Goal: Transaction & Acquisition: Subscribe to service/newsletter

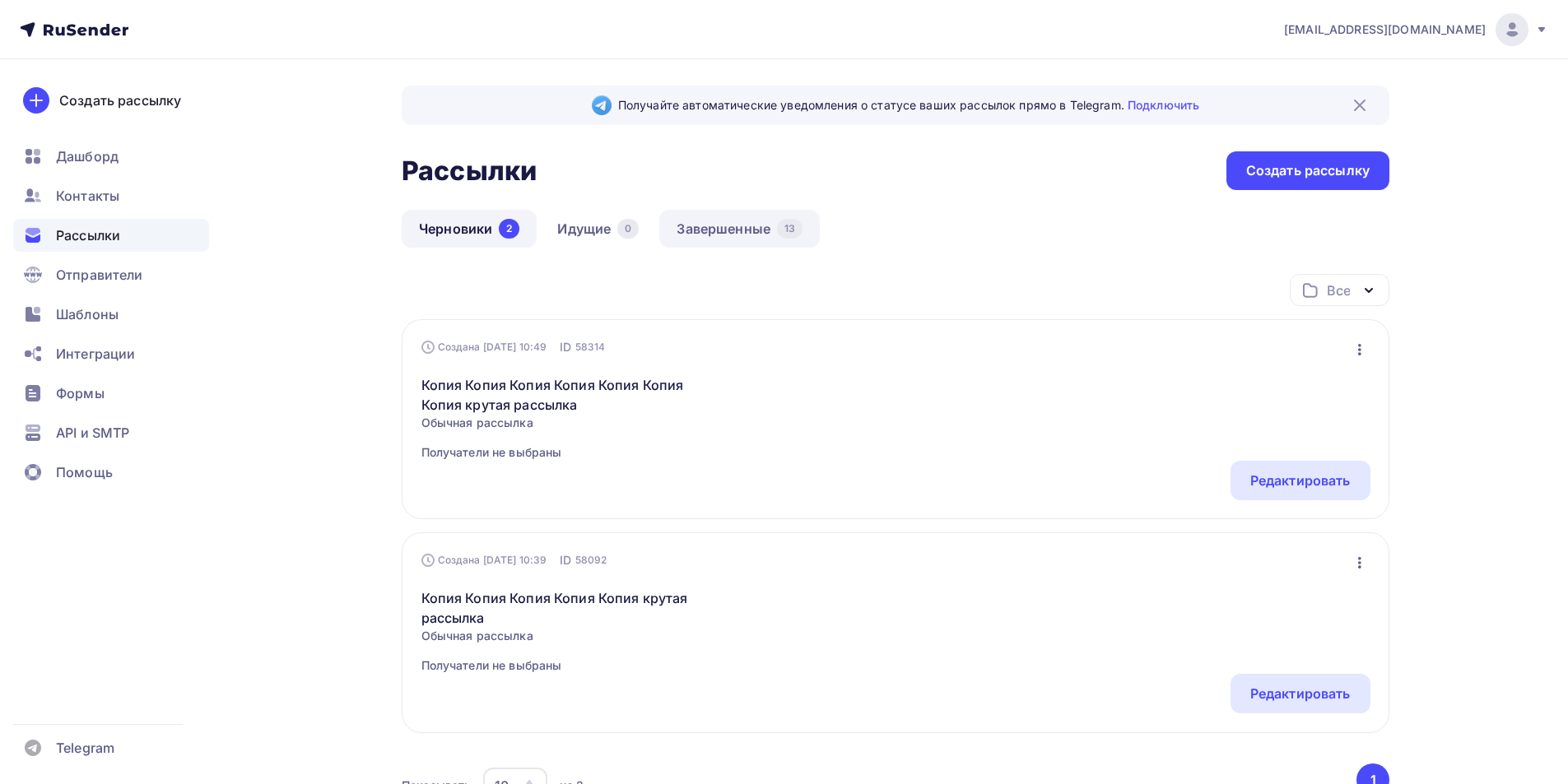
click at [666, 243] on link "Завершенные 13" at bounding box center [740, 228] width 160 height 38
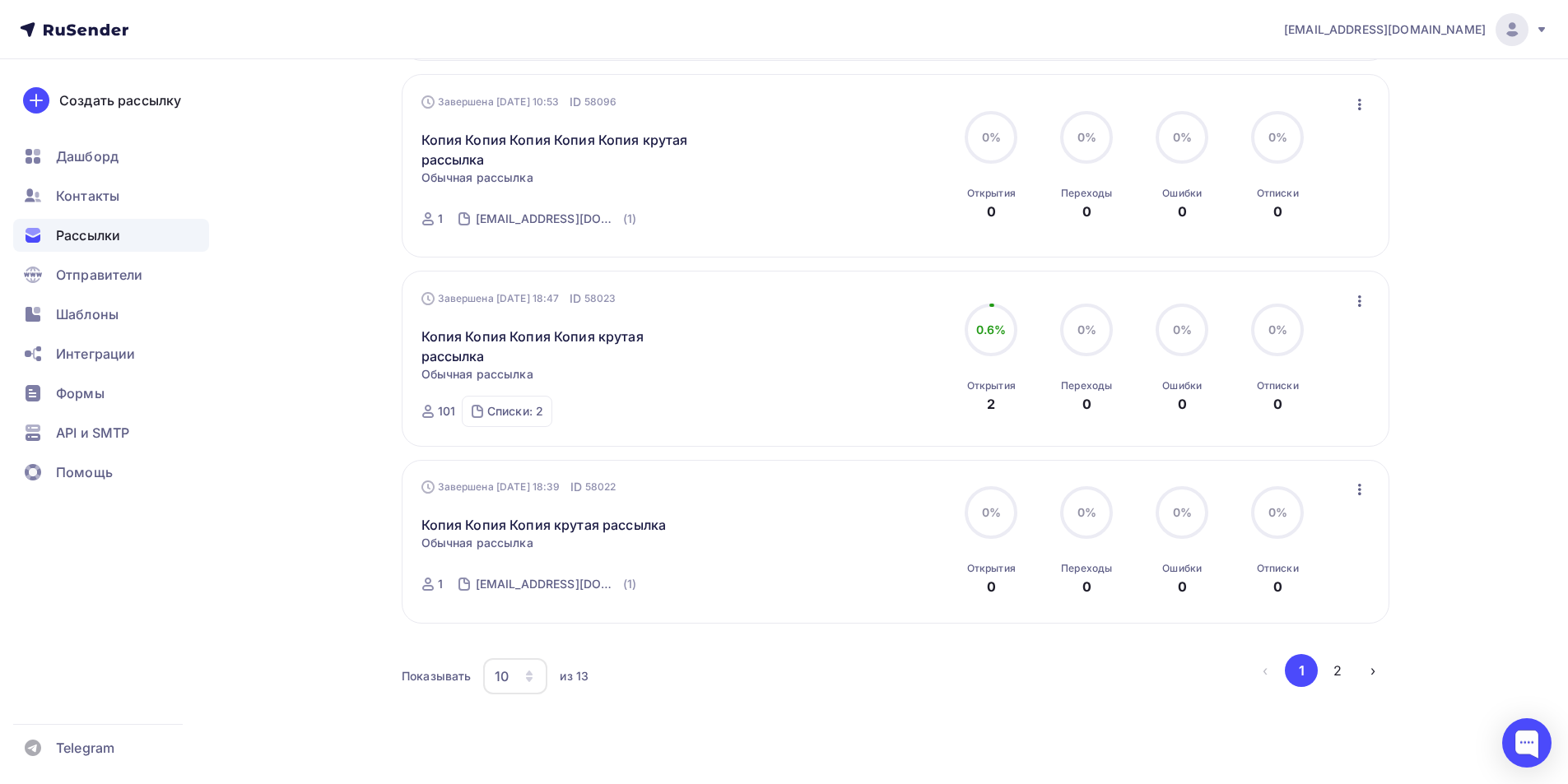
scroll to position [1612, 0]
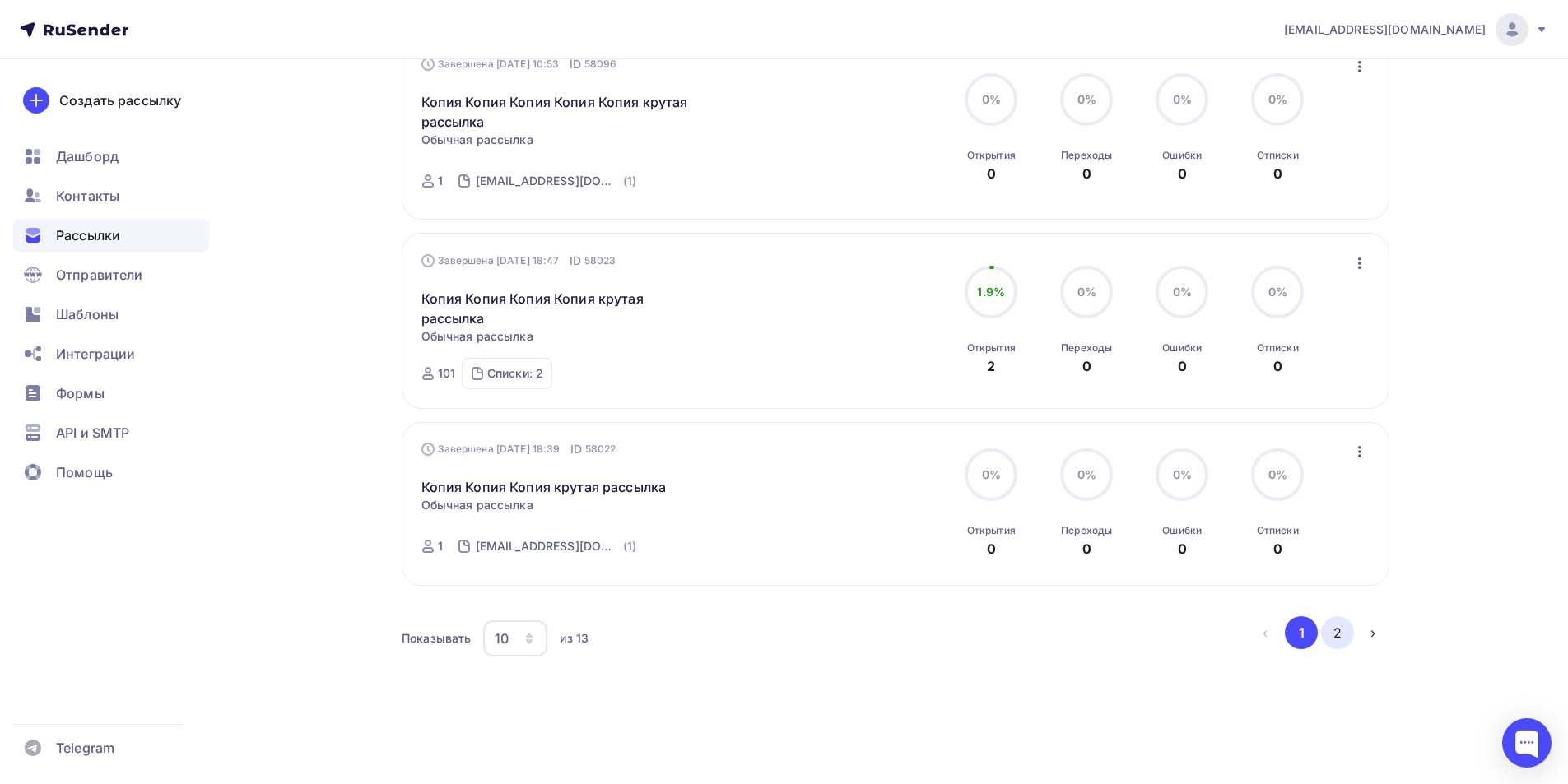
click at [666, 633] on button "2" at bounding box center [1337, 632] width 33 height 33
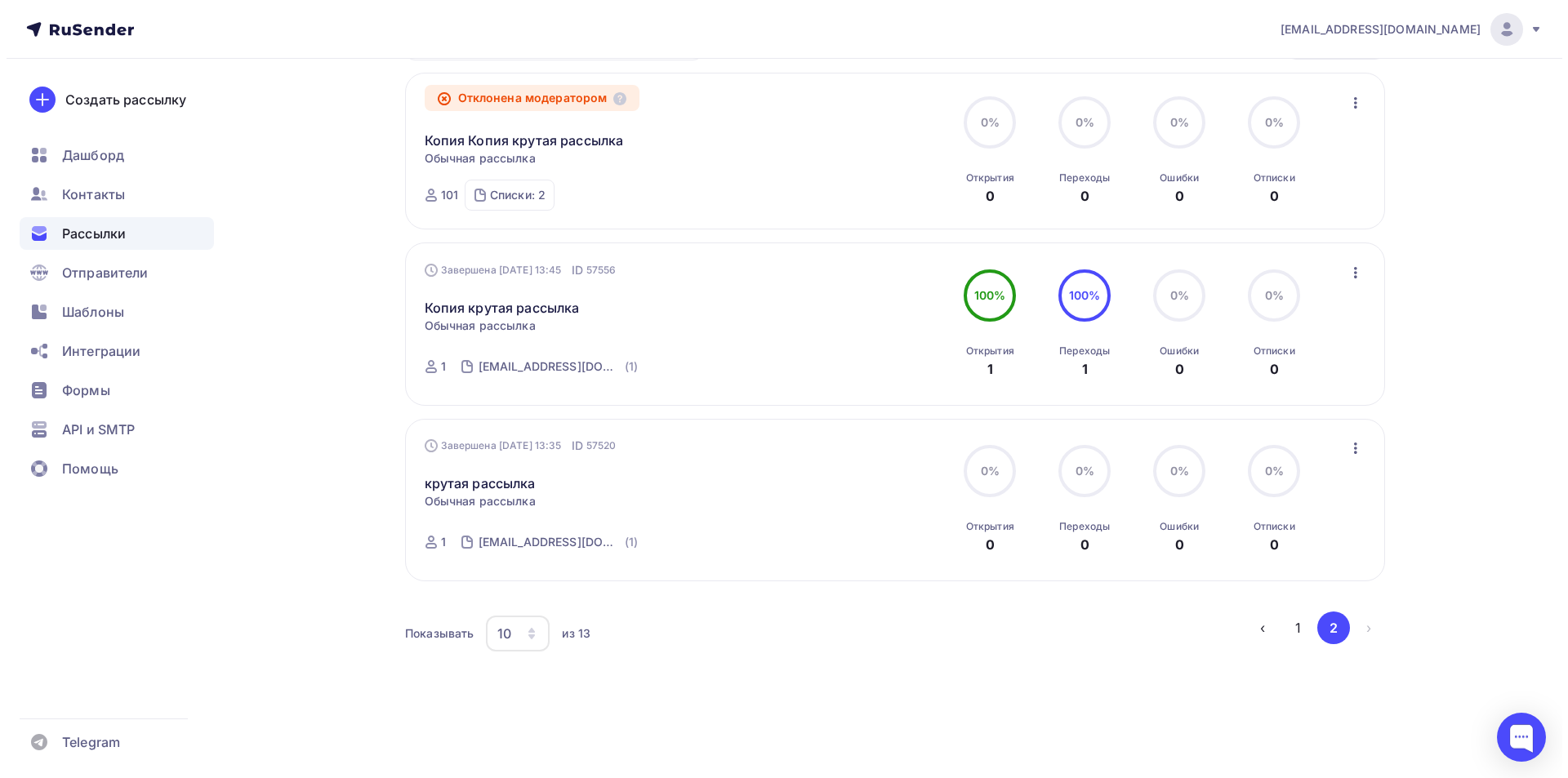
scroll to position [0, 0]
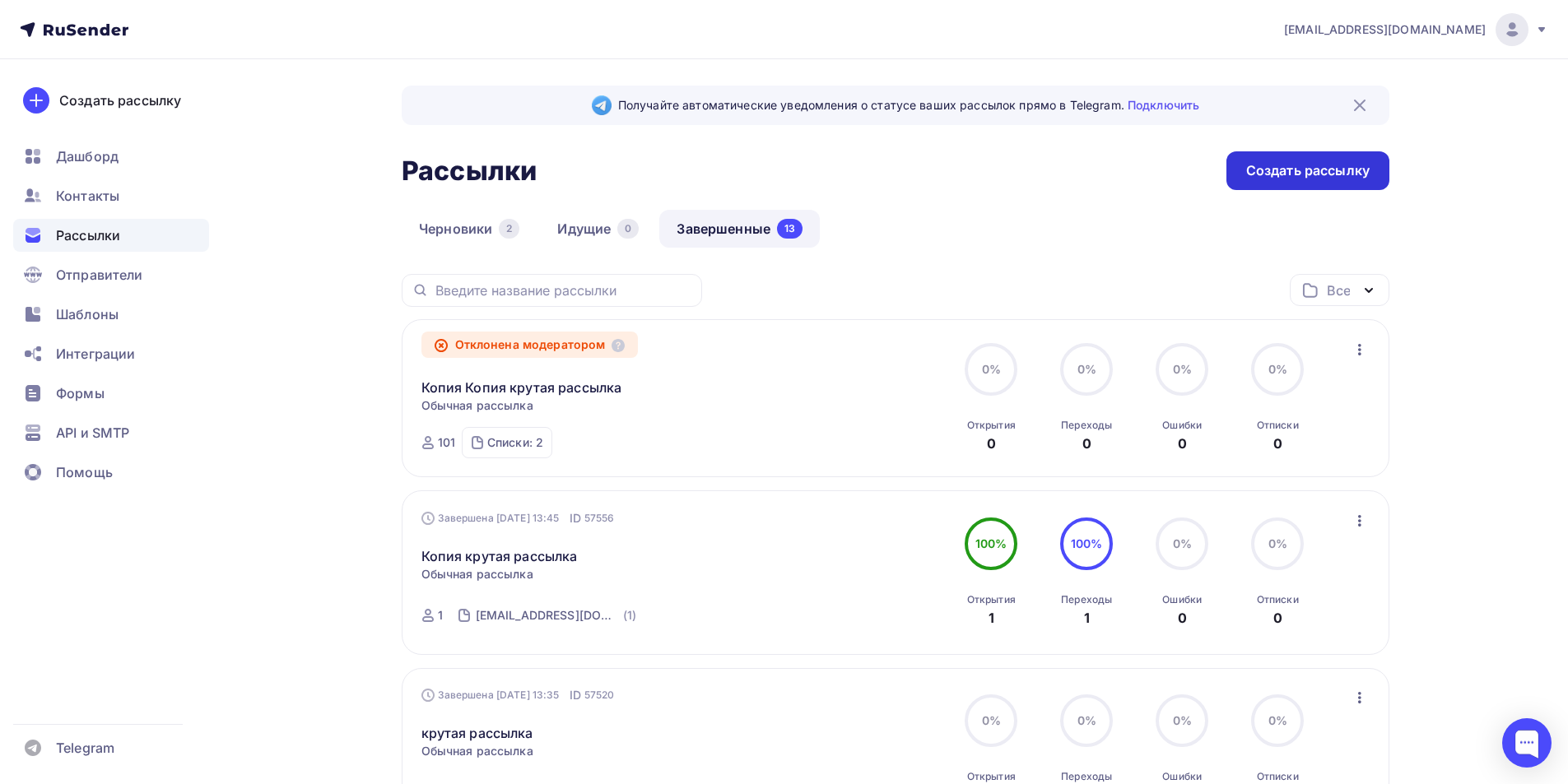
click at [666, 165] on div "Создать рассылку" at bounding box center [1307, 171] width 124 height 19
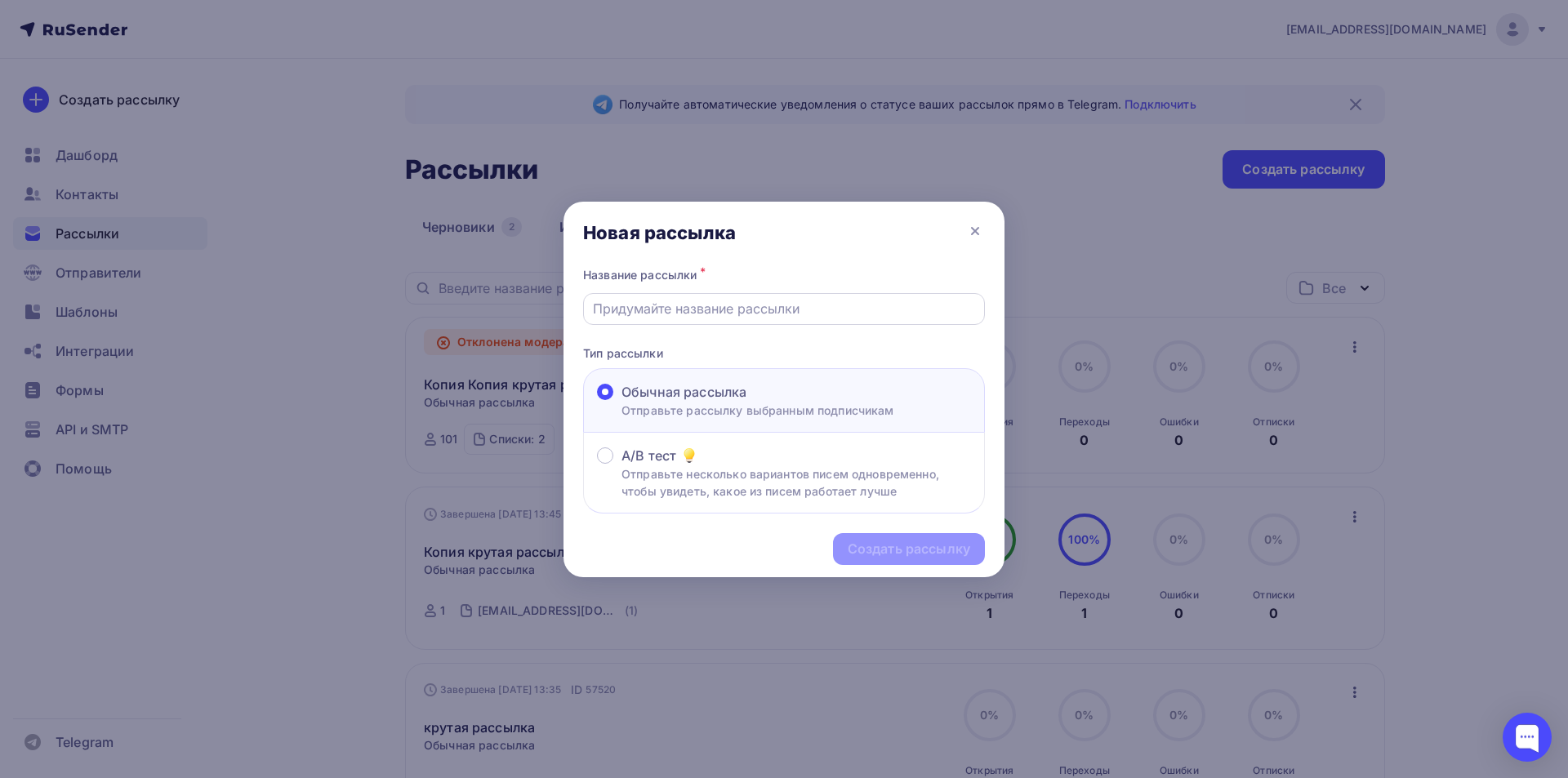
click at [661, 318] on div at bounding box center [784, 309] width 402 height 32
click at [661, 313] on input "text" at bounding box center [785, 309] width 383 height 19
type input "Курс по AI"
click at [661, 539] on div "Создать рассылку" at bounding box center [909, 549] width 152 height 32
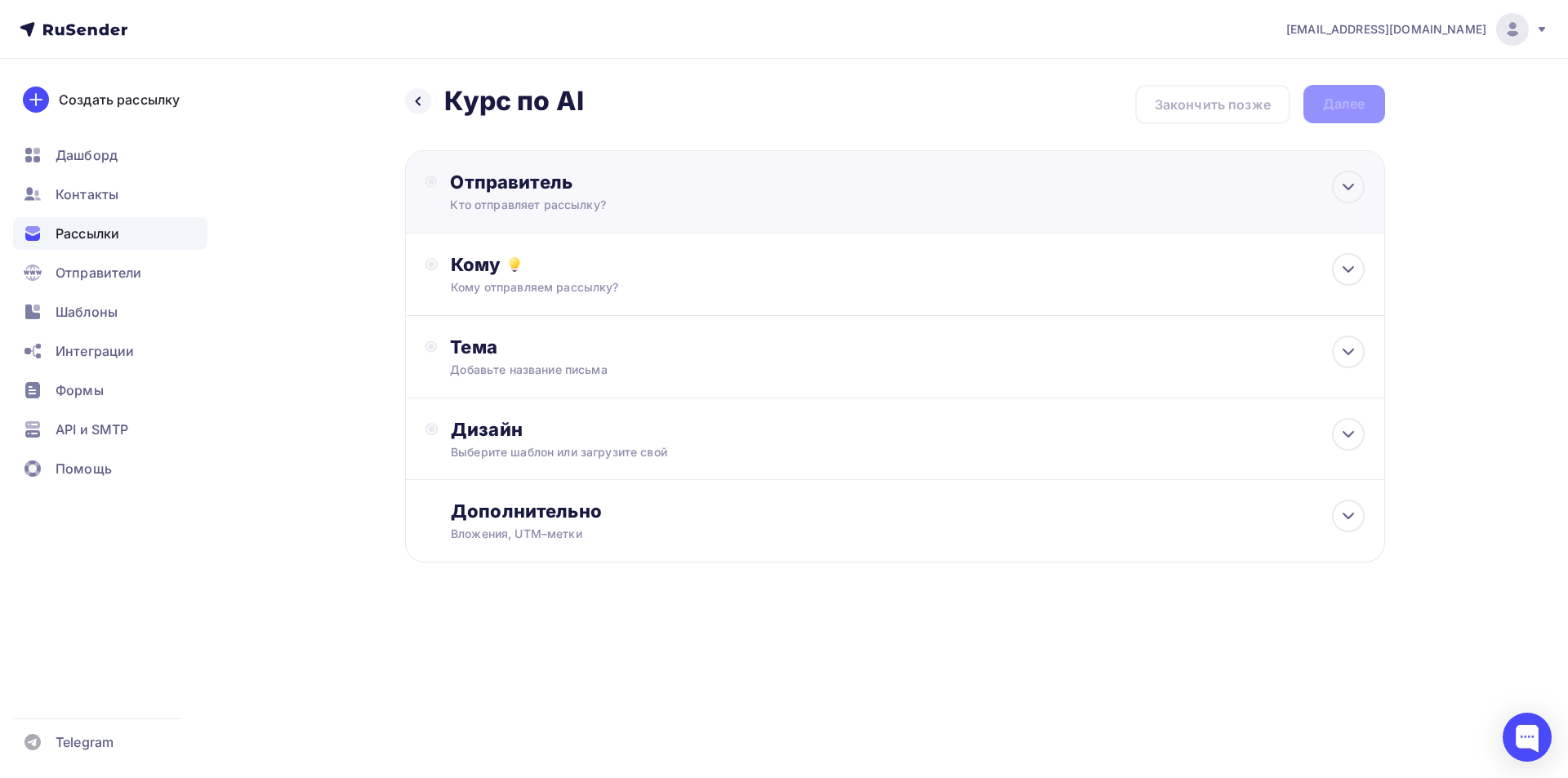
click at [541, 210] on div "Кто отправляет рассылку?" at bounding box center [610, 204] width 318 height 16
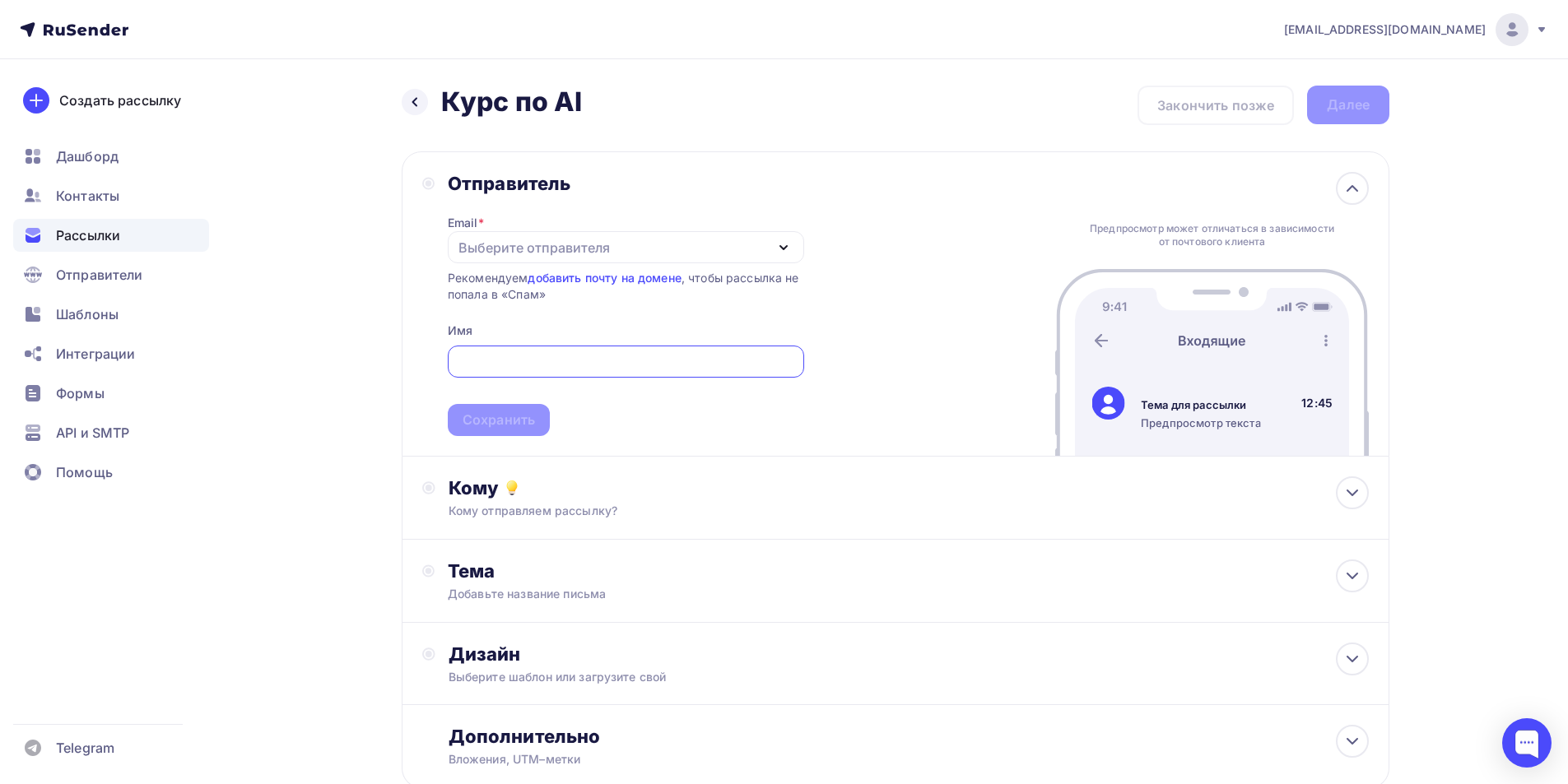
click at [537, 236] on div "Выберите отправителя" at bounding box center [626, 246] width 356 height 32
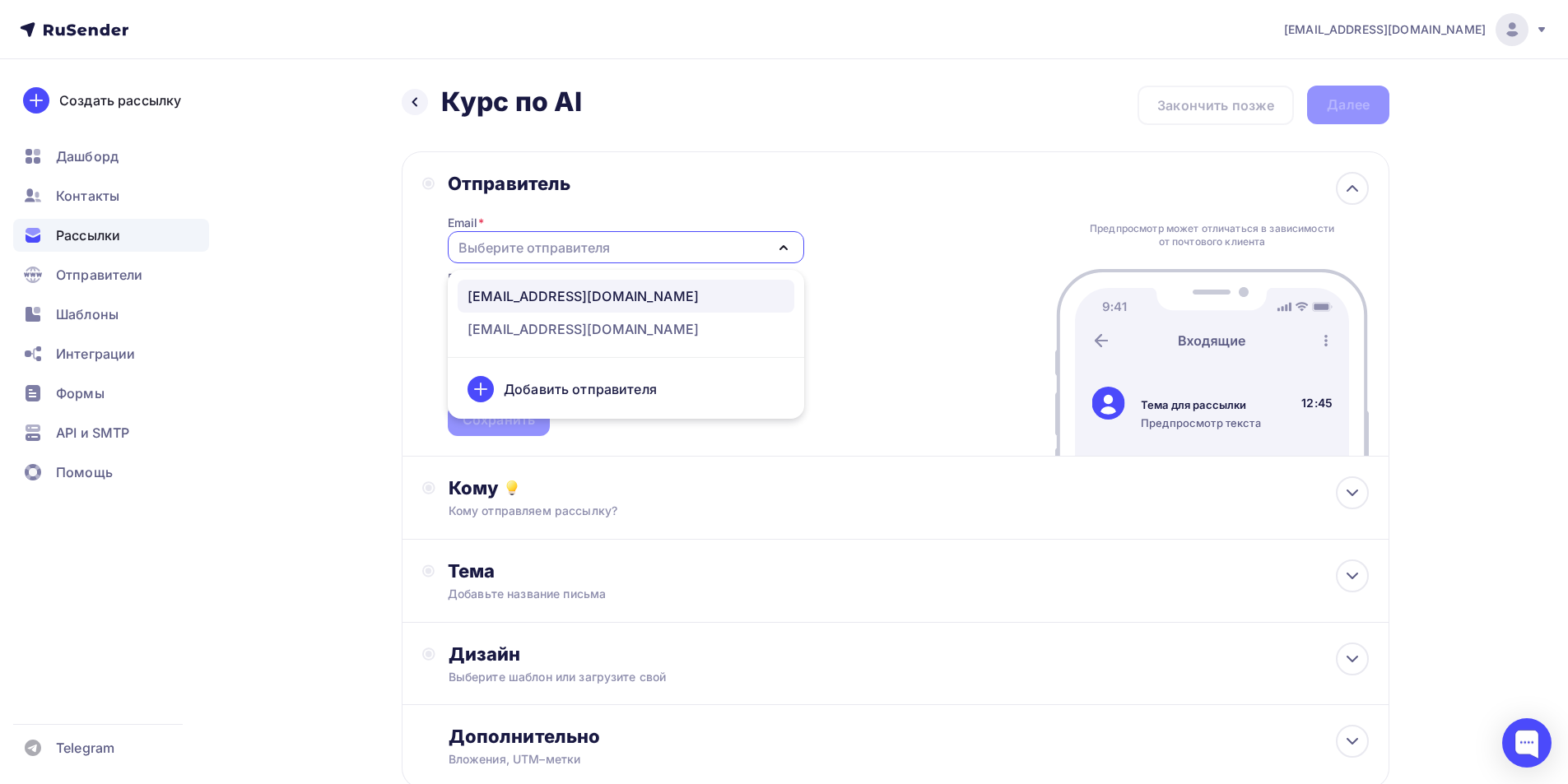
click at [540, 297] on div "[EMAIL_ADDRESS][DOMAIN_NAME]" at bounding box center [582, 296] width 231 height 19
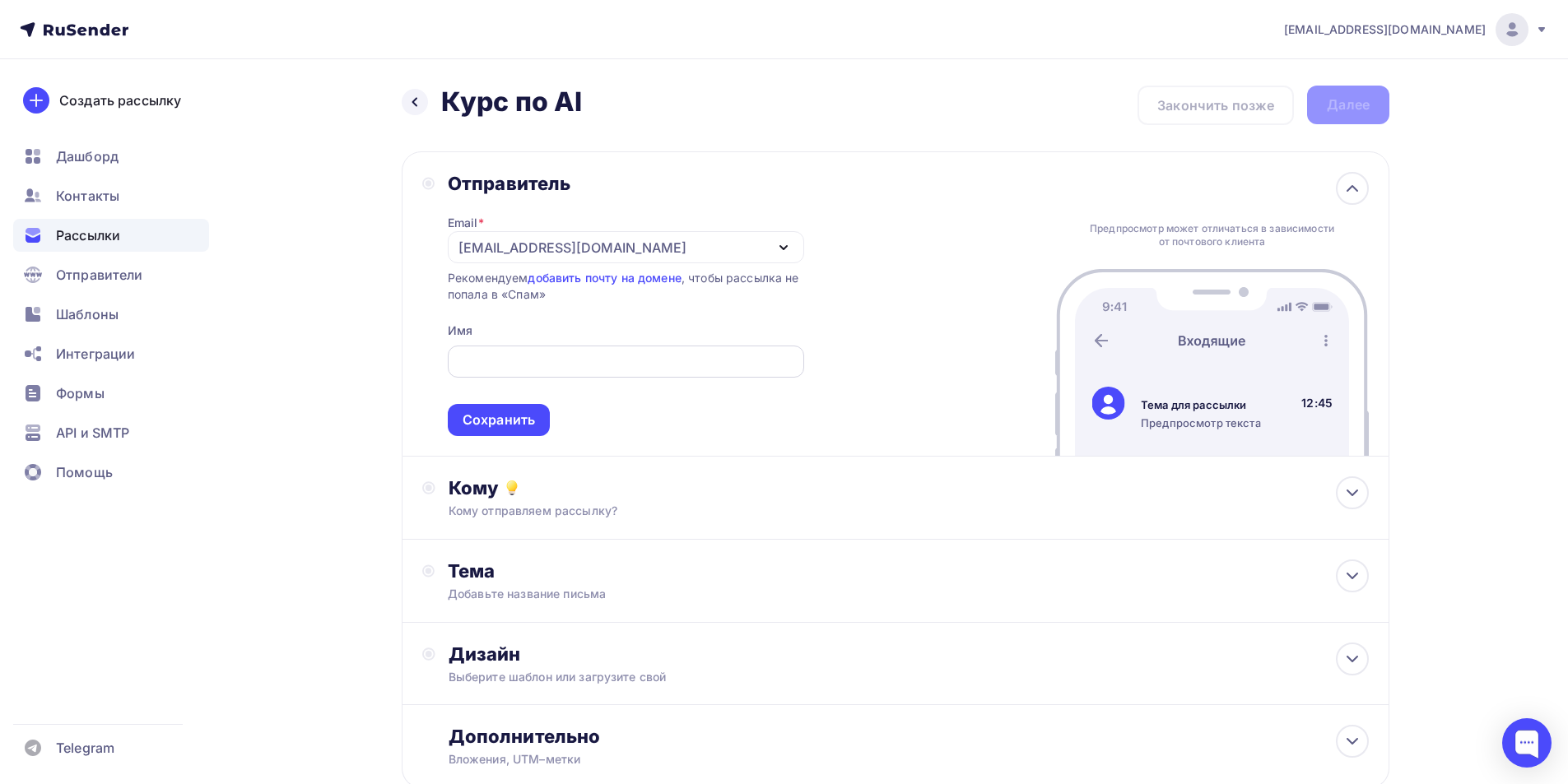
click at [588, 367] on input "text" at bounding box center [625, 362] width 337 height 19
paste input "Info Point"
type input "Info Point"
click at [543, 402] on span "Info Point Сохранить" at bounding box center [626, 387] width 356 height 98
click at [540, 407] on div "Сохранить" at bounding box center [499, 419] width 102 height 32
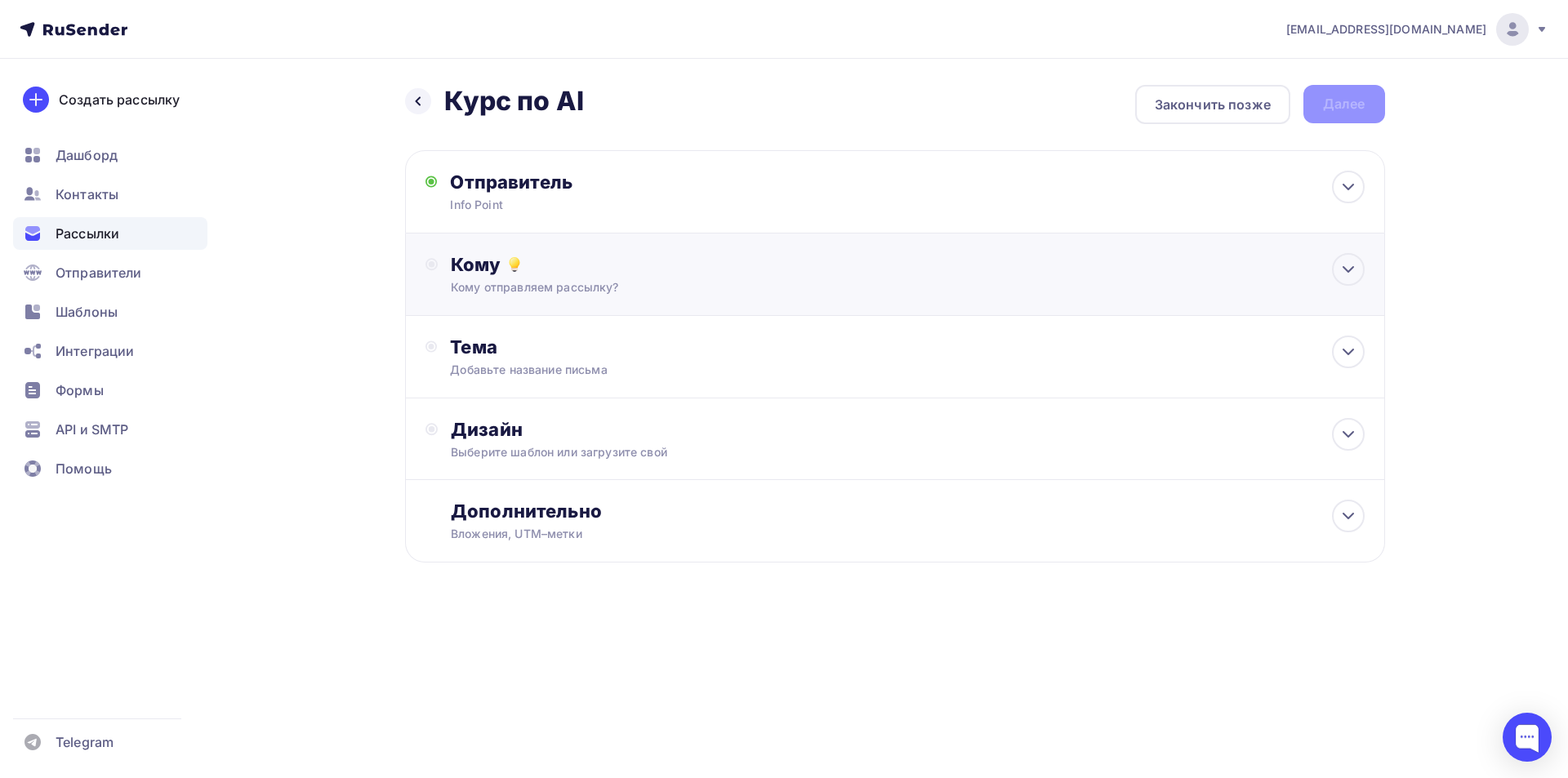
click at [586, 304] on div "Кому Кому отправляем рассылку? Списки получателей Выберите список Все списки id…" at bounding box center [895, 275] width 980 height 82
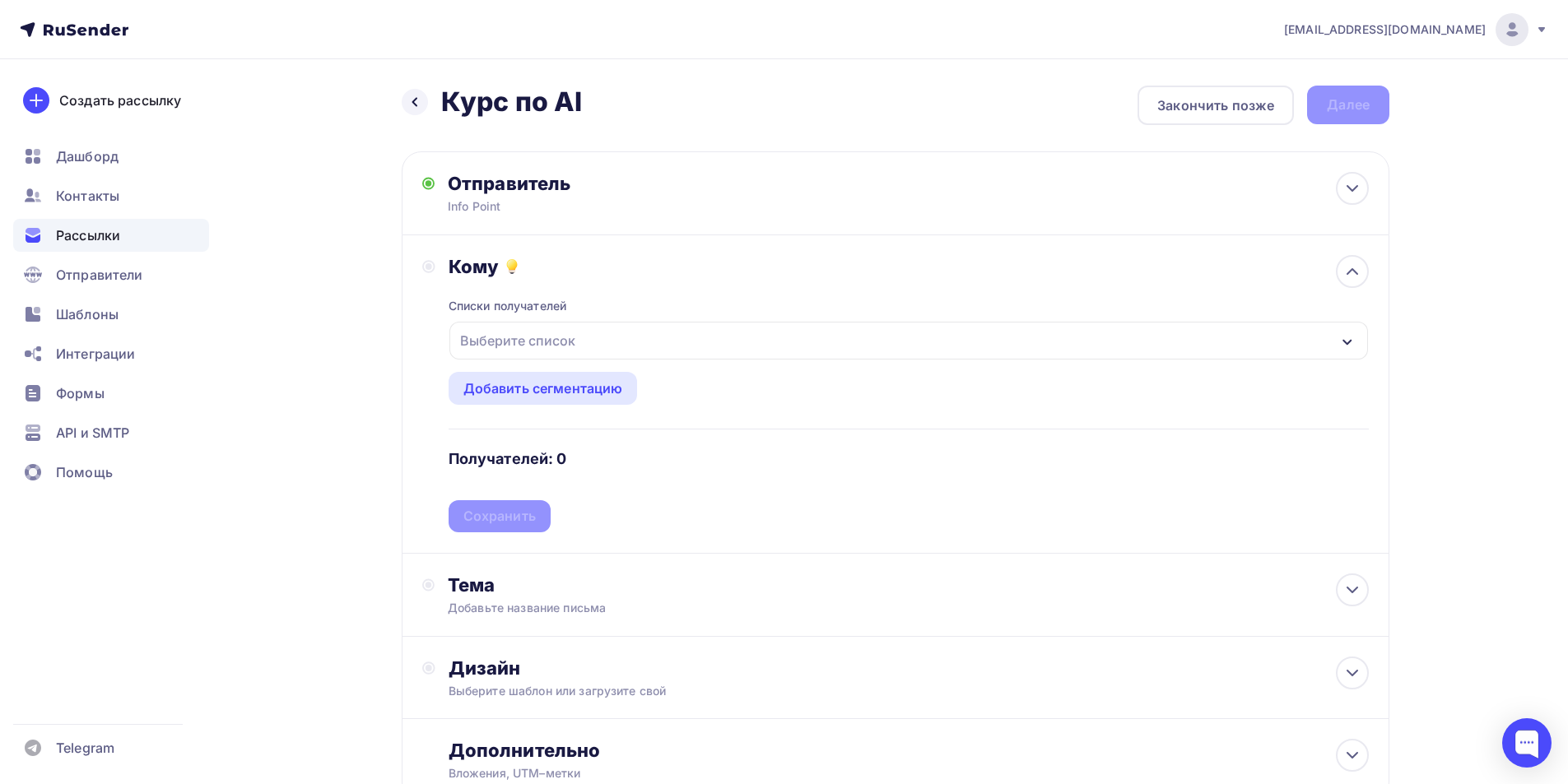
click at [543, 346] on div "Выберите список" at bounding box center [518, 341] width 128 height 30
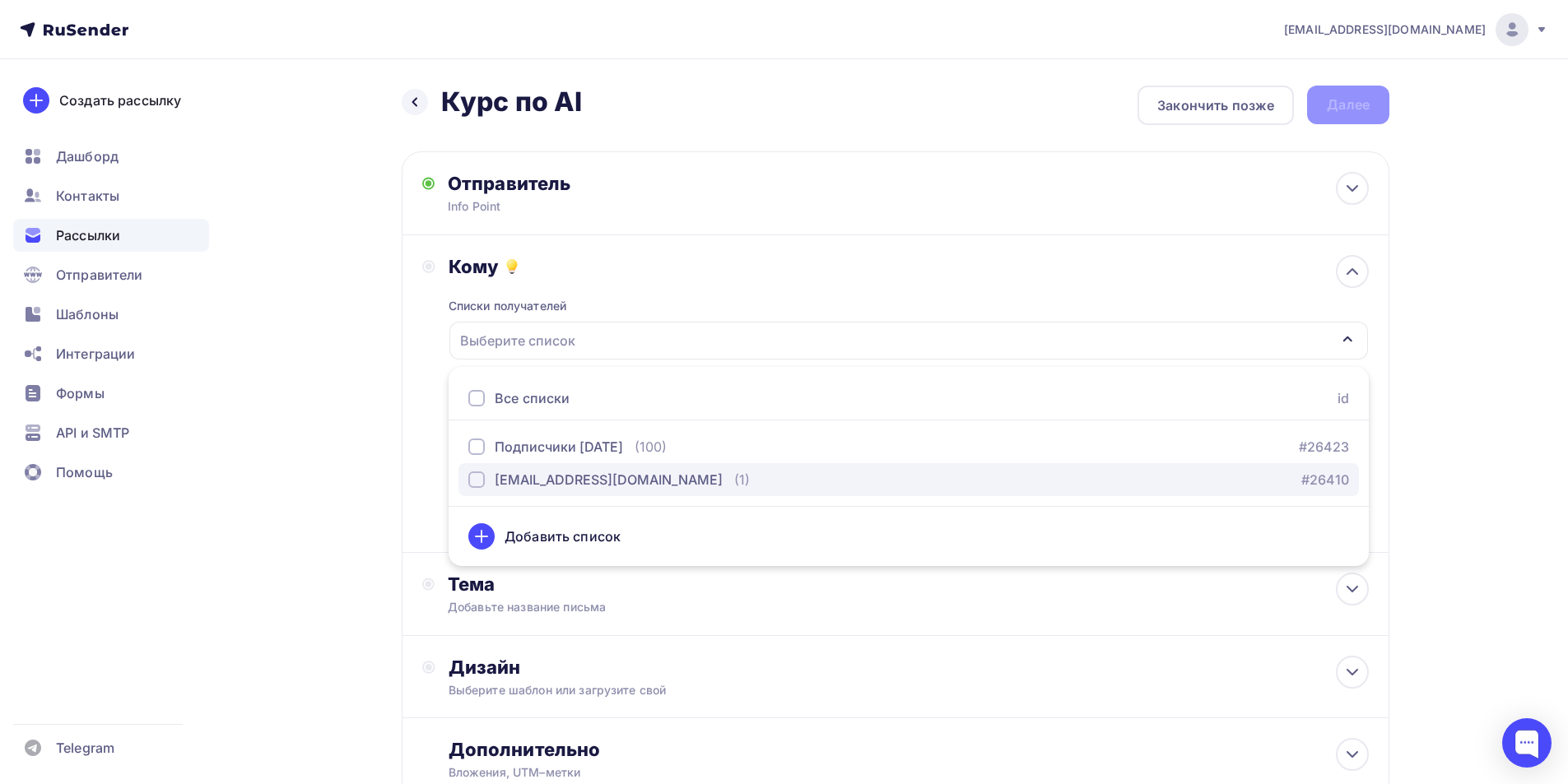
click at [593, 488] on div "[EMAIL_ADDRESS][DOMAIN_NAME]" at bounding box center [608, 480] width 228 height 19
click at [441, 456] on div "Кому Списки получателей [EMAIL_ADDRESS][DOMAIN_NAME] Все списки id Подписчики […" at bounding box center [895, 393] width 946 height 277
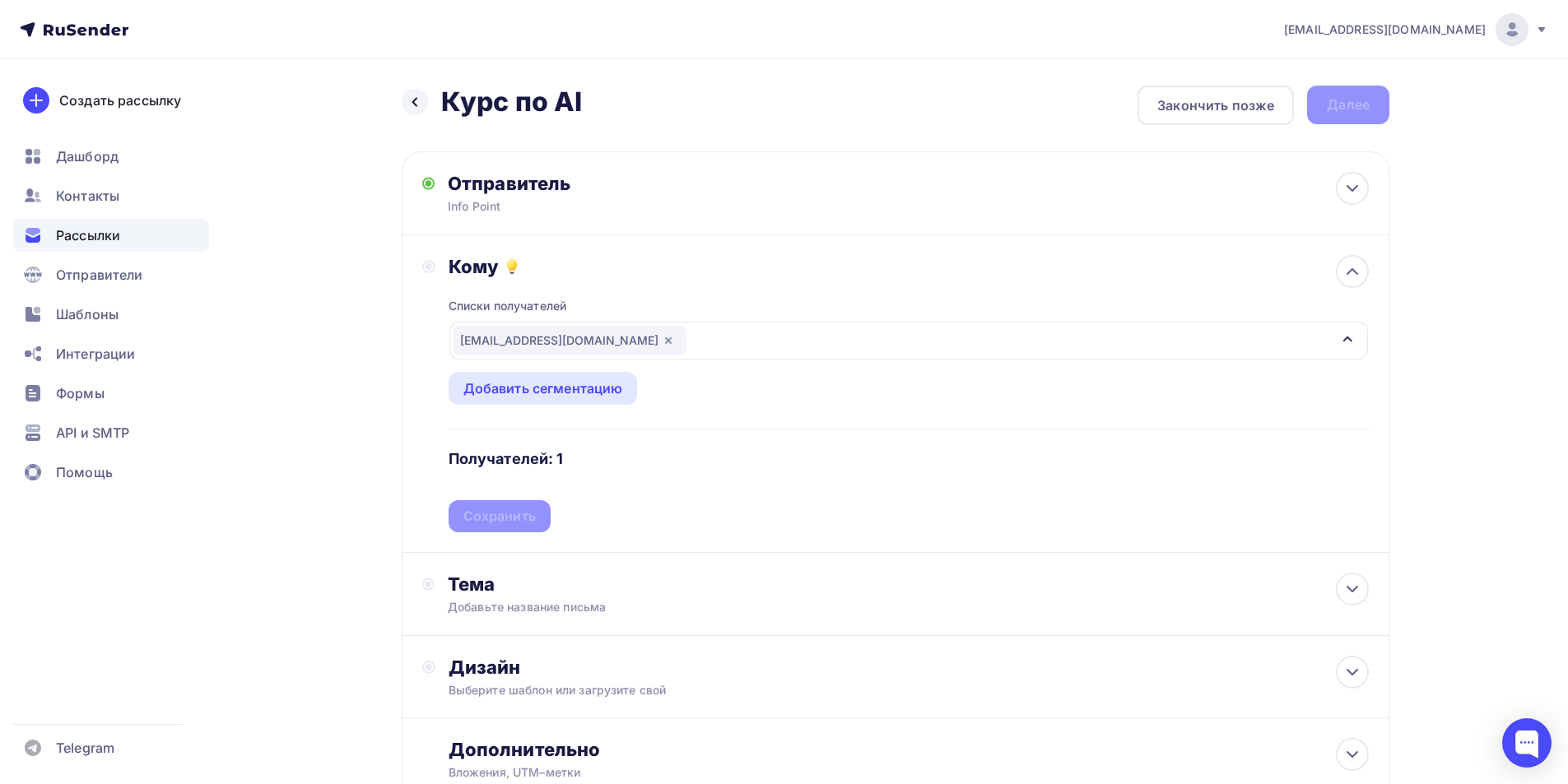
click at [510, 530] on div "Списки получателей [EMAIL_ADDRESS][DOMAIN_NAME] Все списки id Подписчики [DATE]…" at bounding box center [908, 405] width 920 height 254
click at [513, 518] on div "Сохранить" at bounding box center [499, 517] width 72 height 19
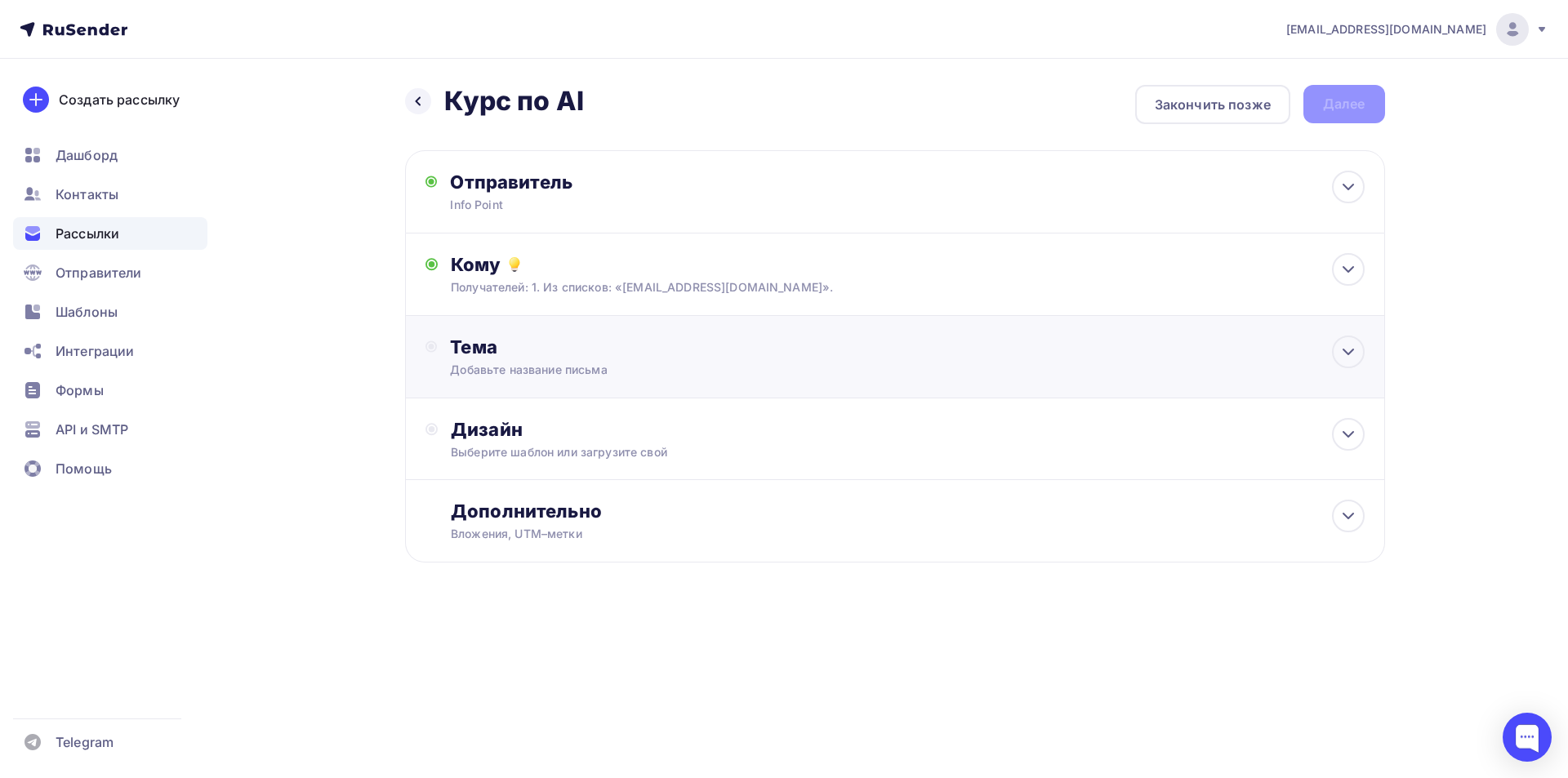
click at [543, 370] on div "Добавьте название письма" at bounding box center [595, 370] width 290 height 16
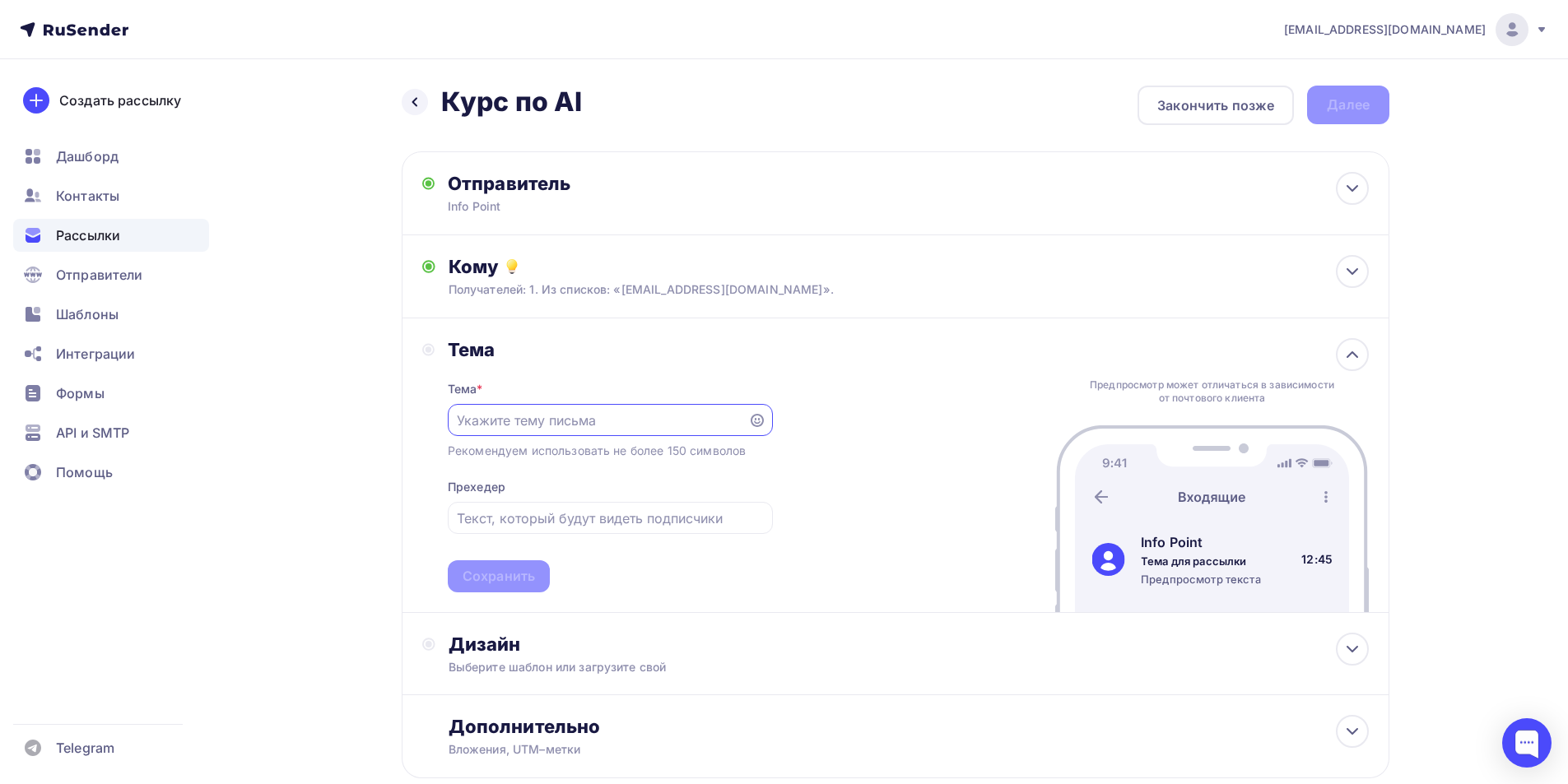
paste input "Экономия времени и денег с нейросетями"
type input "Экономия времени и денег с нейросетями"
click at [510, 521] on input "text" at bounding box center [609, 518] width 306 height 19
paste input "Запуск стабильного дохода и масштабирование"
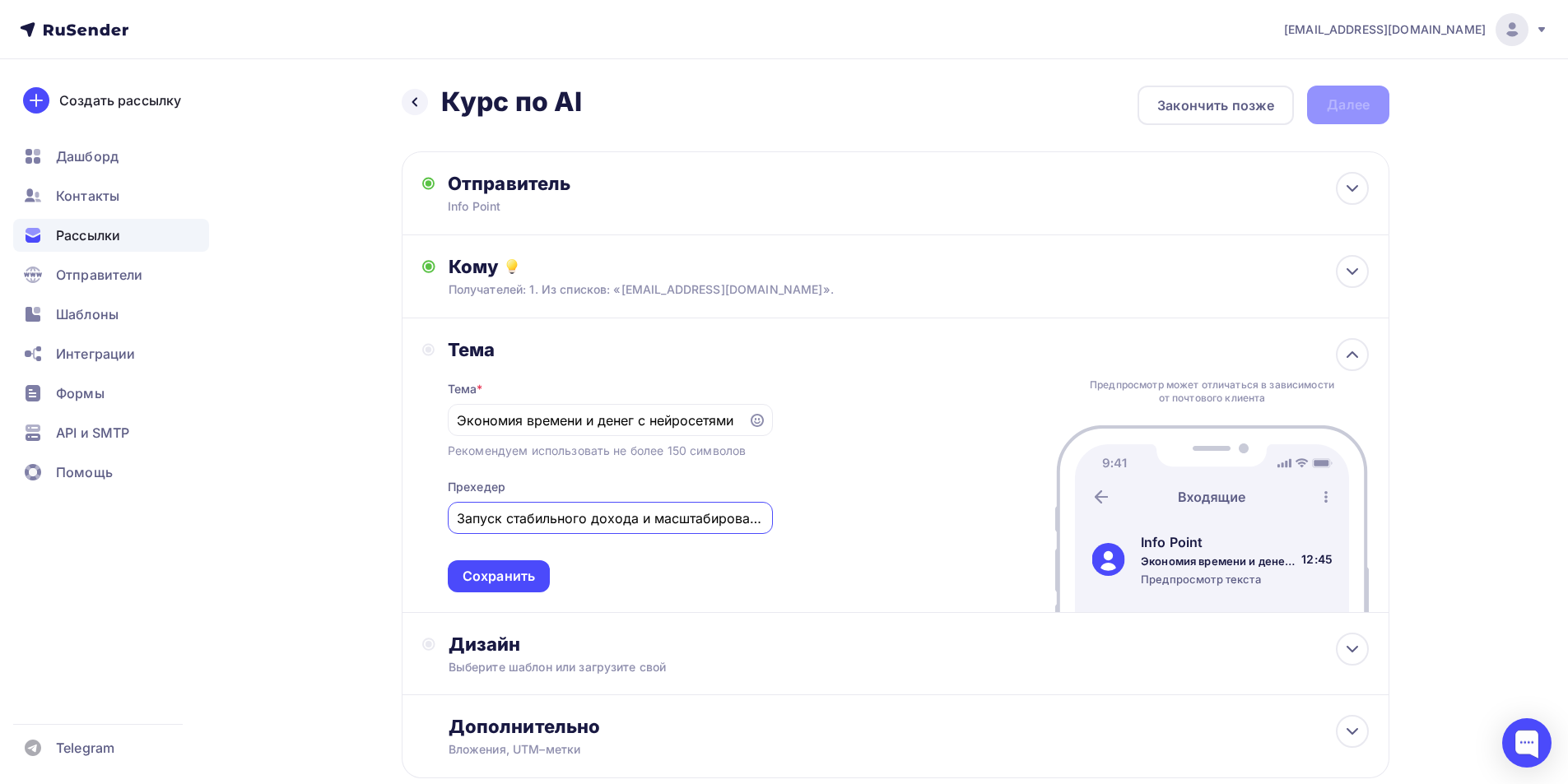
scroll to position [0, 8]
type input "Запуск стабильного дохода и масштабирование"
click at [526, 554] on div "Тема * Экономия времени и денег с нейросетями Рекомендуем использовать не более…" at bounding box center [610, 476] width 325 height 231
click at [615, 521] on input "Запуск стабильного дохода и масштабирование" at bounding box center [609, 518] width 306 height 19
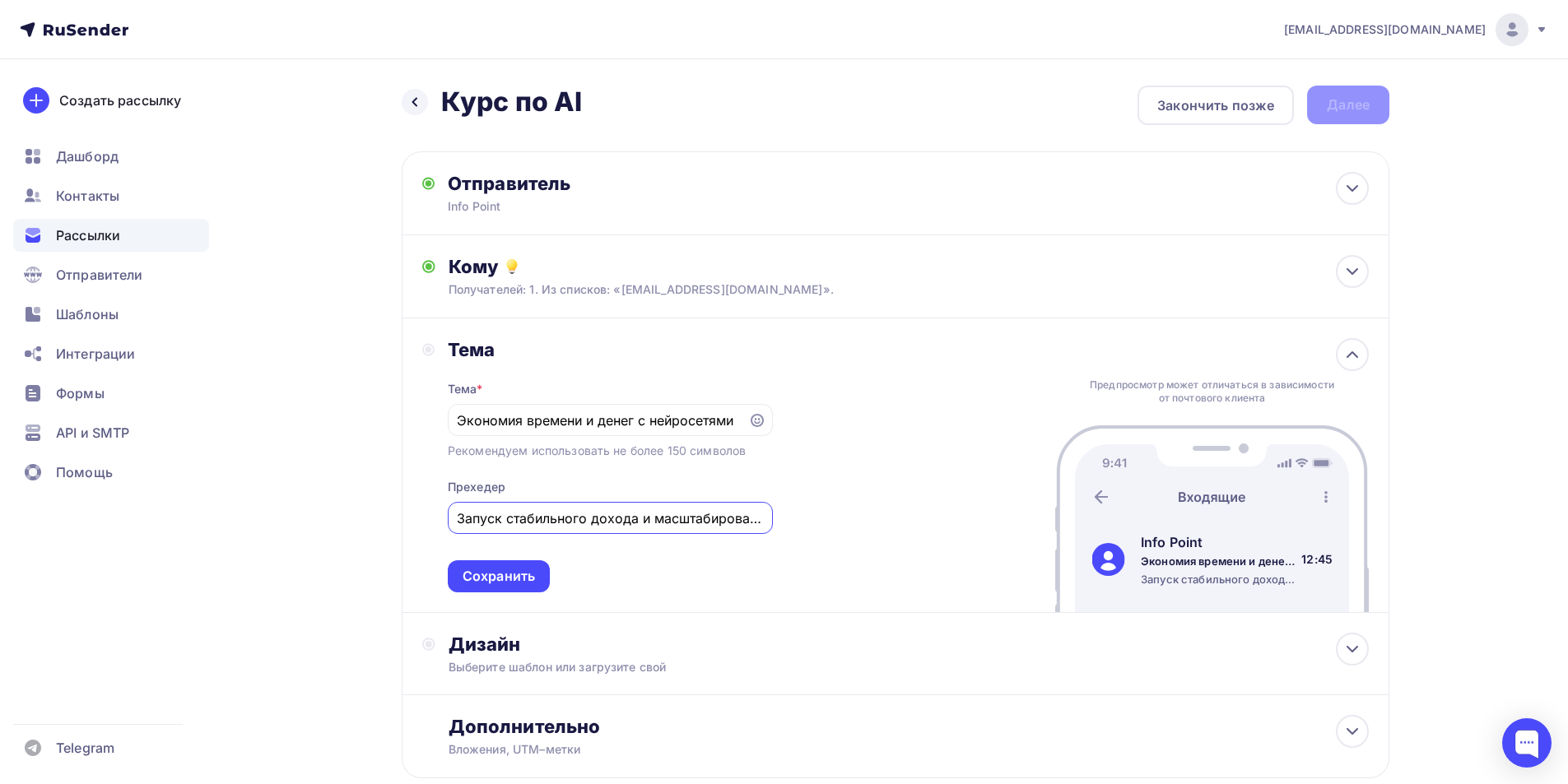
click at [615, 521] on input "Запуск стабильного дохода и масштабирование" at bounding box center [609, 518] width 306 height 19
click at [626, 560] on div "Тема * Экономия времени и денег с нейросетями Рекомендуем использовать не более…" at bounding box center [610, 476] width 325 height 231
click at [503, 577] on div "Сохранить" at bounding box center [498, 576] width 72 height 19
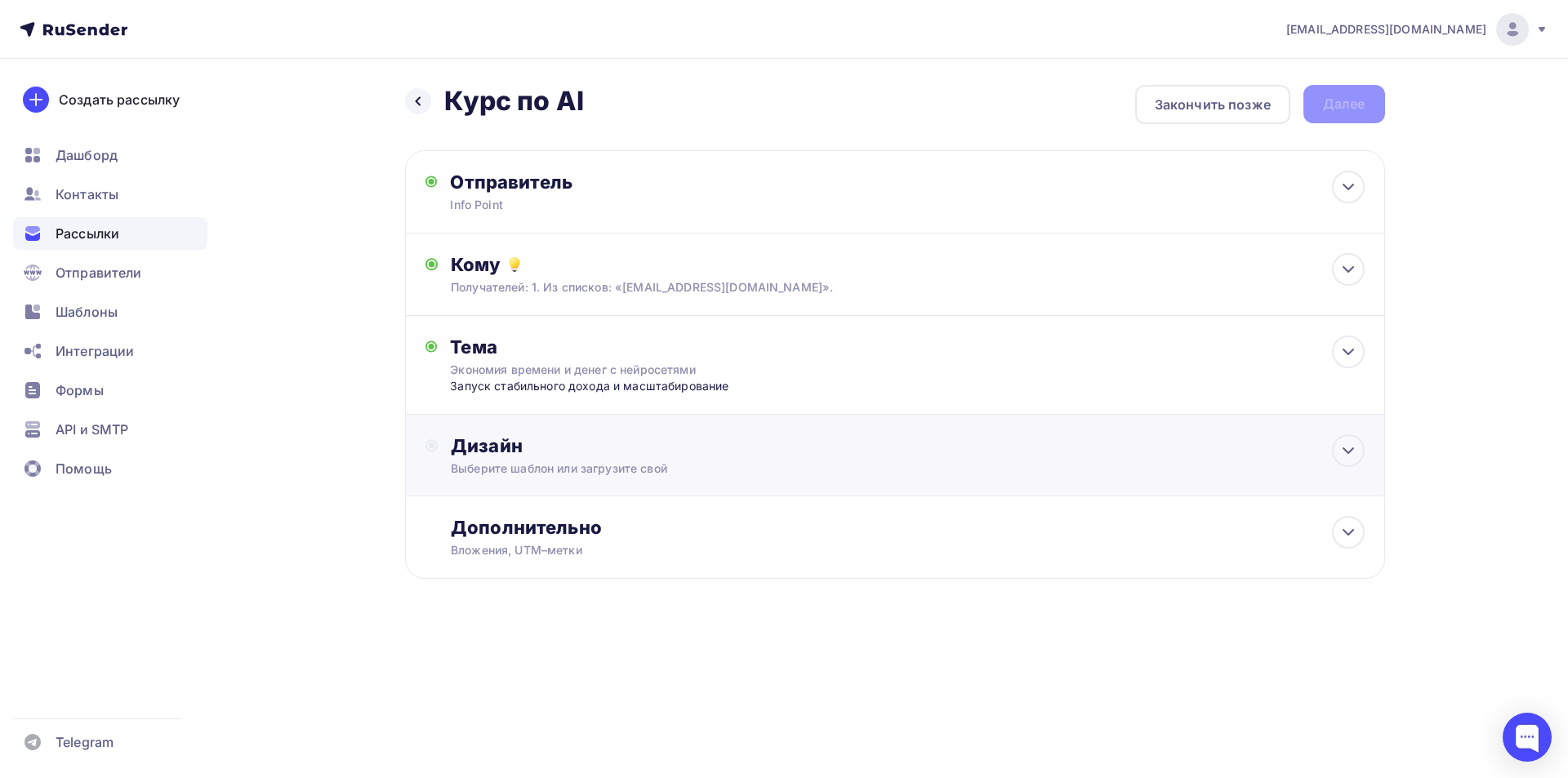
click at [570, 468] on div "Выберите шаблон или загрузите свой" at bounding box center [862, 469] width 822 height 16
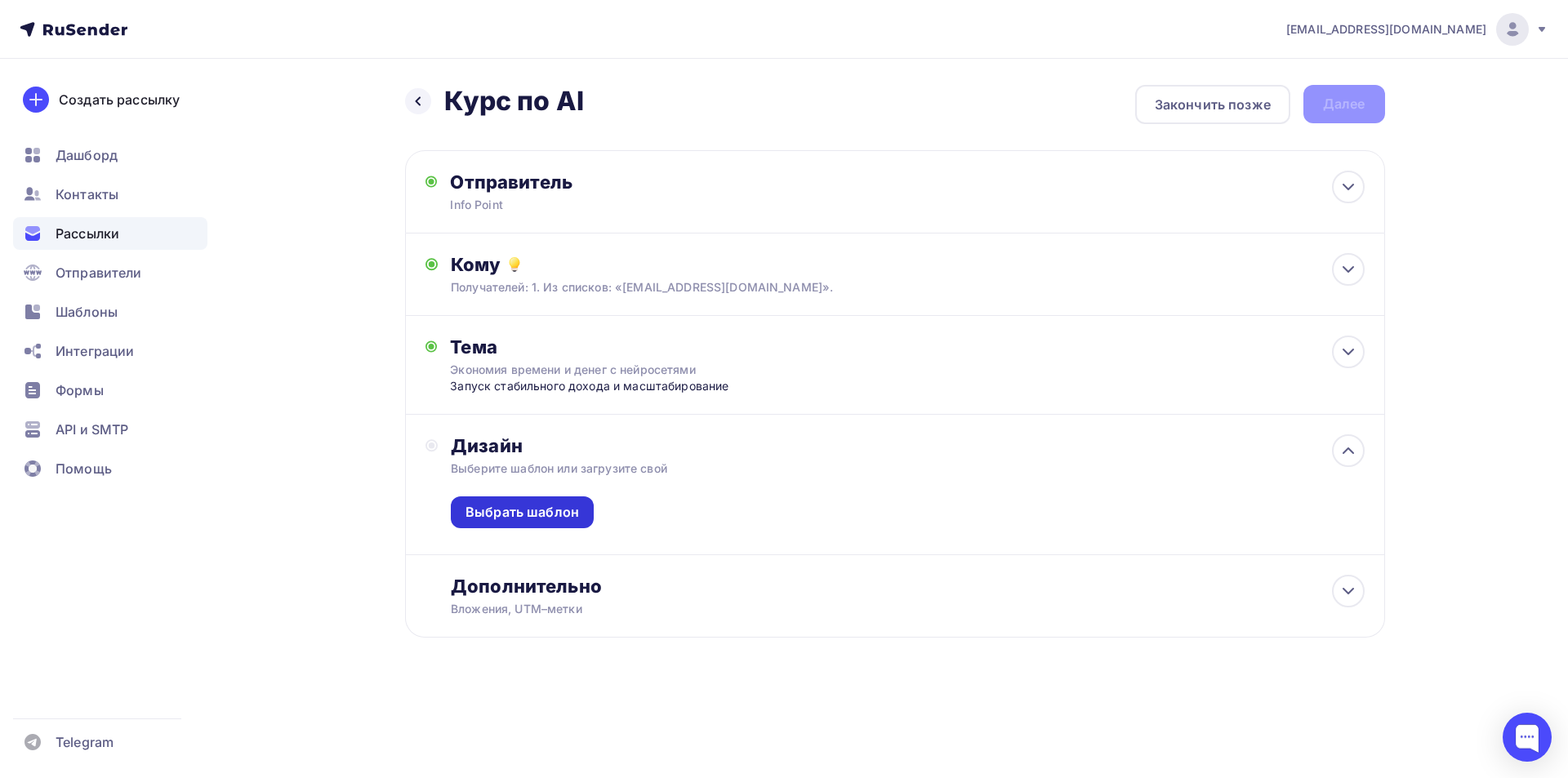
click at [552, 507] on div "Выбрать шаблон" at bounding box center [522, 513] width 113 height 19
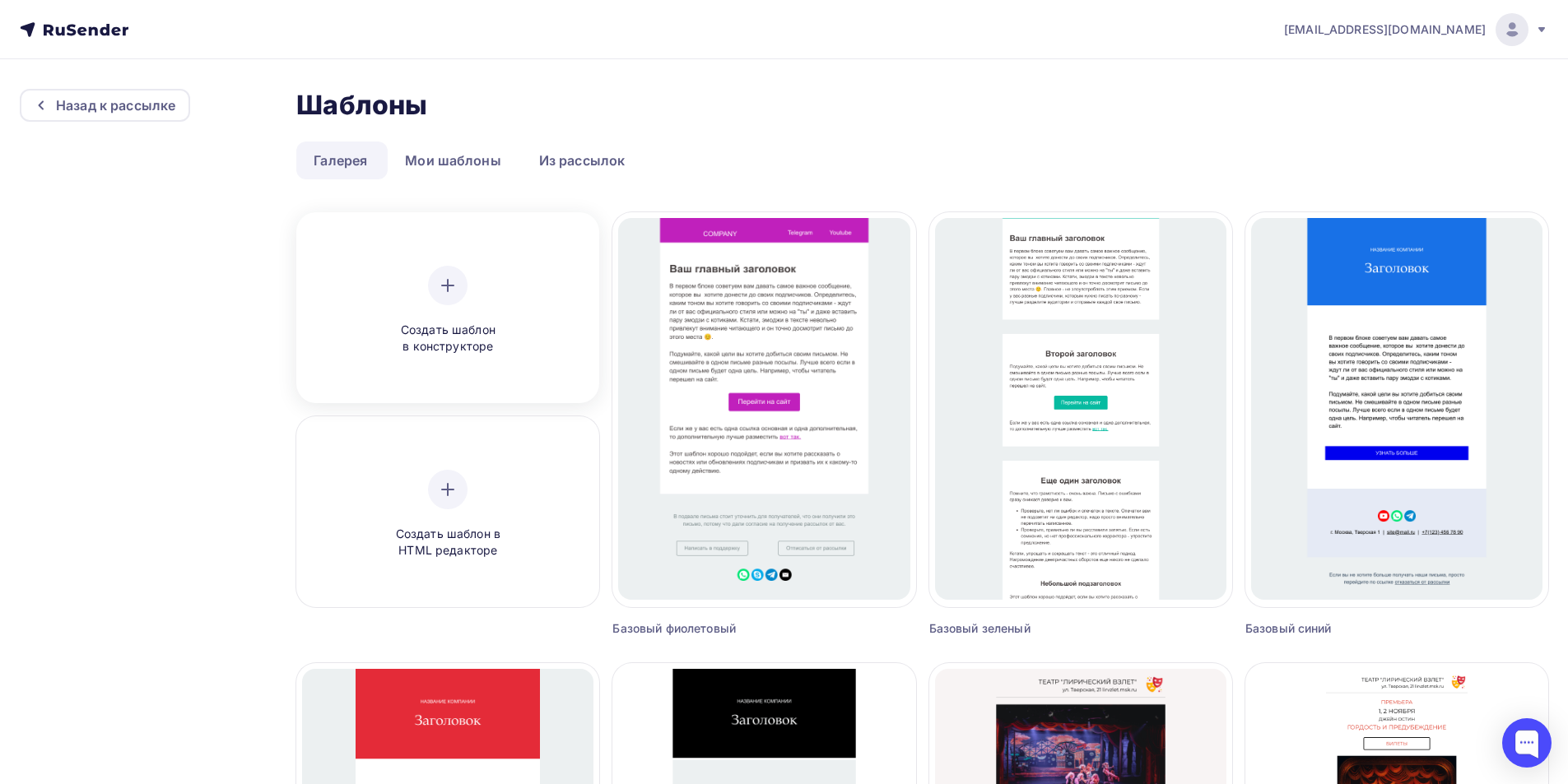
click at [504, 310] on div "Создать шаблон в конструкторе" at bounding box center [448, 310] width 156 height 90
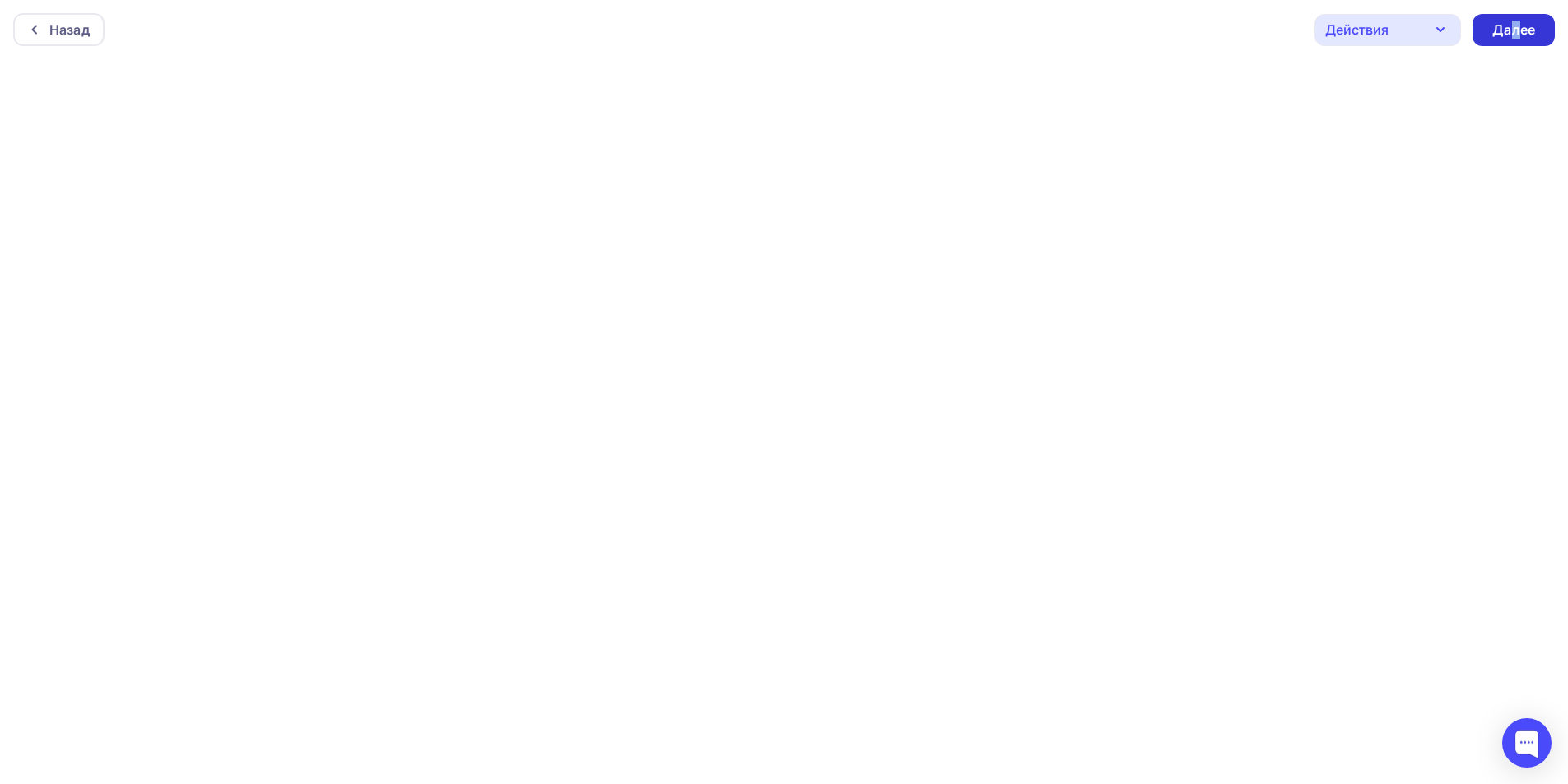
click at [666, 19] on div "Далее" at bounding box center [1513, 29] width 82 height 32
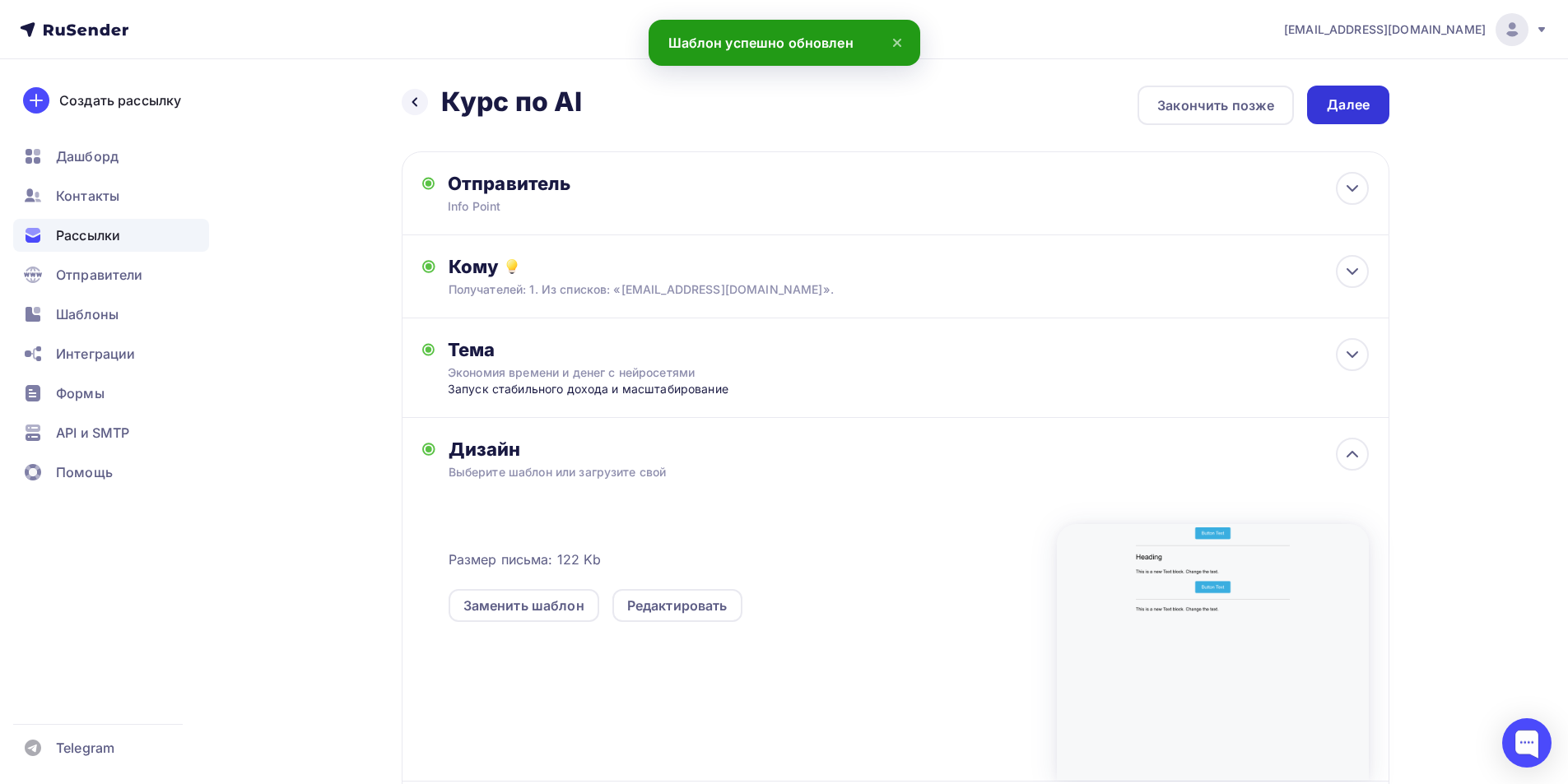
click at [666, 103] on div "Далее" at bounding box center [1348, 105] width 42 height 19
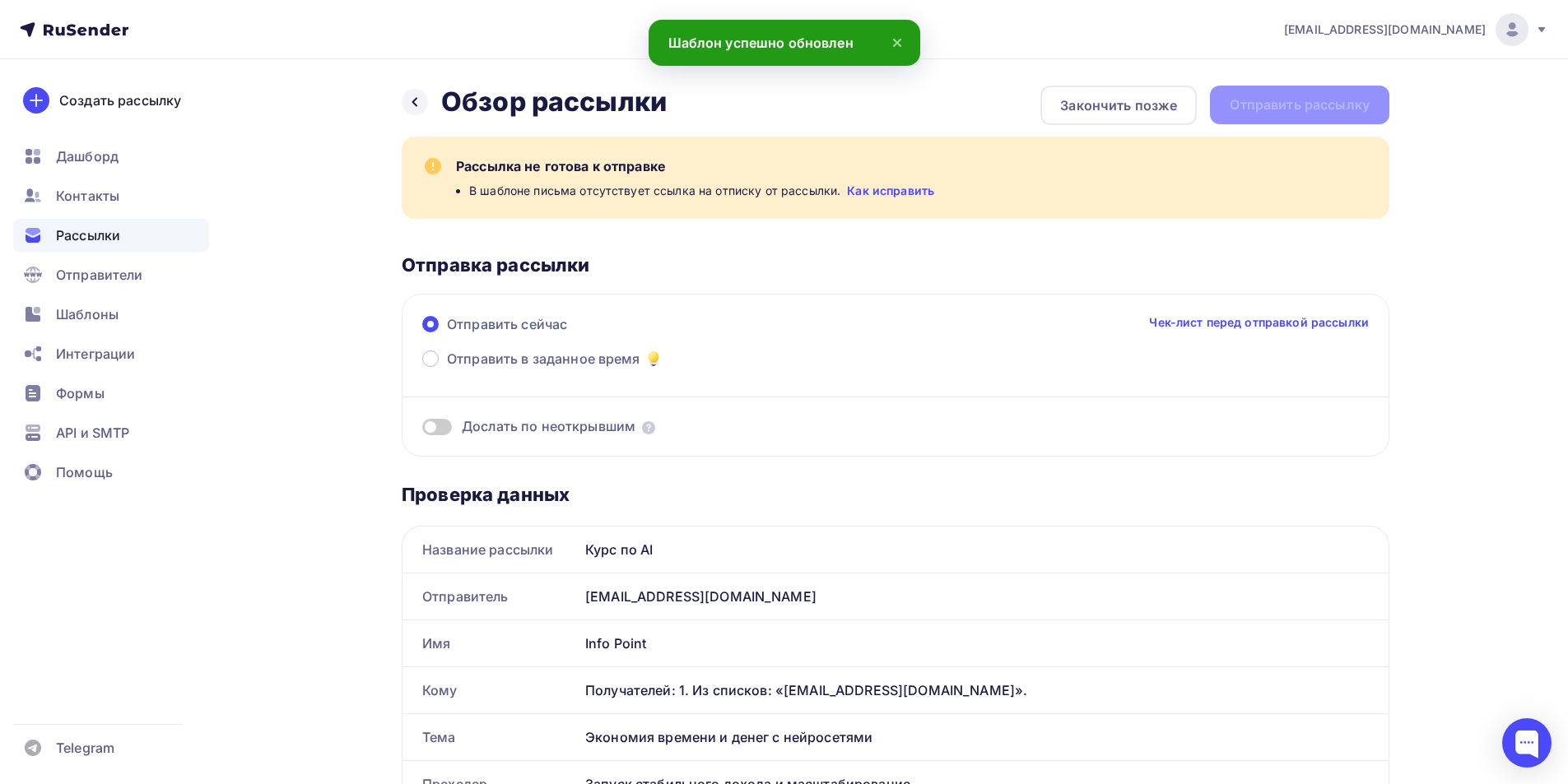
click at [666, 103] on div "Назад Обзор рассылки Обзор рассылки Закончить позже Отправить рассылку" at bounding box center [895, 105] width 988 height 40
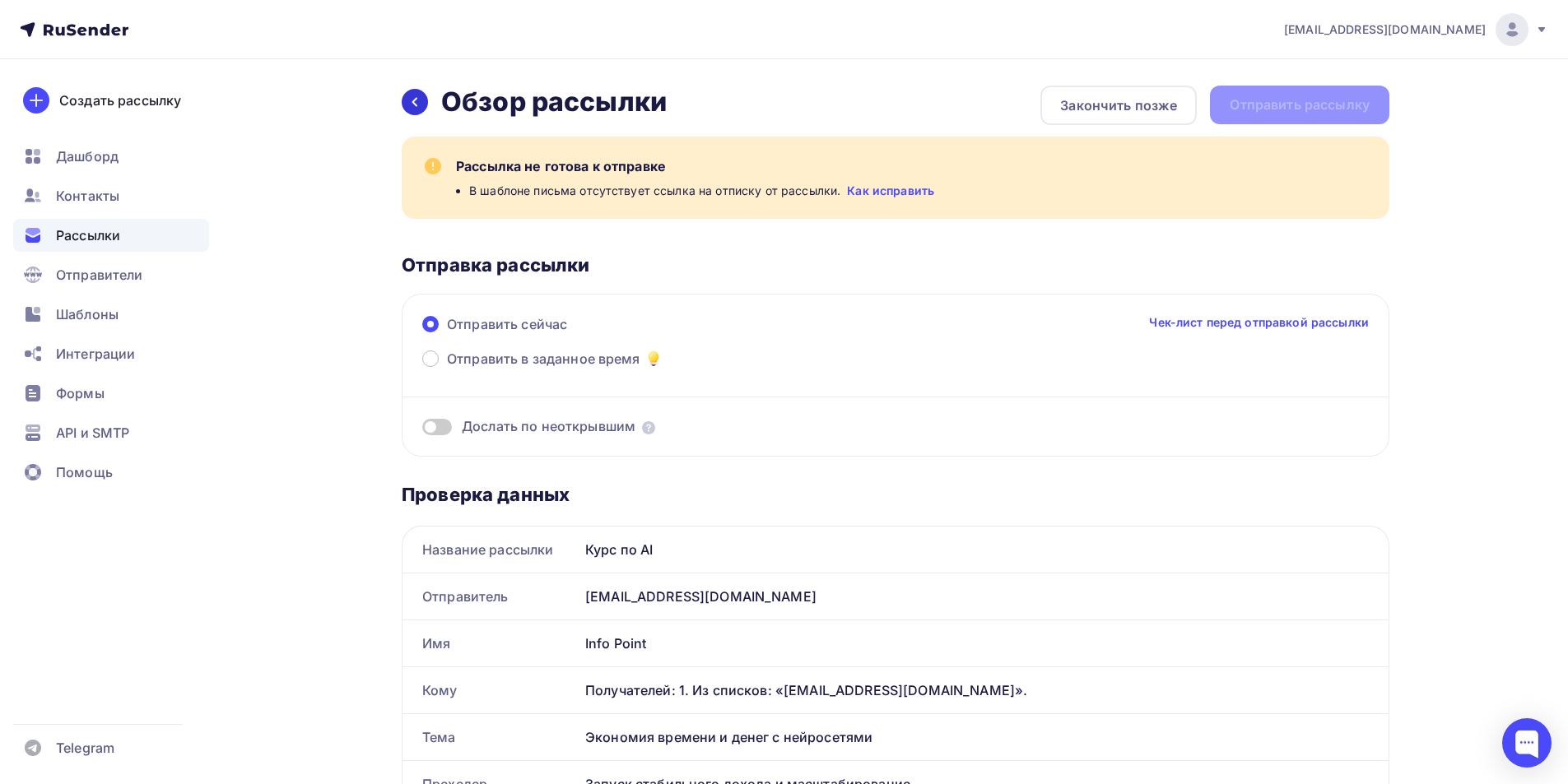
click at [421, 103] on div at bounding box center [414, 101] width 26 height 26
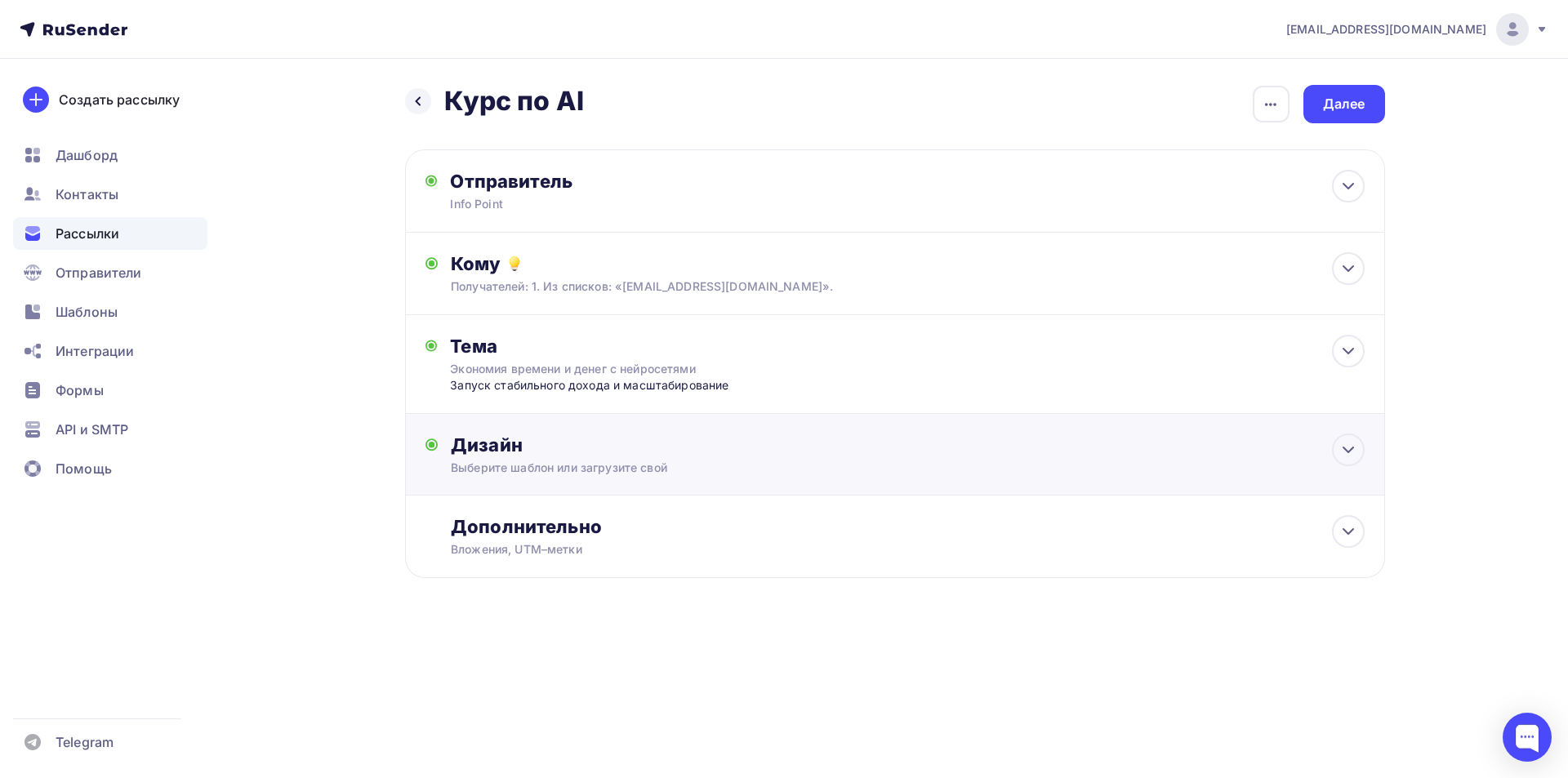
click at [617, 431] on div "Дизайн Выберите шаблон или загрузите свой Размер письма: 122 Kb Заменить шаблон…" at bounding box center [895, 454] width 980 height 81
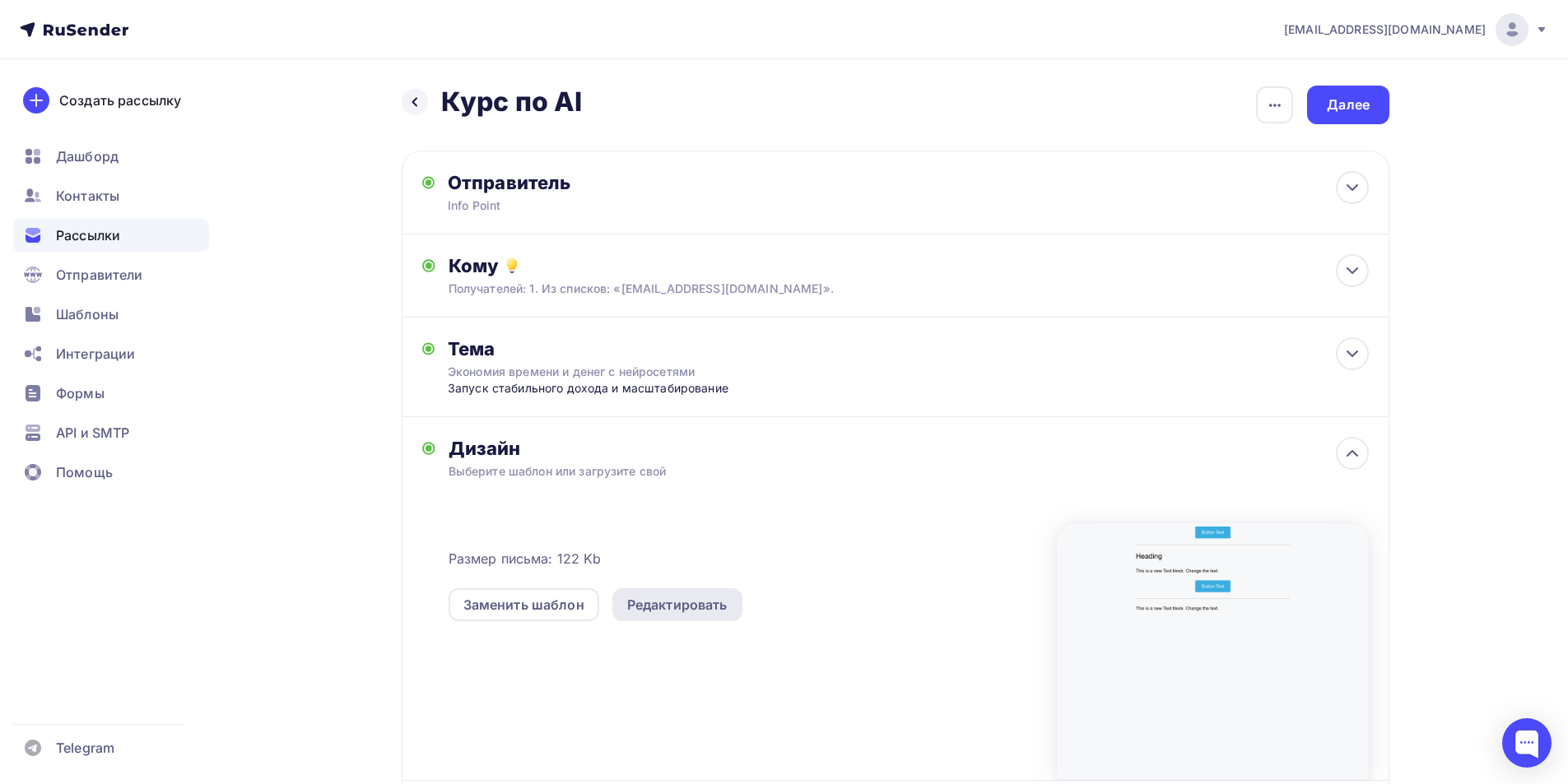
click at [666, 610] on div "Редактировать" at bounding box center [677, 604] width 100 height 19
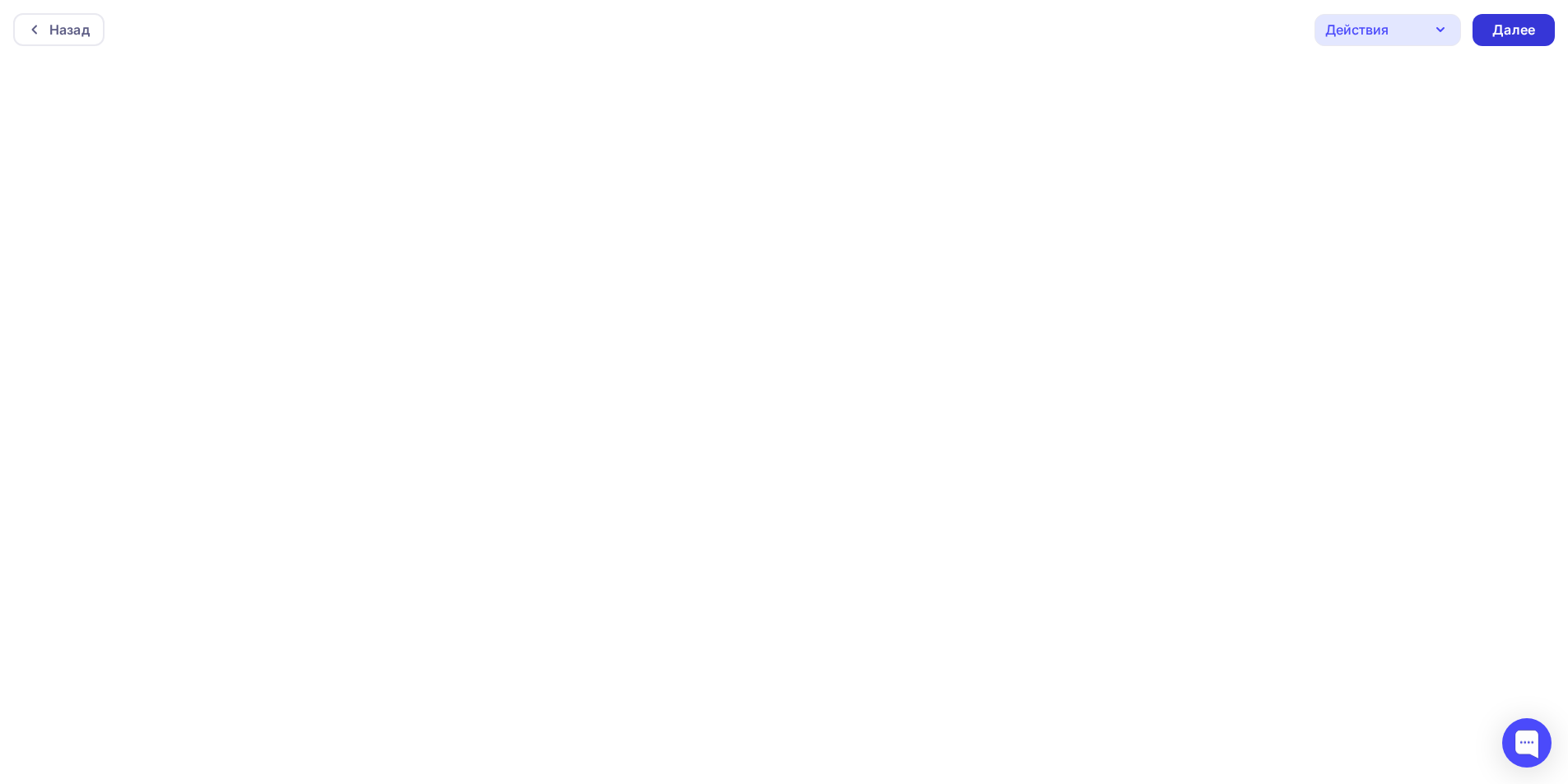
click at [666, 22] on div "Далее" at bounding box center [1513, 30] width 42 height 19
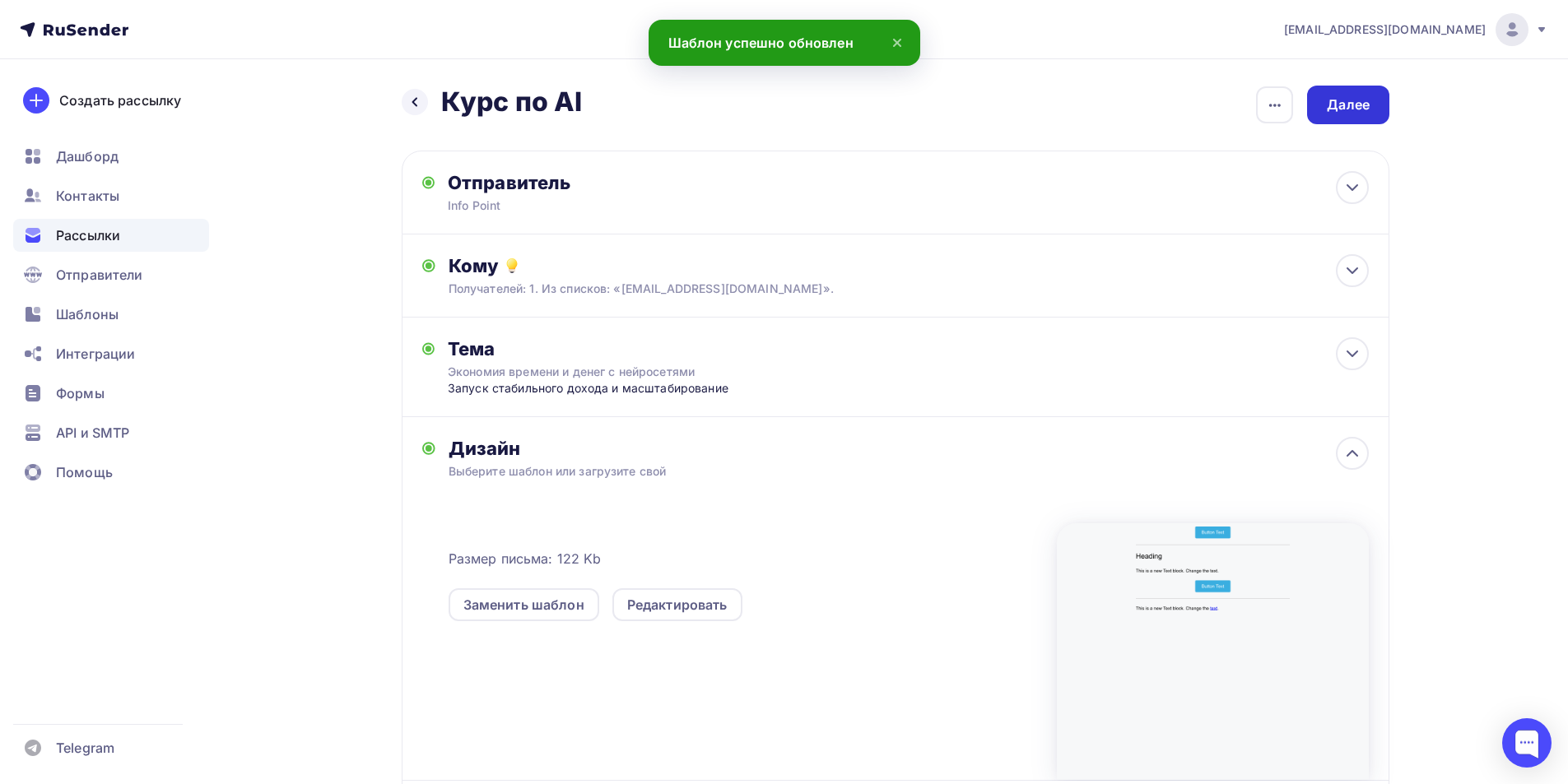
click at [666, 108] on div "Далее" at bounding box center [1347, 105] width 82 height 39
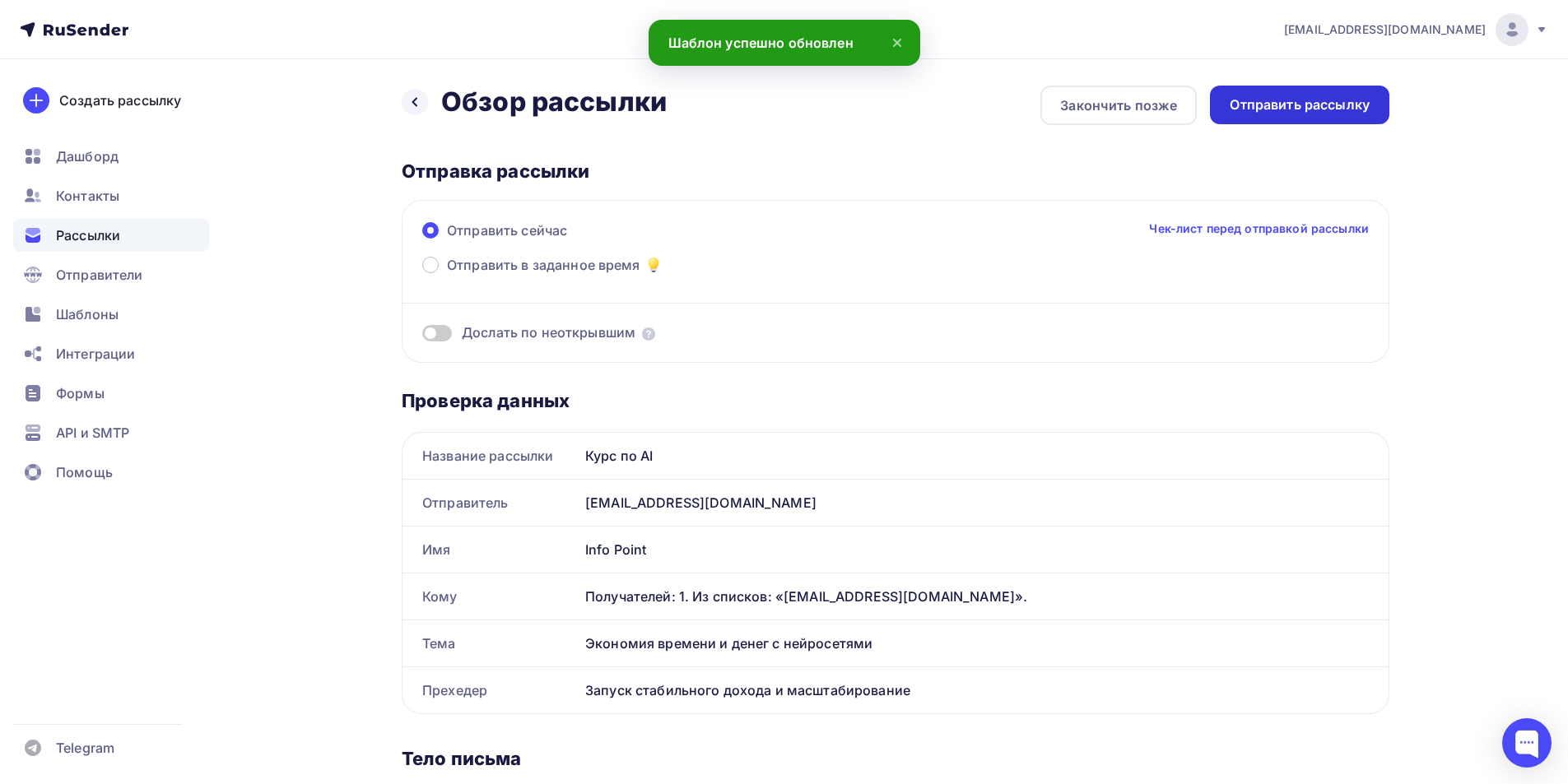
click at [666, 95] on div "Отправить рассылку" at bounding box center [1300, 105] width 180 height 39
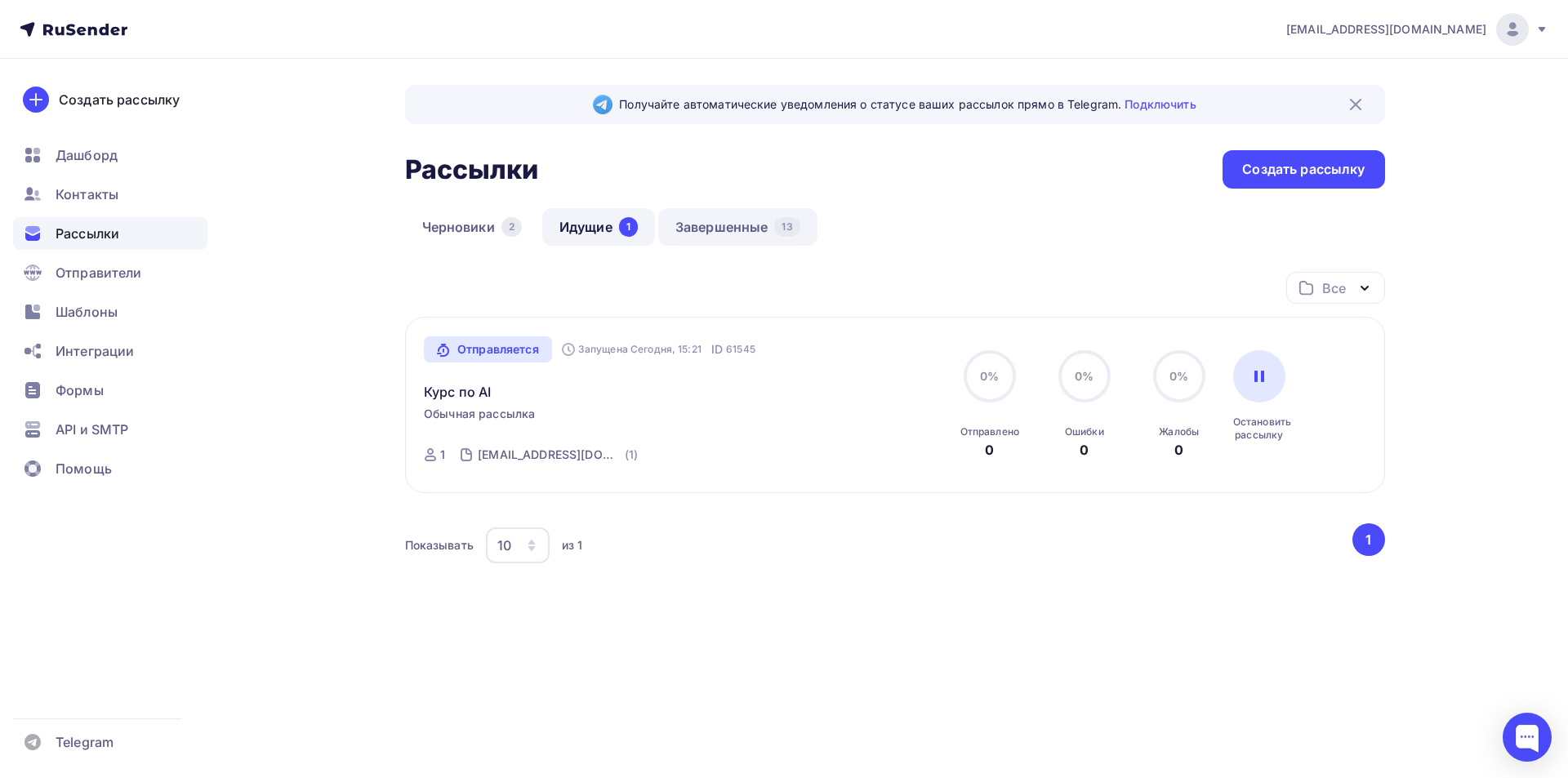
click at [661, 218] on link "Завершенные 13" at bounding box center [738, 226] width 159 height 37
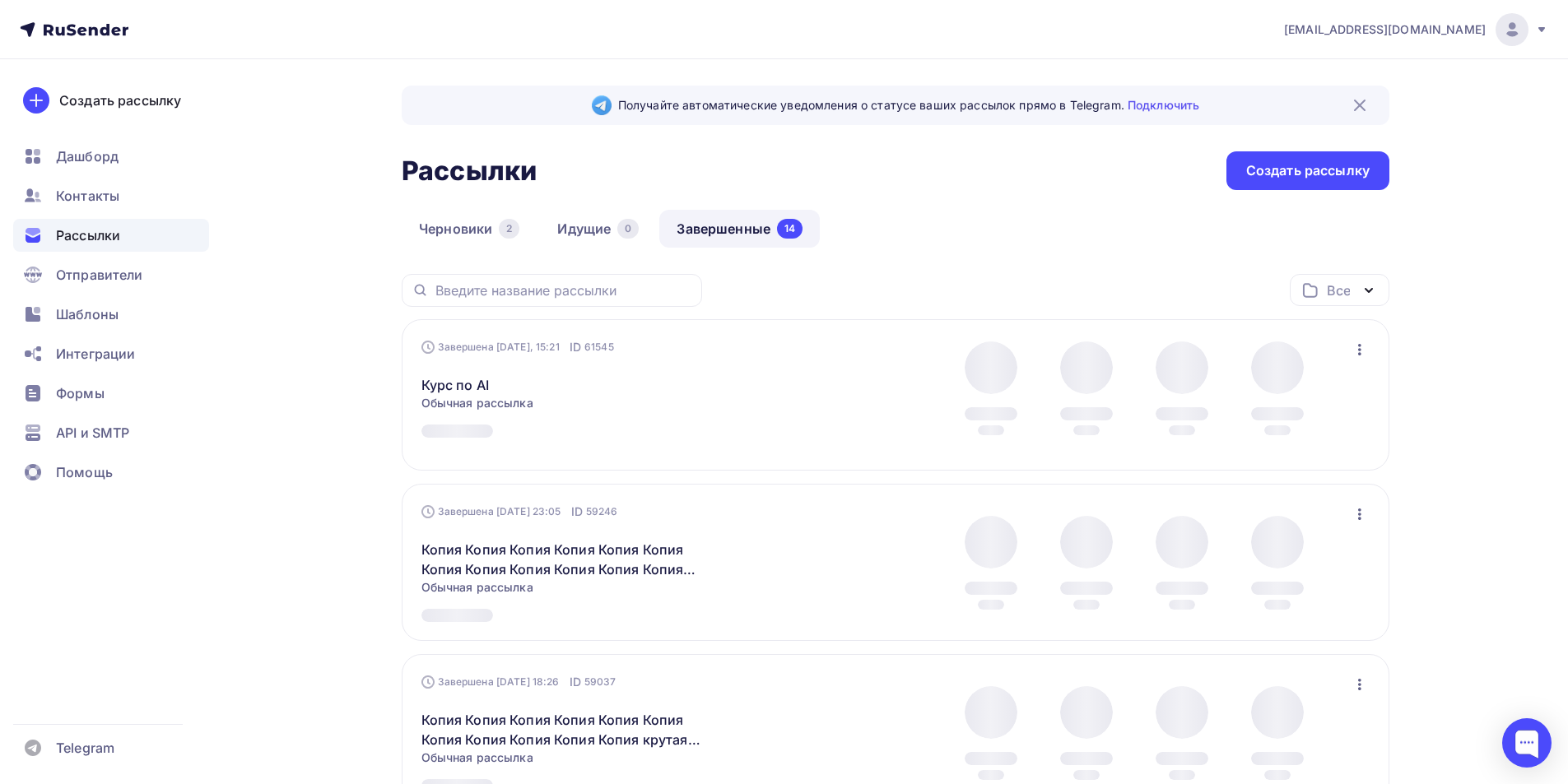
click at [666, 340] on button "button" at bounding box center [1359, 350] width 21 height 21
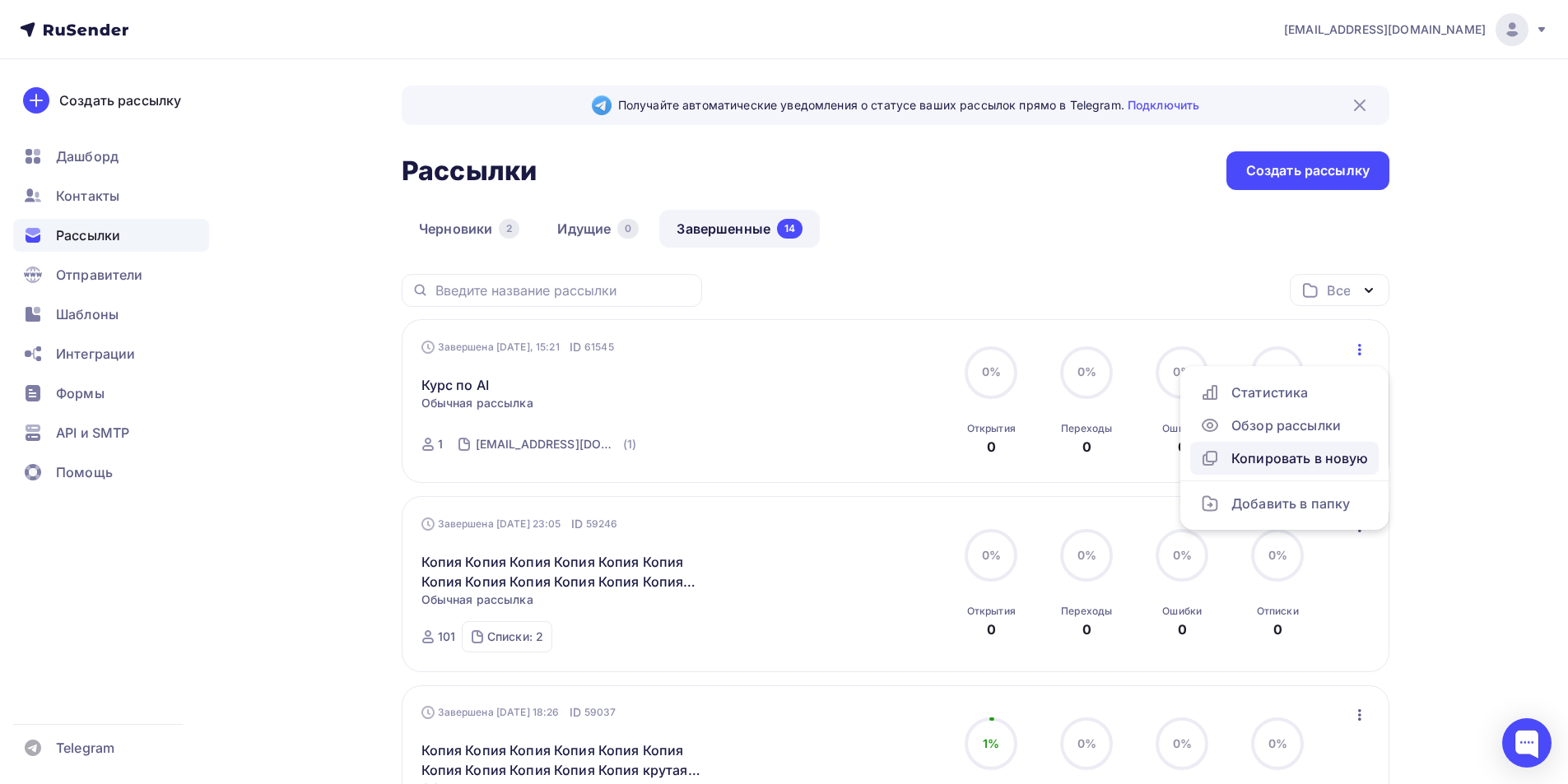
click at [666, 465] on div "Копировать в новую" at bounding box center [1284, 458] width 169 height 19
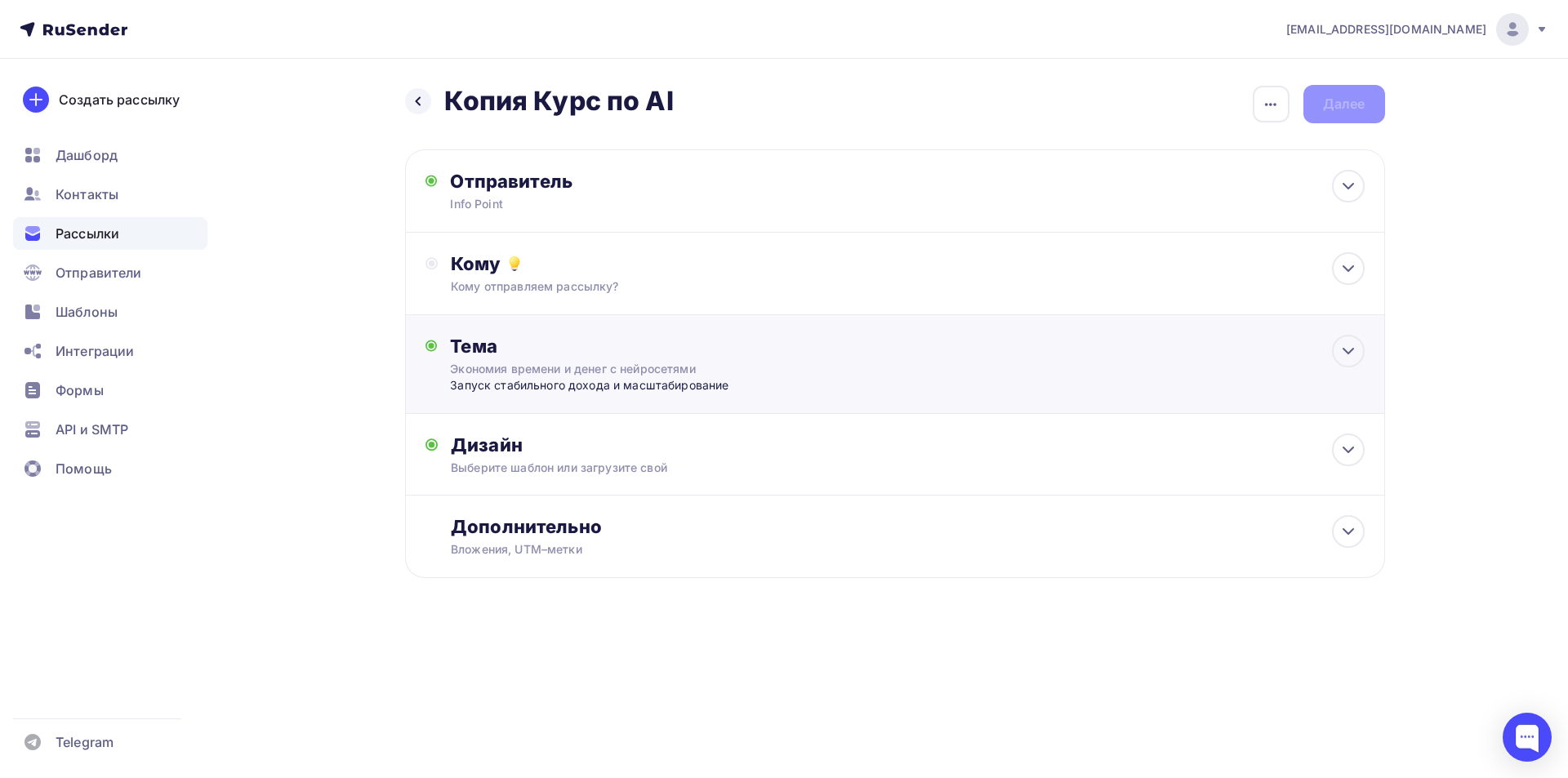
click at [594, 361] on div "Тема Экономия времени и денег с нейросетями Запуск стабильного дохода и масштаб…" at bounding box center [611, 363] width 323 height 58
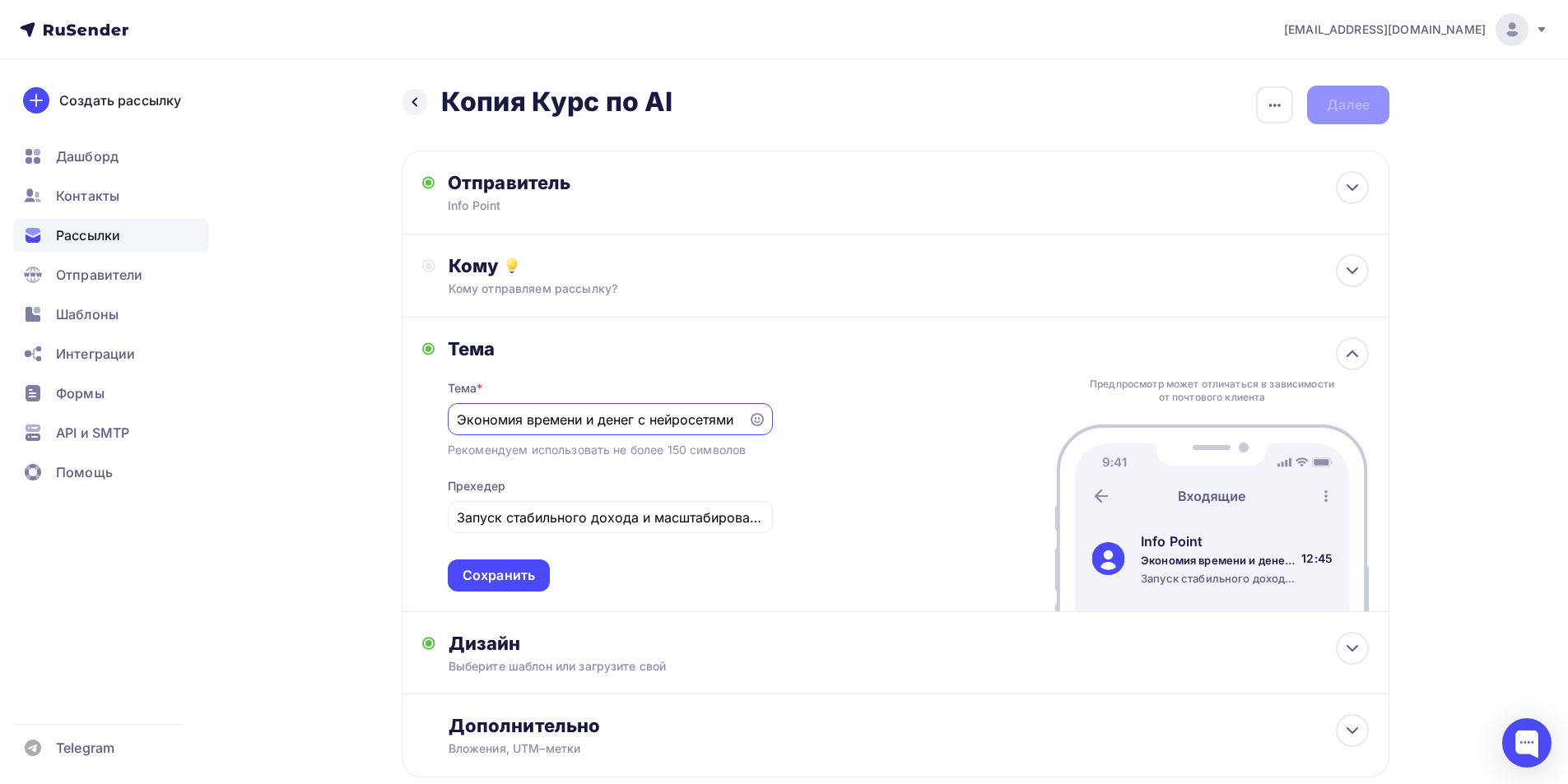
click at [602, 498] on div "Тема * Экономия времени и денег с нейросетями Рекомендуем использовать не более…" at bounding box center [610, 475] width 325 height 231
click at [604, 516] on input "Запуск стабильного дохода и масштабирование" at bounding box center [609, 518] width 306 height 19
click at [612, 434] on div "Экономия времени и денег с нейросетями" at bounding box center [610, 419] width 325 height 32
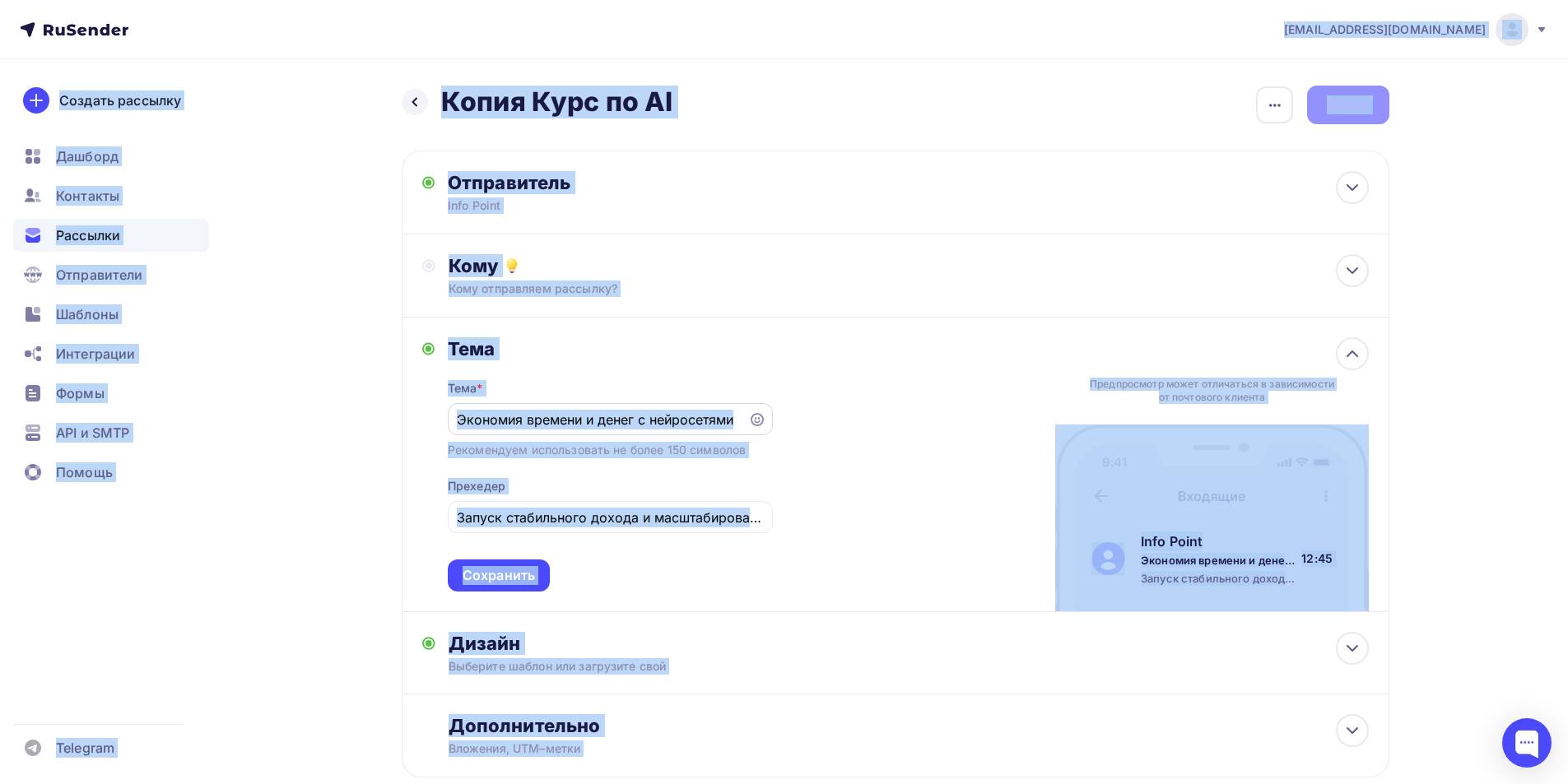
click at [622, 415] on input "Экономия времени и денег с нейросетями" at bounding box center [597, 419] width 281 height 19
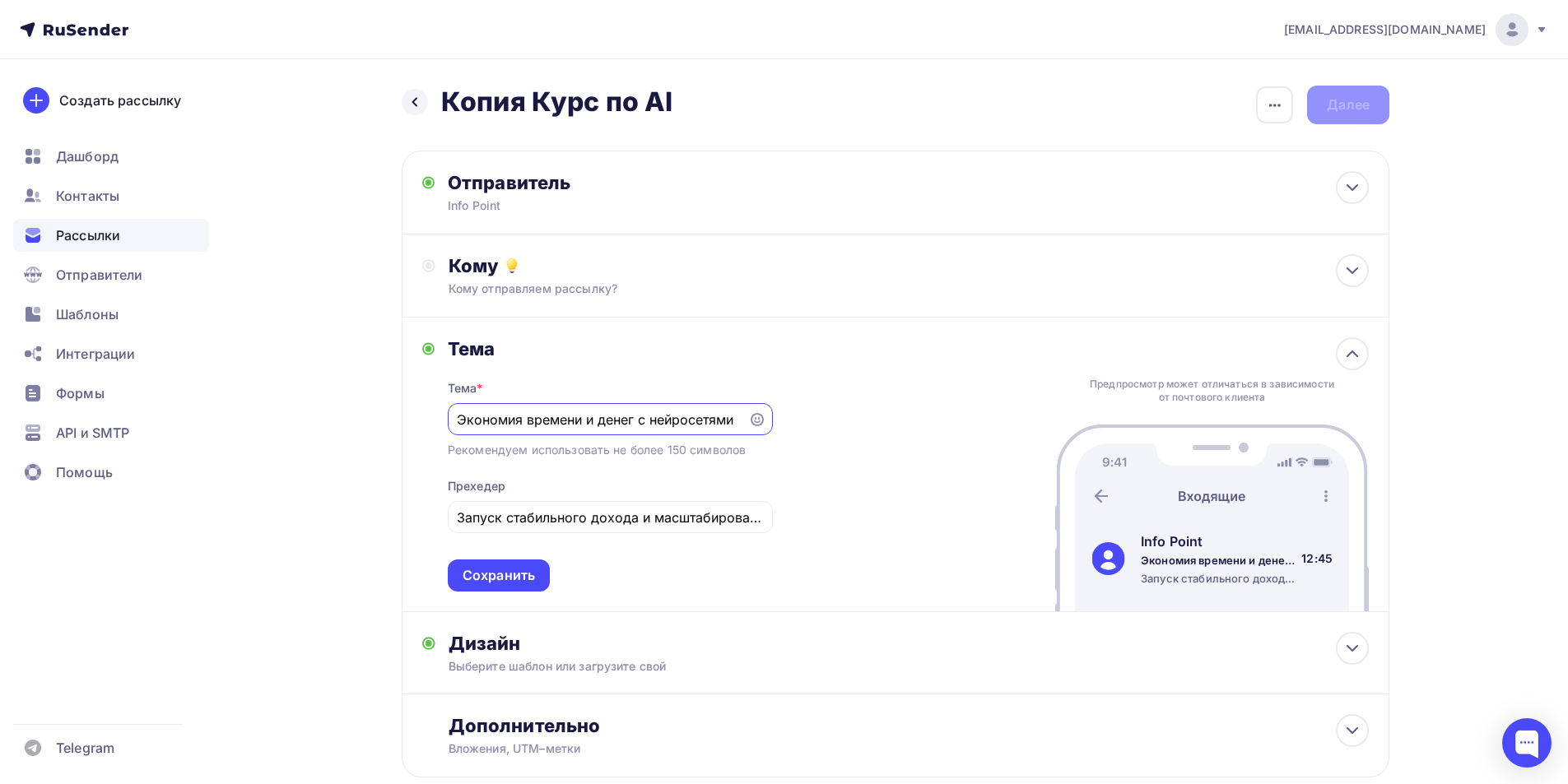
paste input "знаете, как использовать нейросети для развития бизнеса"
type input "Узнаете, как использовать нейросети для развития бизнеса"
click at [577, 509] on div "Запуск стабильного дохода и масштабирование" at bounding box center [610, 517] width 325 height 32
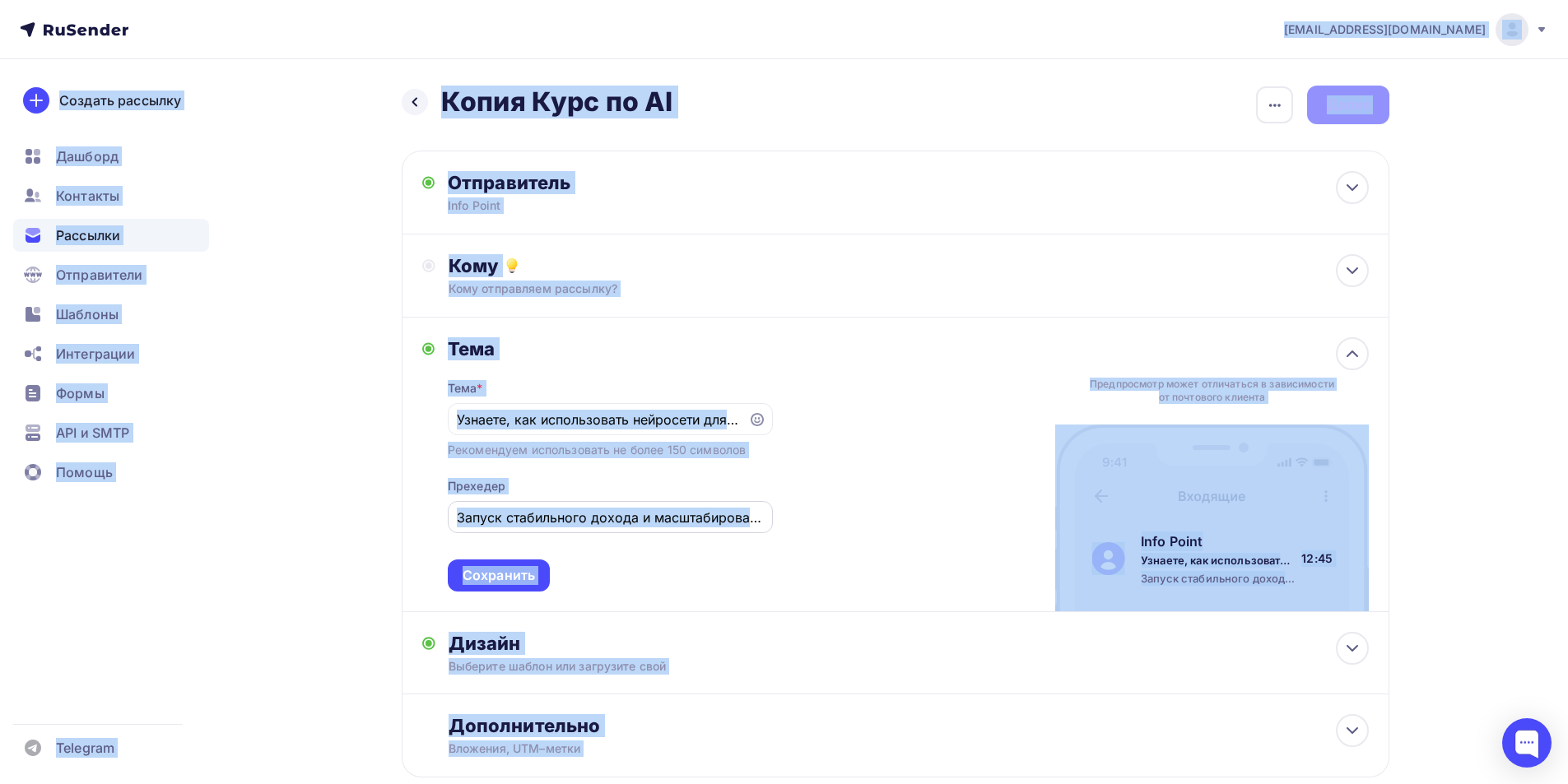
click at [553, 527] on input "Запуск стабильного дохода и масштабирование" at bounding box center [609, 518] width 306 height 19
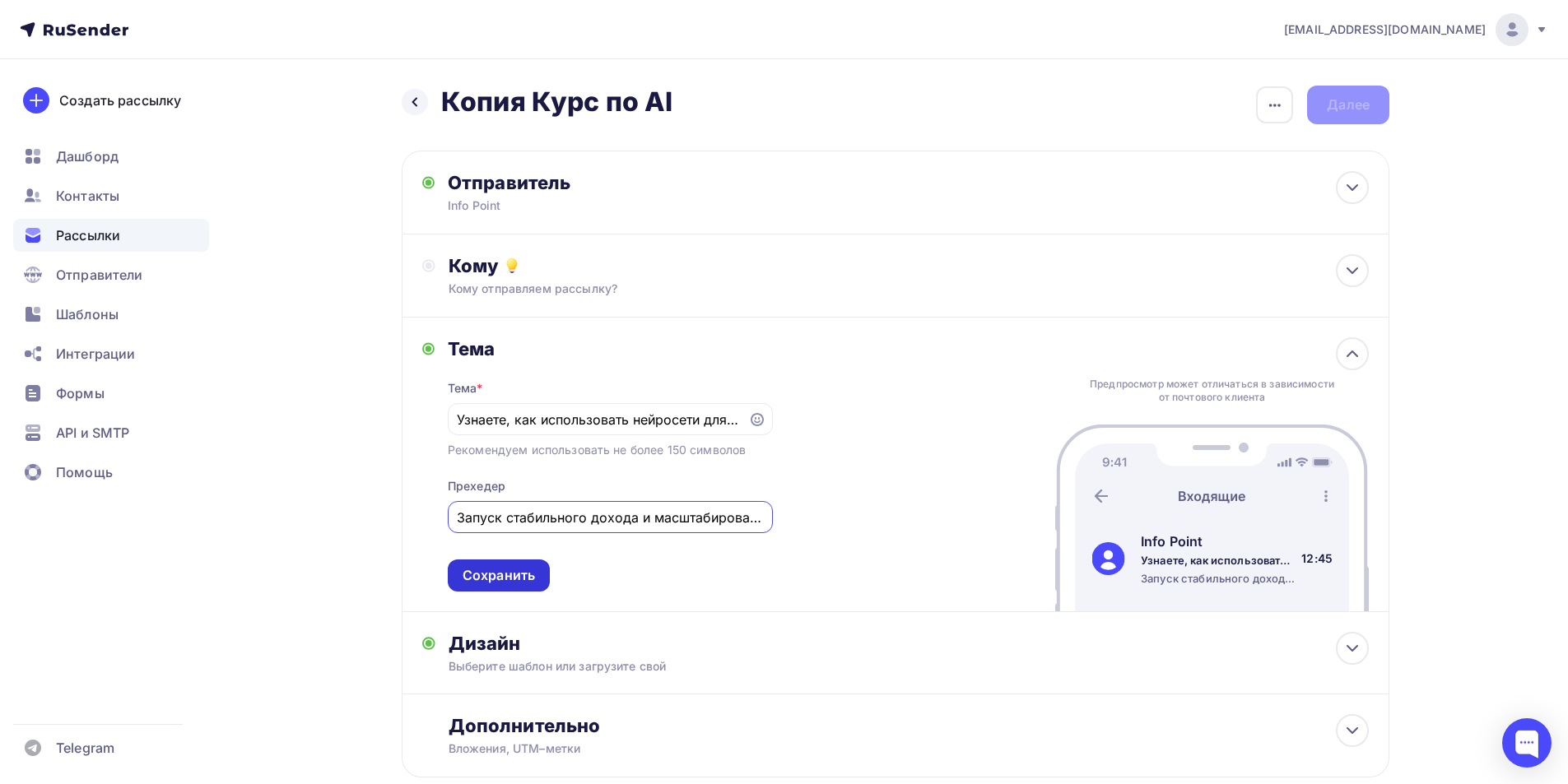
paste input "ак сэкономить свое время, делегировав до 80% рутинных задач искусственному инте…"
type input "Как сэкономить свое время, делегировав до 80% рутинных задач искусственному инт…"
click at [505, 589] on div "Сохранить" at bounding box center [499, 575] width 102 height 32
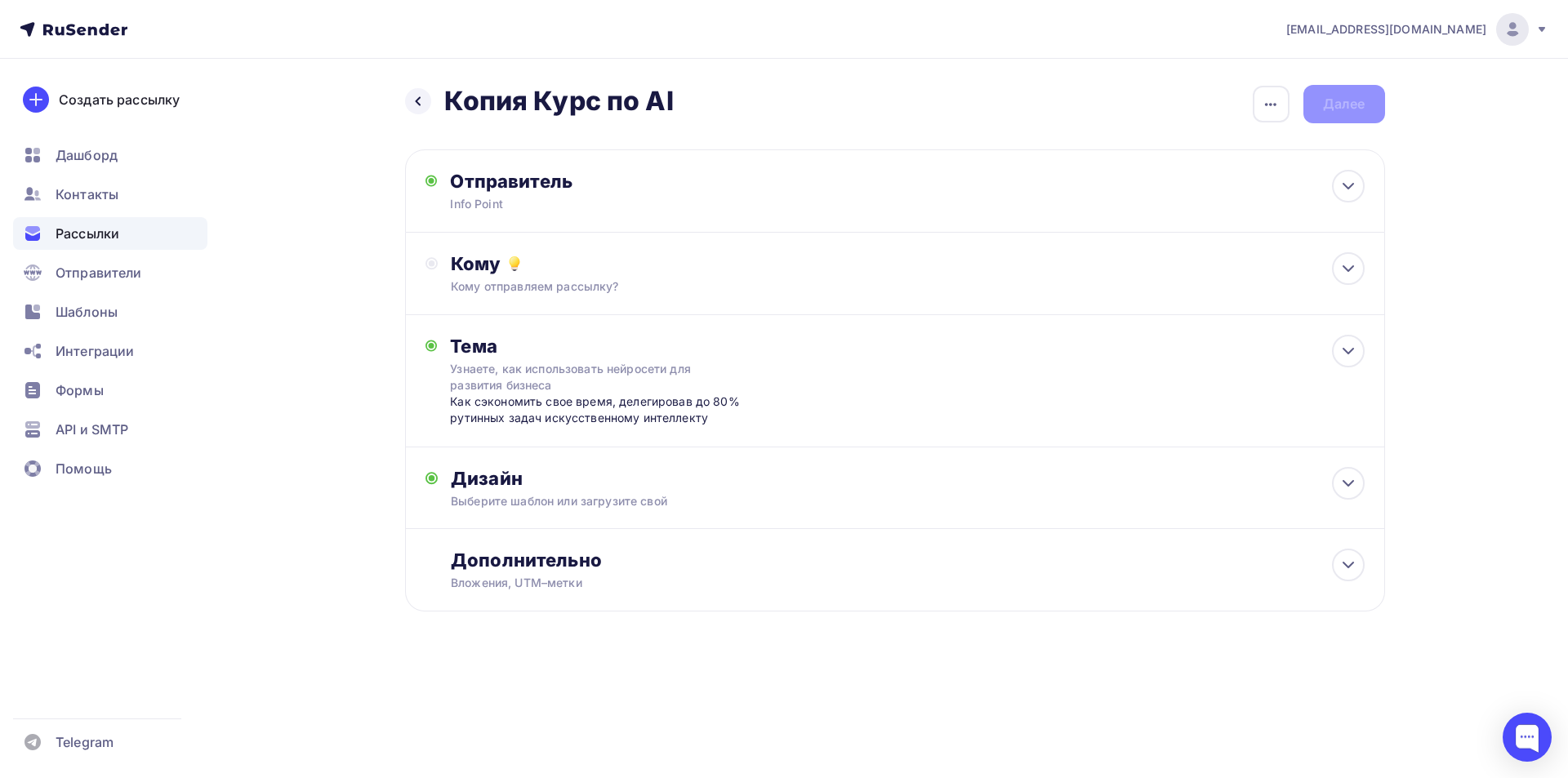
click at [661, 131] on div "Назад Копия Курс по AI Копия Курс по AI Закончить позже Переименовать рассылку …" at bounding box center [895, 368] width 980 height 566
click at [591, 263] on div "Кому" at bounding box center [907, 263] width 913 height 23
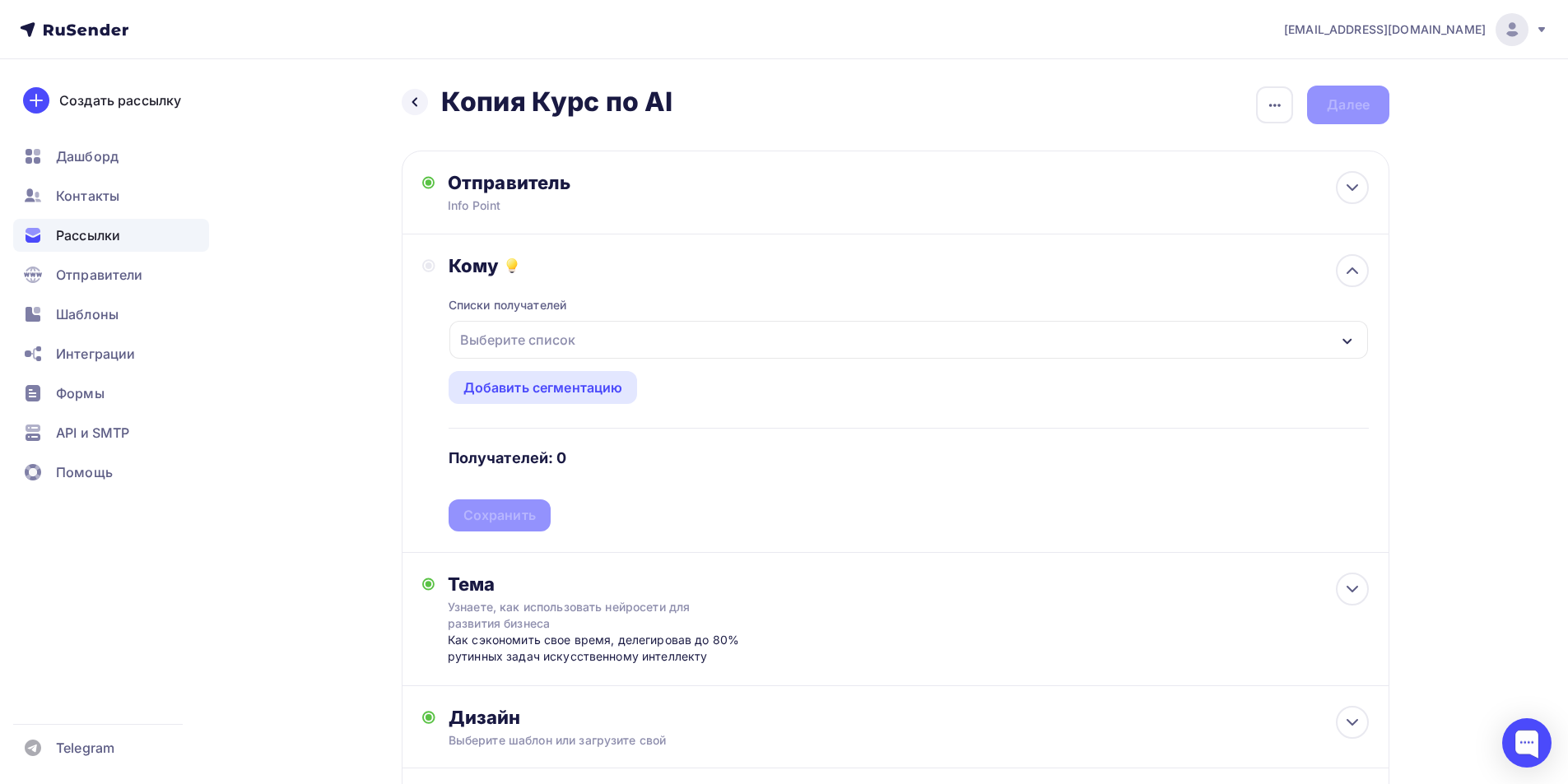
click at [556, 343] on div "Выберите список" at bounding box center [518, 340] width 128 height 30
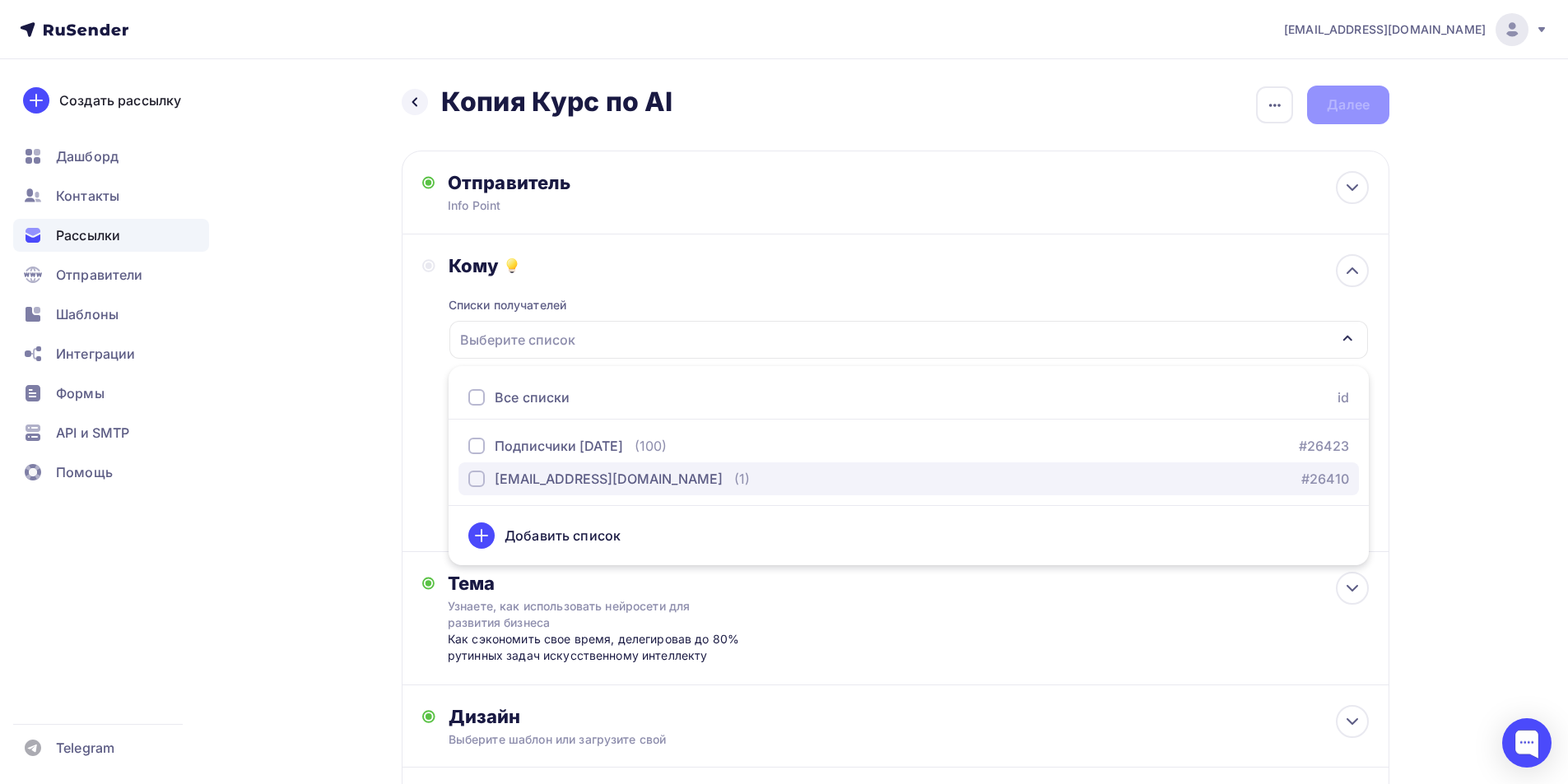
click at [567, 474] on div "[EMAIL_ADDRESS][DOMAIN_NAME]" at bounding box center [608, 479] width 228 height 19
click at [414, 413] on div "Кому Списки получателей [EMAIL_ADDRESS][DOMAIN_NAME] Все списки id Подписчики […" at bounding box center [895, 393] width 988 height 318
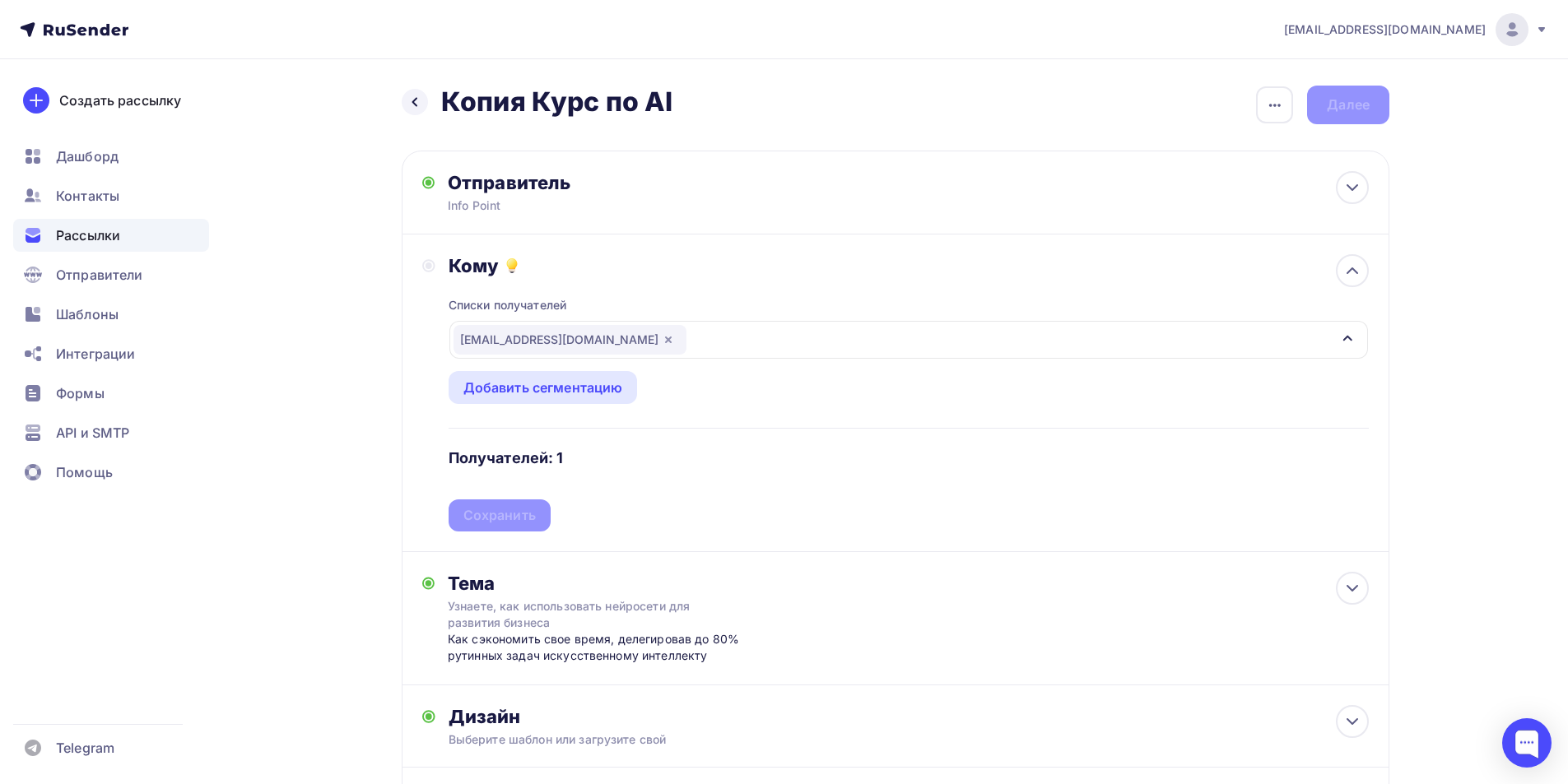
click at [529, 519] on div "Списки получателей [EMAIL_ADDRESS][DOMAIN_NAME] Все списки id Подписчики [DATE]…" at bounding box center [908, 404] width 920 height 254
click at [483, 509] on div "Сохранить" at bounding box center [499, 516] width 72 height 19
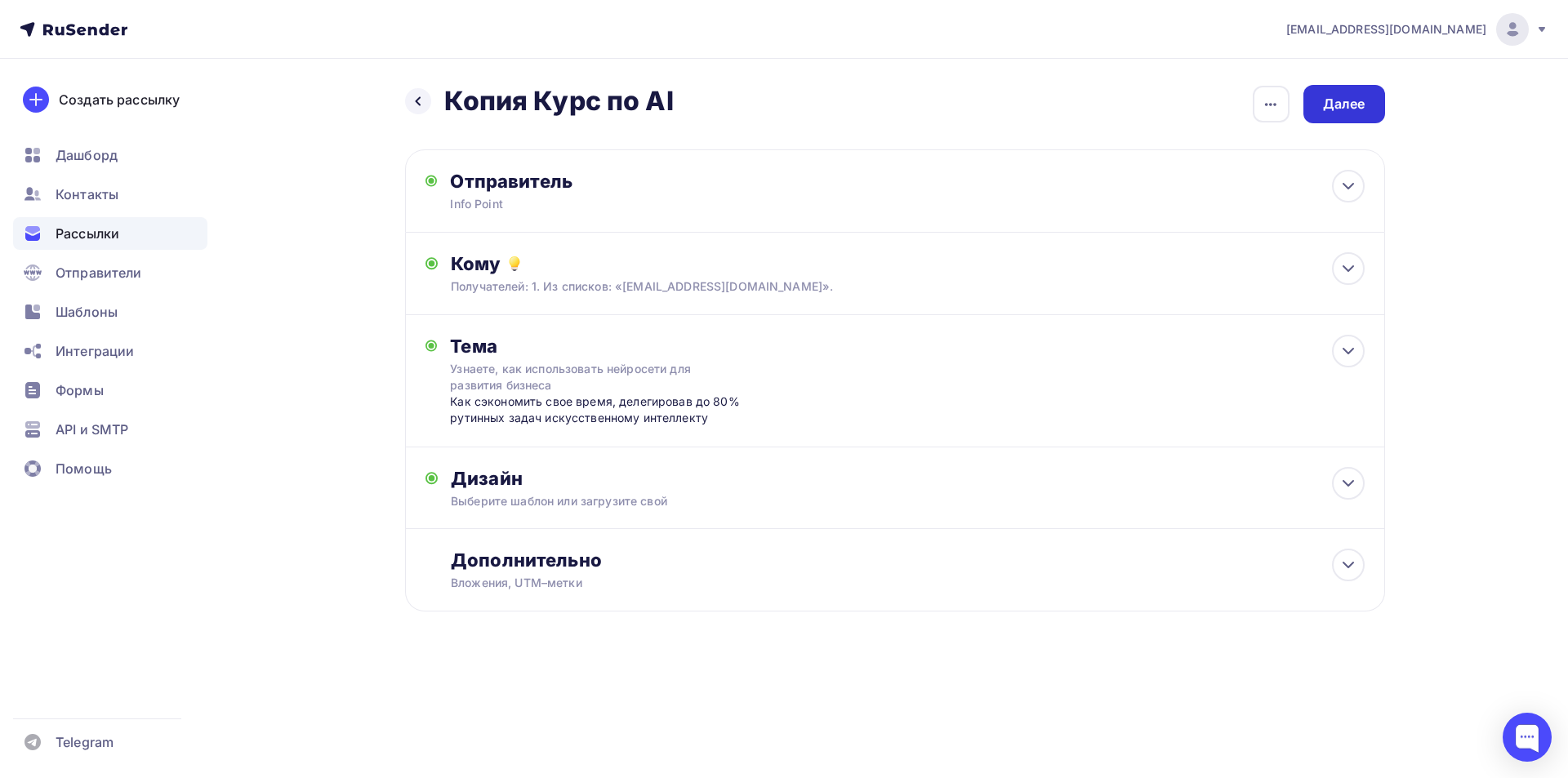
click at [661, 118] on div "Далее" at bounding box center [1344, 104] width 81 height 38
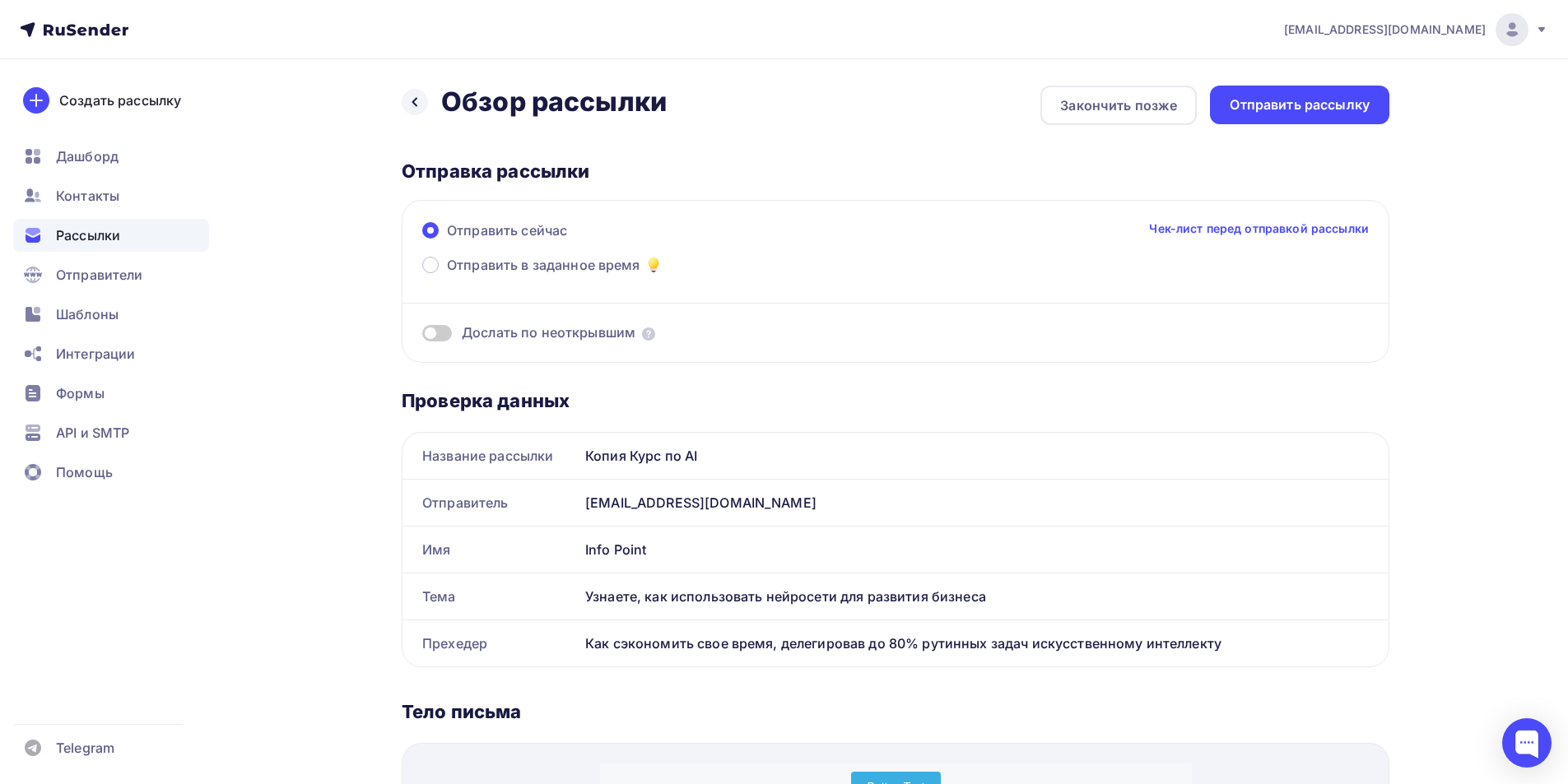
click at [666, 114] on div "Отправить рассылку" at bounding box center [1299, 105] width 140 height 19
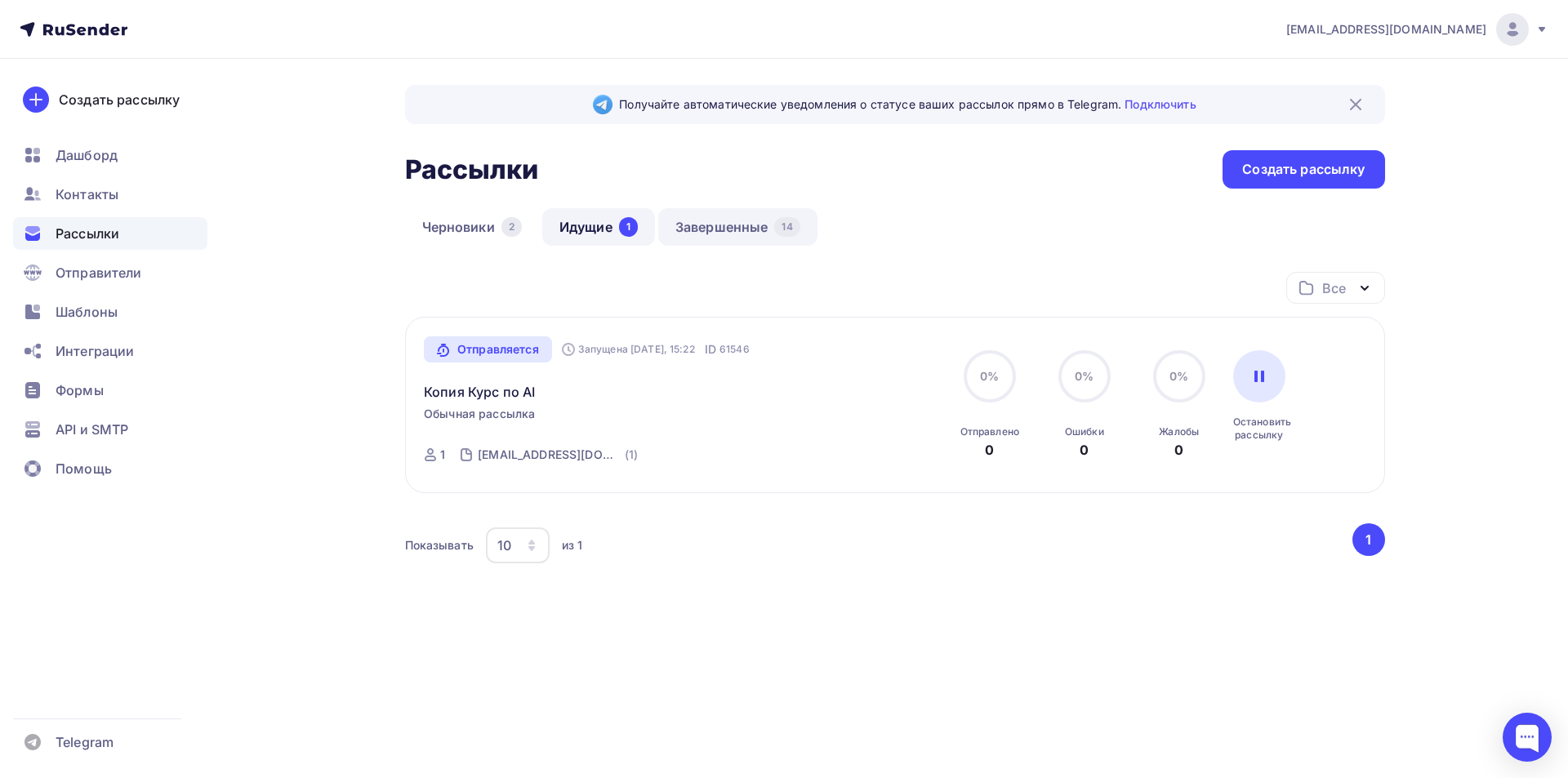
click at [661, 216] on link "Завершенные 14" at bounding box center [738, 226] width 159 height 37
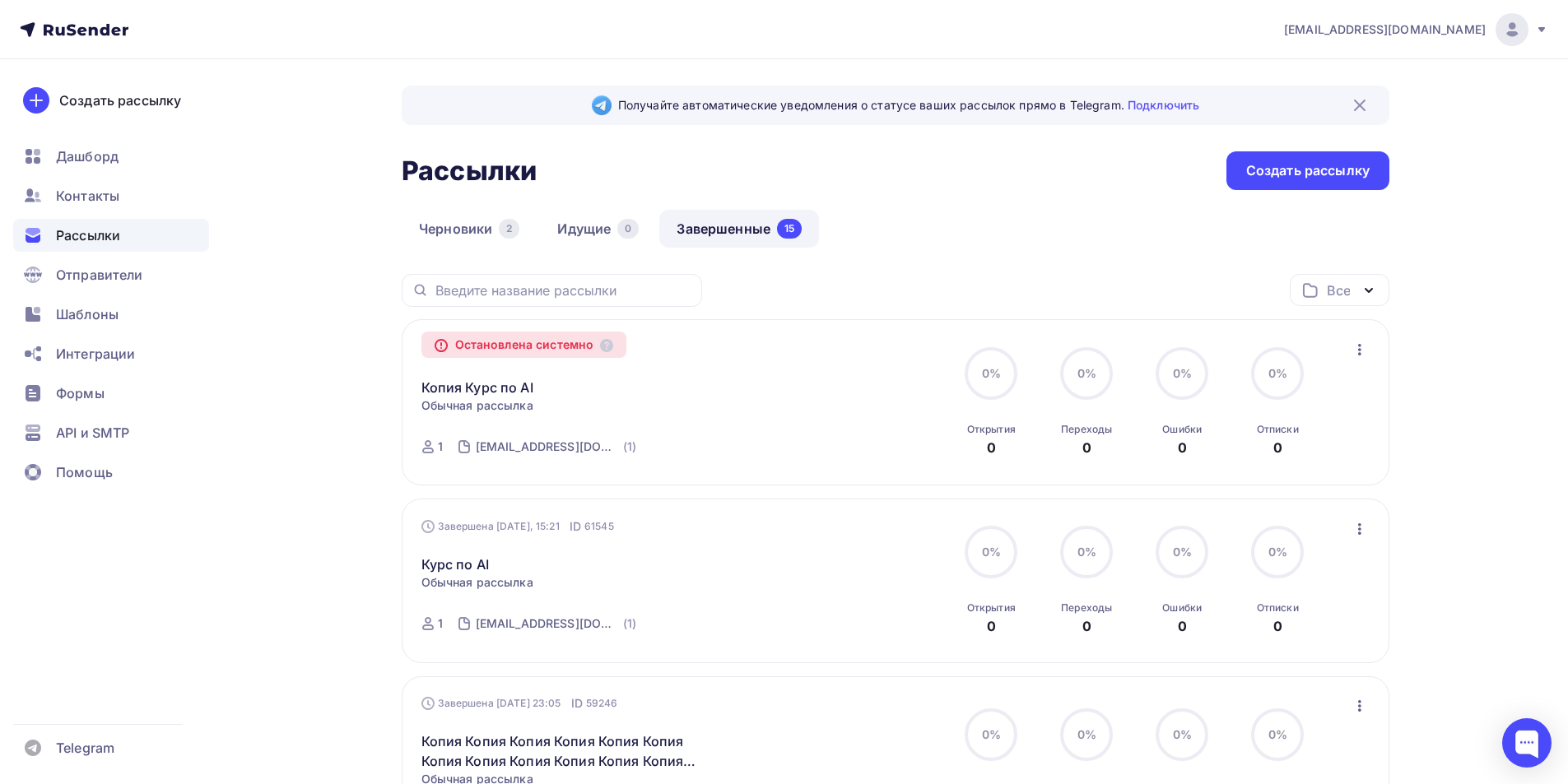
click at [666, 353] on icon "button" at bounding box center [1358, 350] width 3 height 12
click at [666, 402] on div "Копировать в новую" at bounding box center [1284, 392] width 169 height 19
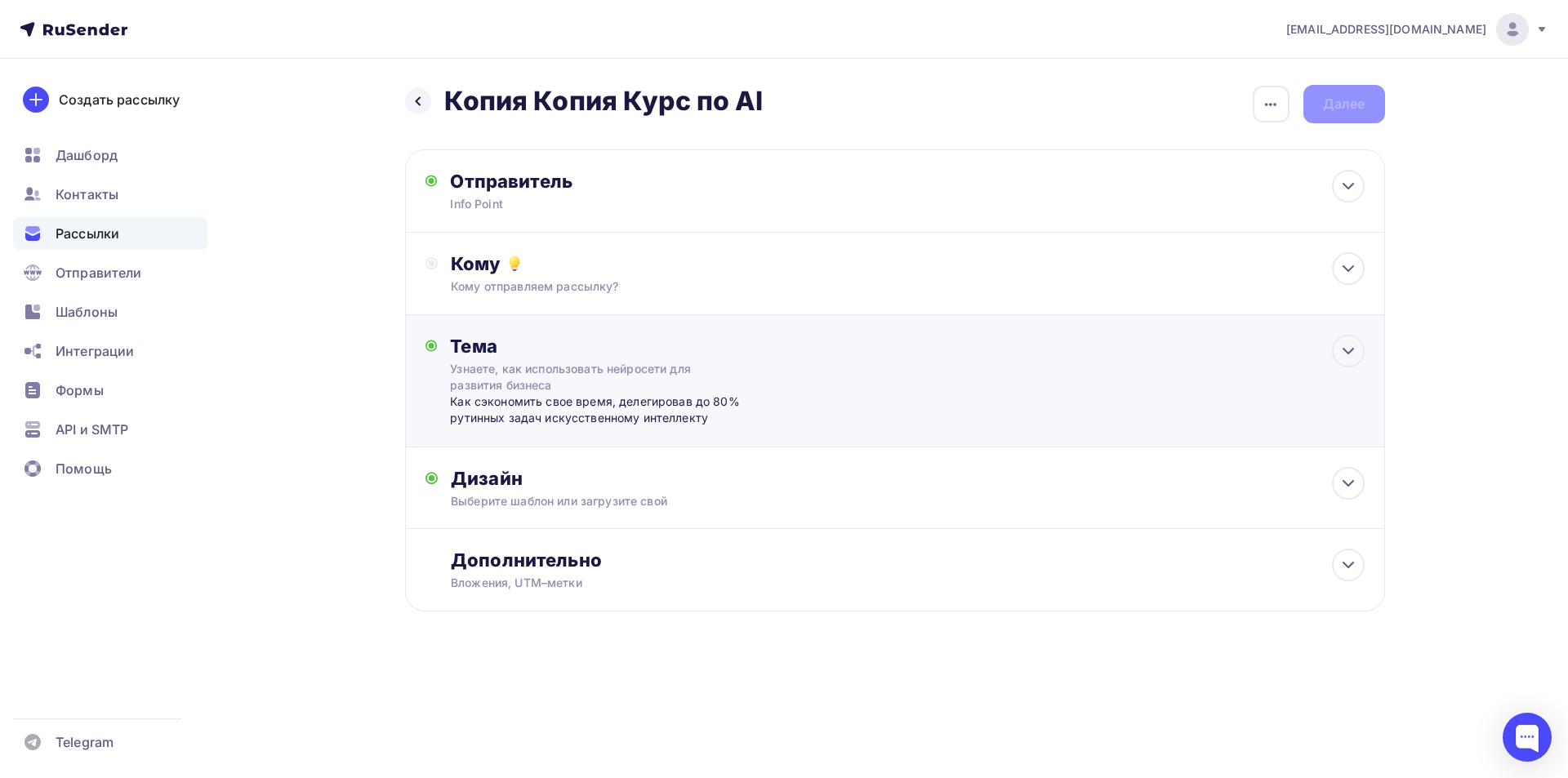
click at [602, 378] on div "Узнаете, как использовать нейросети для развития бизнеса" at bounding box center [595, 378] width 290 height 33
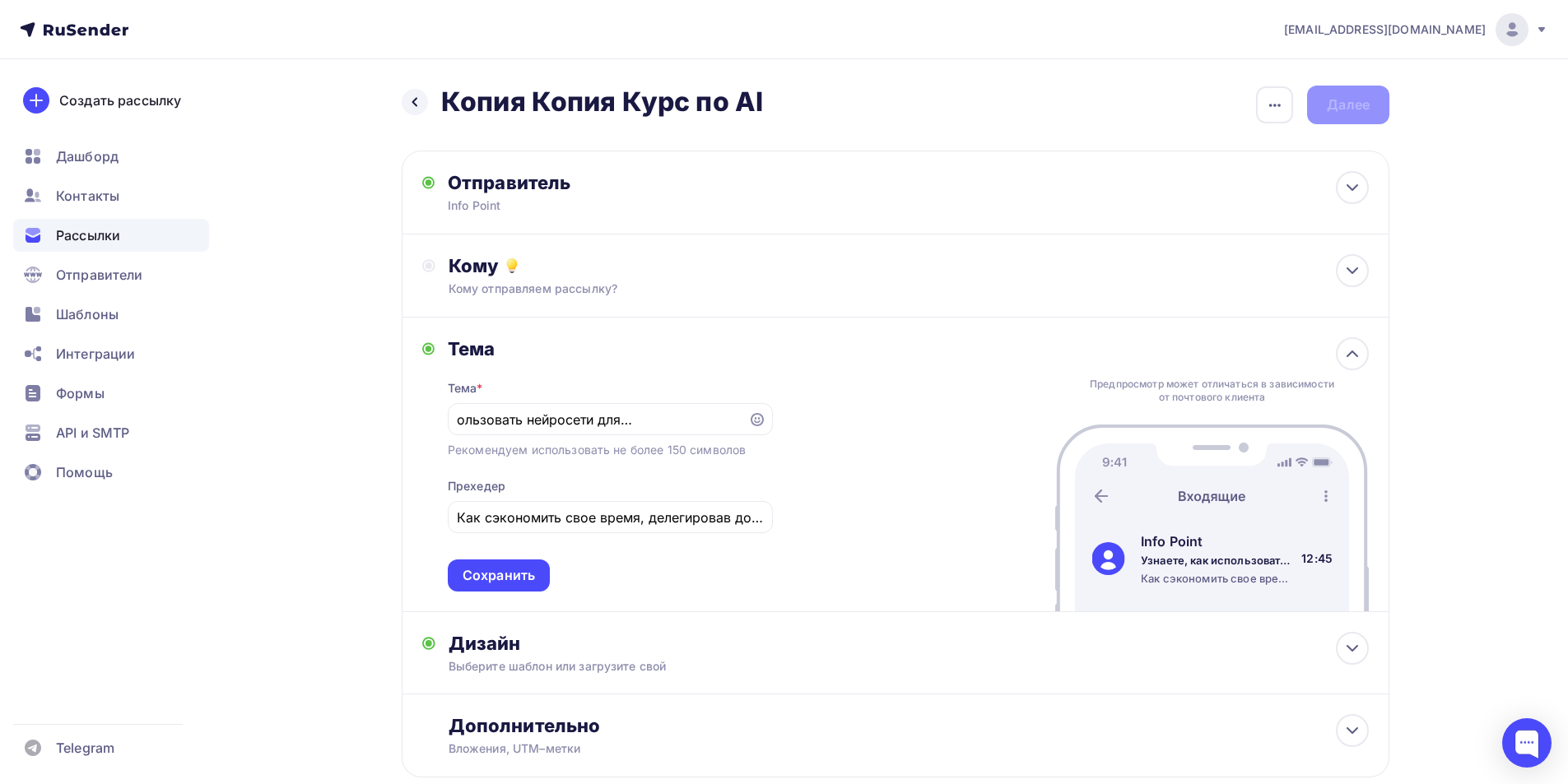
click at [666, 109] on h2 "Копия Копия Курс по AI" at bounding box center [602, 102] width 322 height 33
copy div "Копия Копия Курс по AI Копия Копия Курс по AI Закончить позже Переименовать рас…"
click at [642, 417] on input "Узнаете, как использовать нейросети для развития бизнеса" at bounding box center [597, 419] width 281 height 19
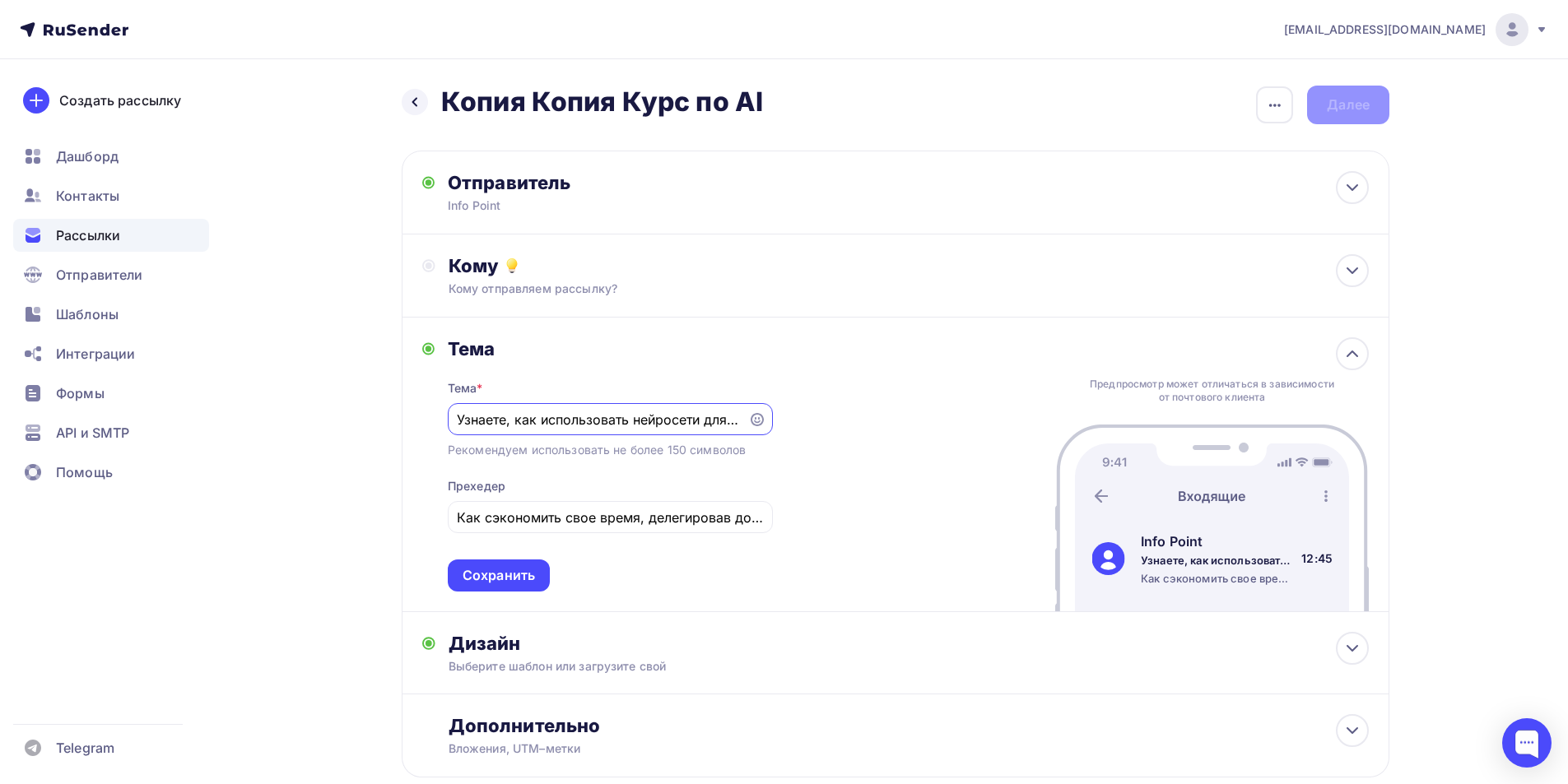
paste input "опия Копия Курс по AI"
click at [505, 409] on div "Копия Копия Курс по AI" at bounding box center [610, 419] width 325 height 32
click at [508, 407] on div "Копия Копия Курс по AI" at bounding box center [610, 419] width 325 height 32
click at [526, 415] on input "Копия Копия Курс по AI" at bounding box center [597, 419] width 281 height 19
click at [529, 415] on input "Копия Копия Курс по AI" at bounding box center [597, 419] width 281 height 19
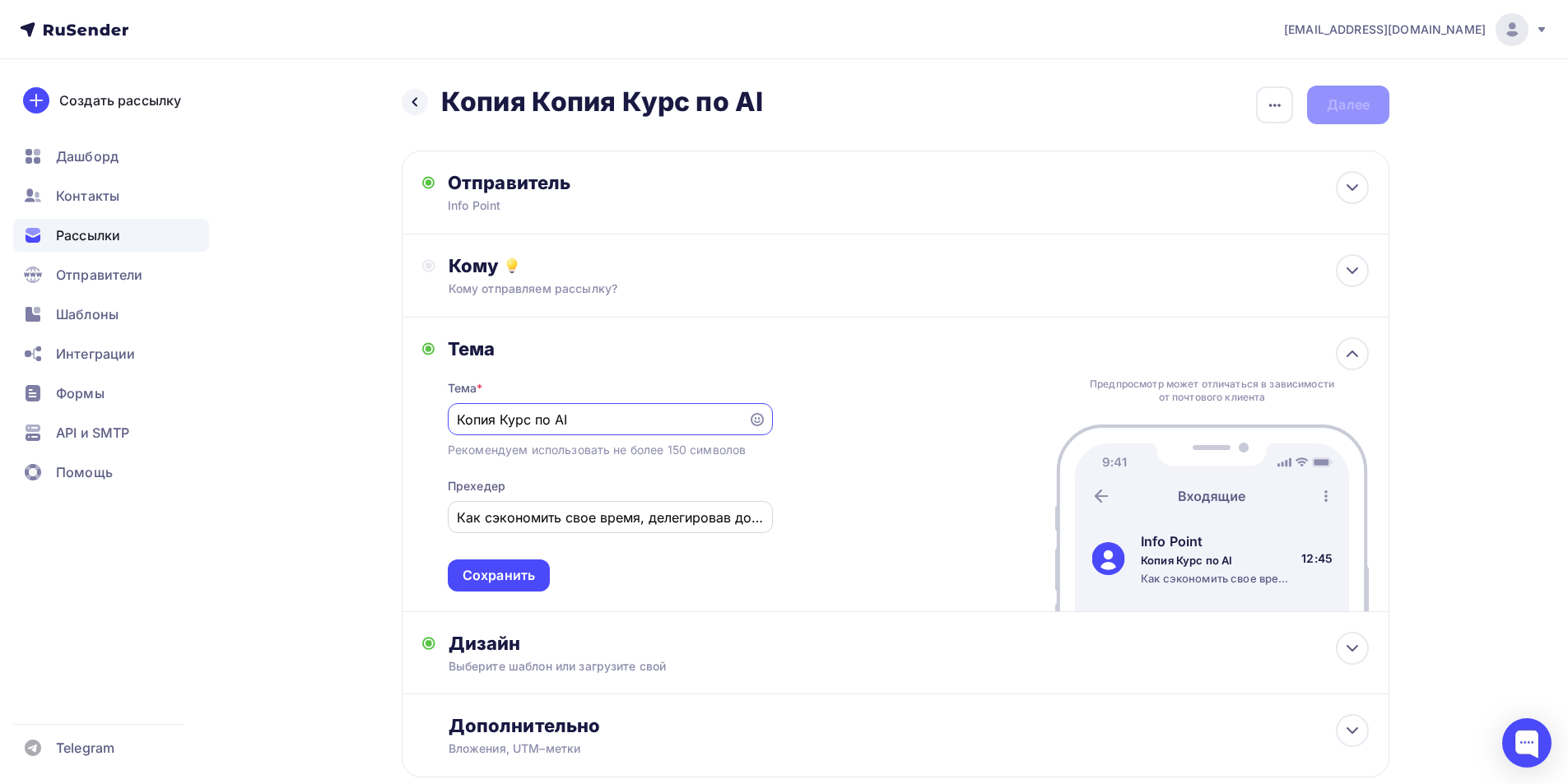
type input "Копия Курс по AI"
click at [585, 521] on input "Как сэкономить свое время, делегировав до 80% рутинных задач искусственному инт…" at bounding box center [609, 518] width 306 height 19
click at [529, 588] on div "Сохранить" at bounding box center [499, 575] width 102 height 32
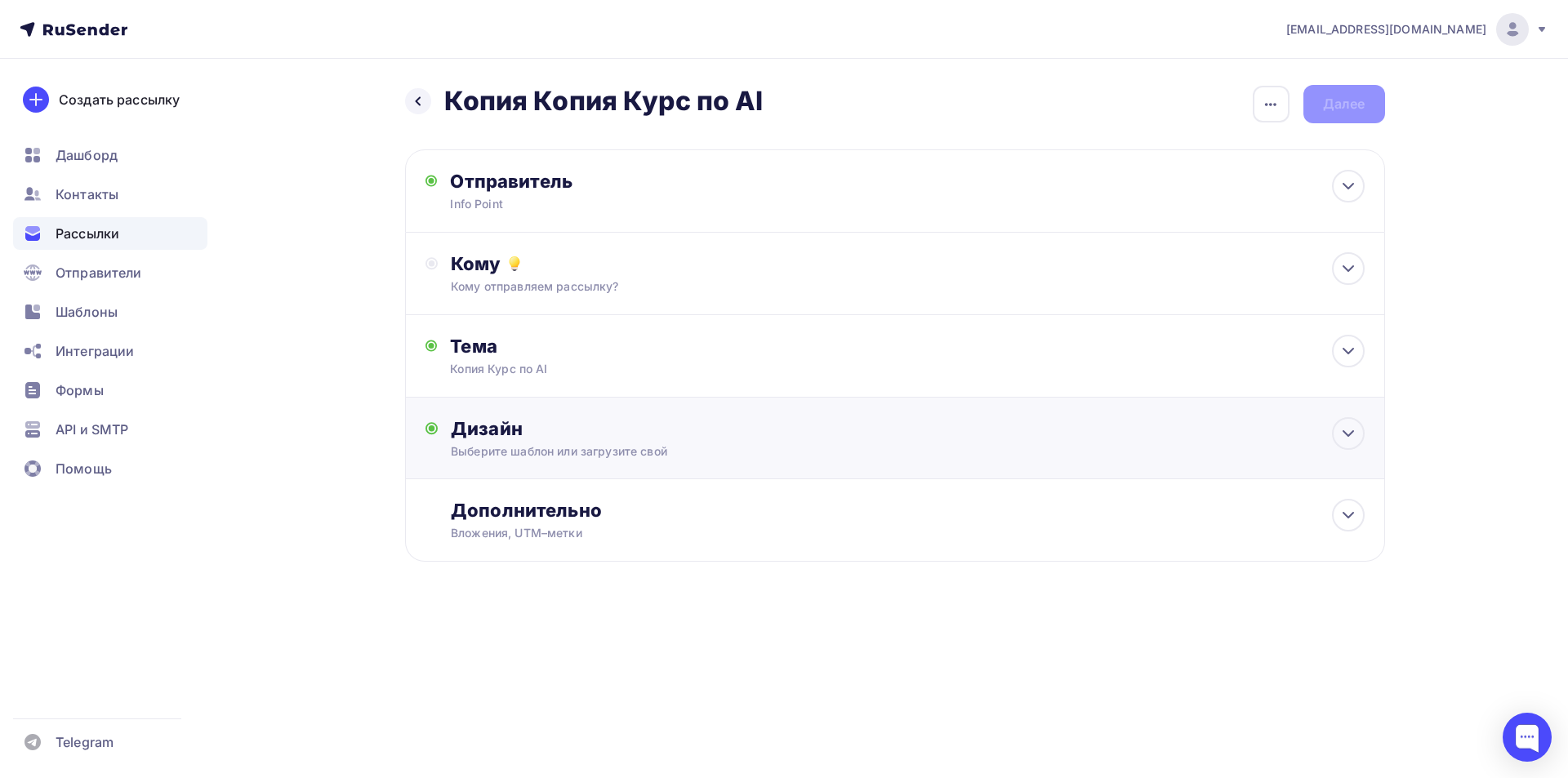
click at [572, 446] on div "Выберите шаблон или загрузите свой" at bounding box center [862, 451] width 822 height 16
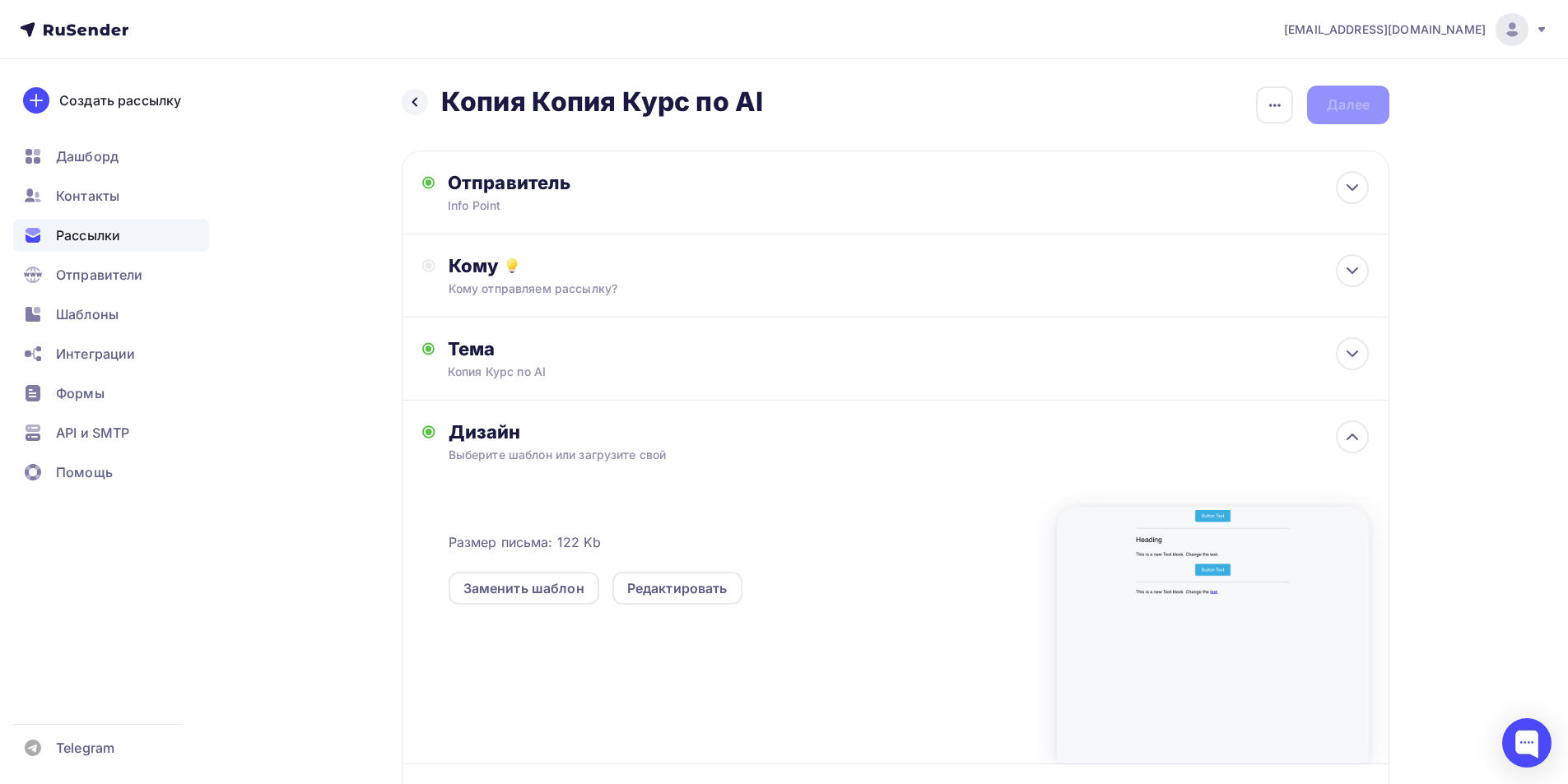
click at [666, 500] on div "Размер письма: 122 Kb Заменить шаблон Редактировать" at bounding box center [752, 546] width 608 height 115
click at [666, 198] on div "Отправитель Info Point Email * Выберите отправителя [EMAIL_ADDRESS][DOMAIN_NAME…" at bounding box center [895, 192] width 988 height 84
type input "Info Point"
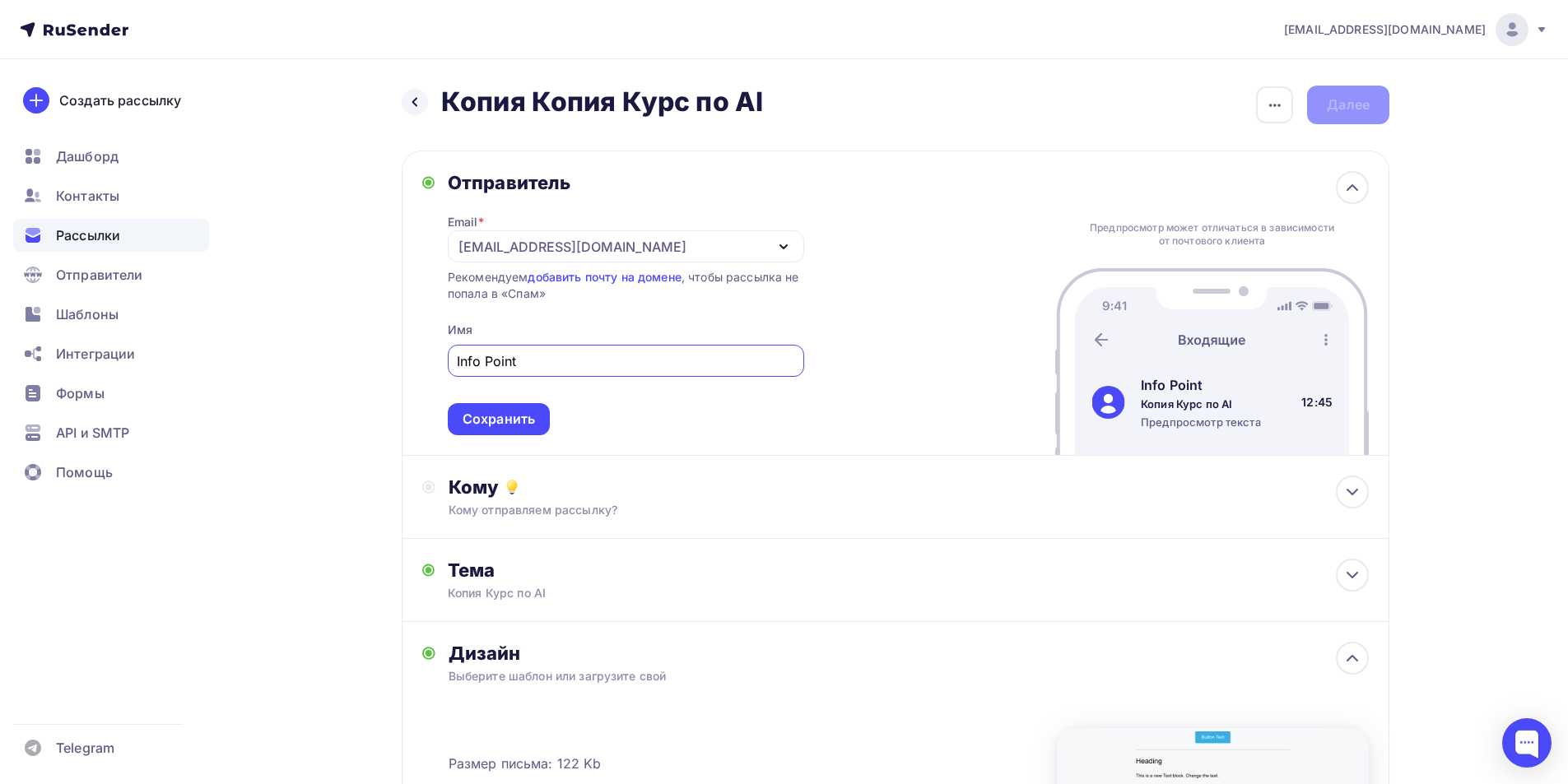
click at [666, 322] on div "Email * [EMAIL_ADDRESS][DOMAIN_NAME] [EMAIL_ADDRESS][DOMAIN_NAME] [EMAIL_ADDRES…" at bounding box center [626, 315] width 356 height 241
click at [548, 444] on div "Отправитель Email * [EMAIL_ADDRESS][DOMAIN_NAME] [EMAIL_ADDRESS][DOMAIN_NAME] […" at bounding box center [895, 303] width 988 height 305
click at [526, 434] on div "Сохранить" at bounding box center [499, 419] width 102 height 32
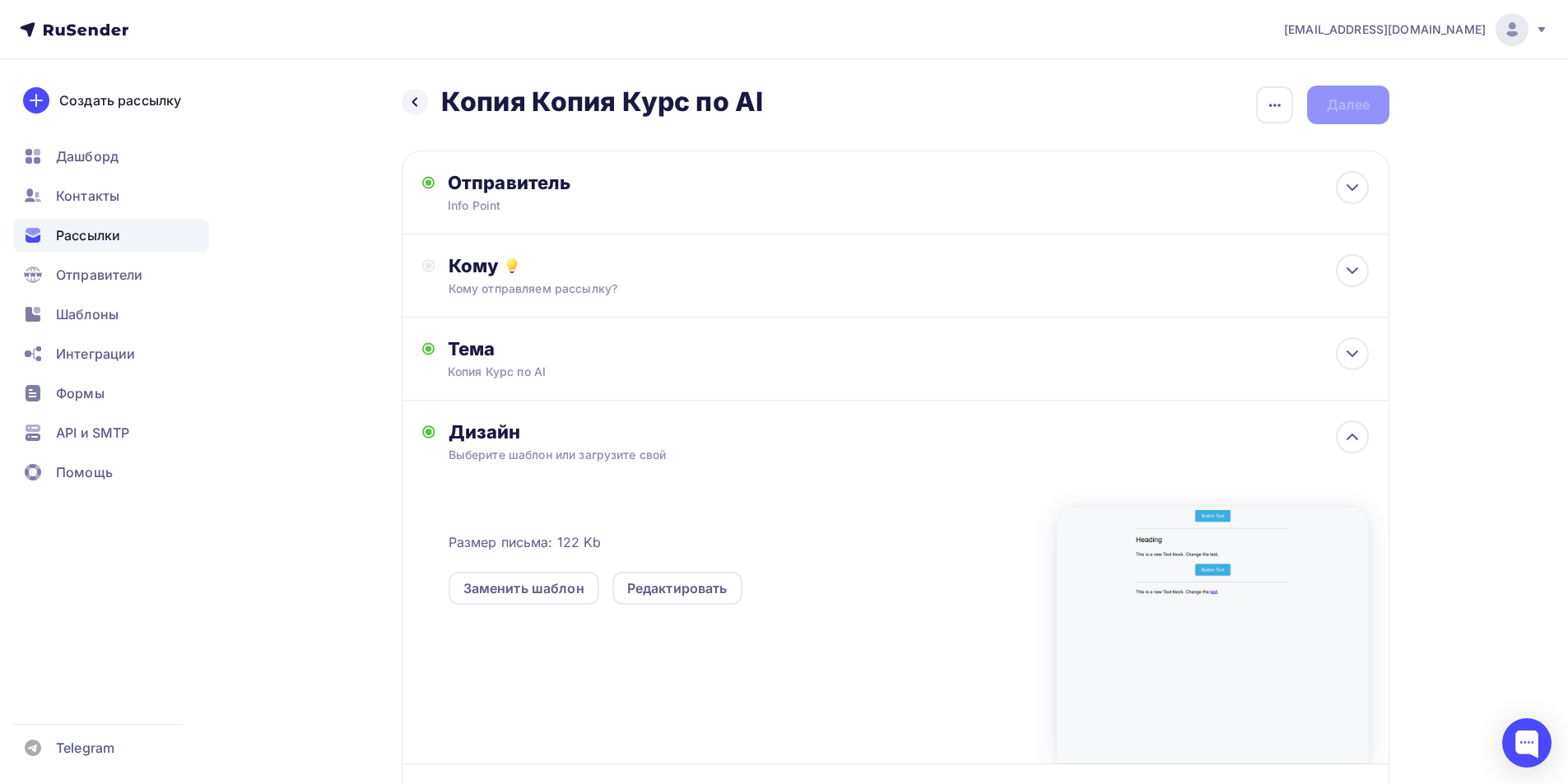
click at [561, 452] on div "Выберите шаблон или загрузите свой" at bounding box center [862, 455] width 828 height 16
click at [666, 602] on div "Редактировать" at bounding box center [677, 588] width 130 height 33
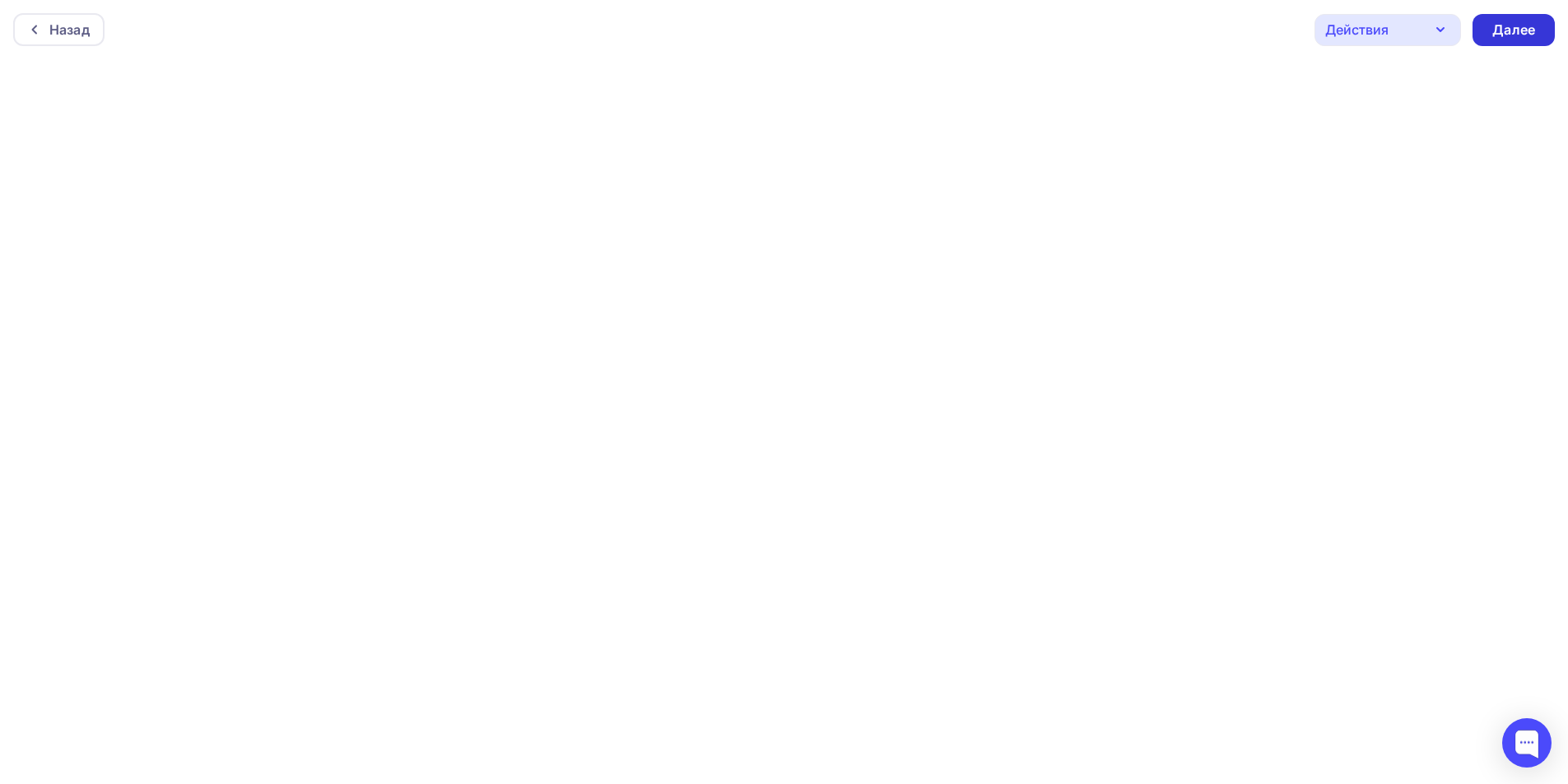
click at [666, 25] on div "Далее" at bounding box center [1513, 29] width 82 height 32
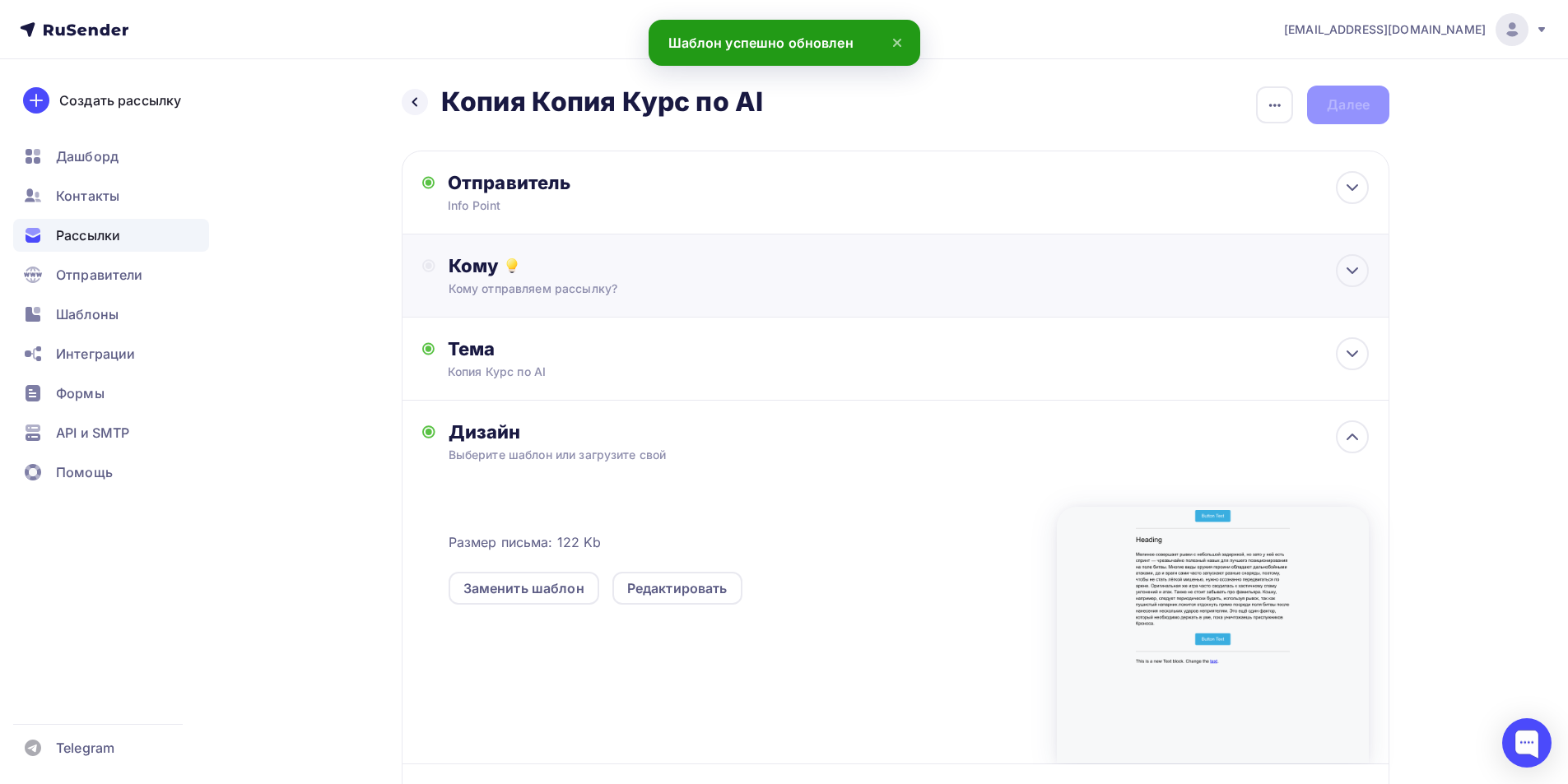
click at [666, 298] on div "Кому Кому отправляем рассылку? Списки получателей Выберите список Все списки id…" at bounding box center [895, 276] width 988 height 83
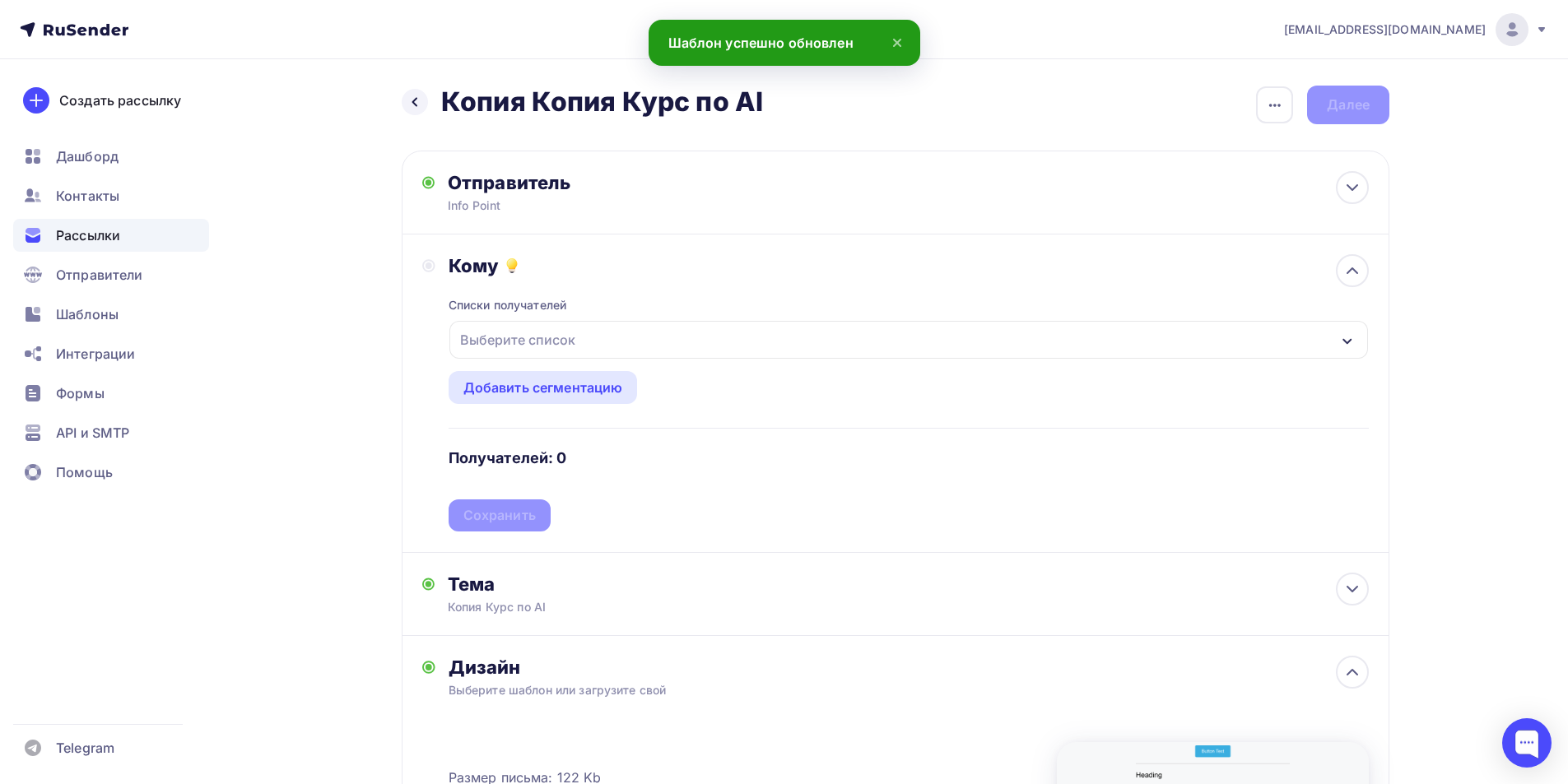
click at [508, 338] on div "Выберите список" at bounding box center [518, 340] width 128 height 30
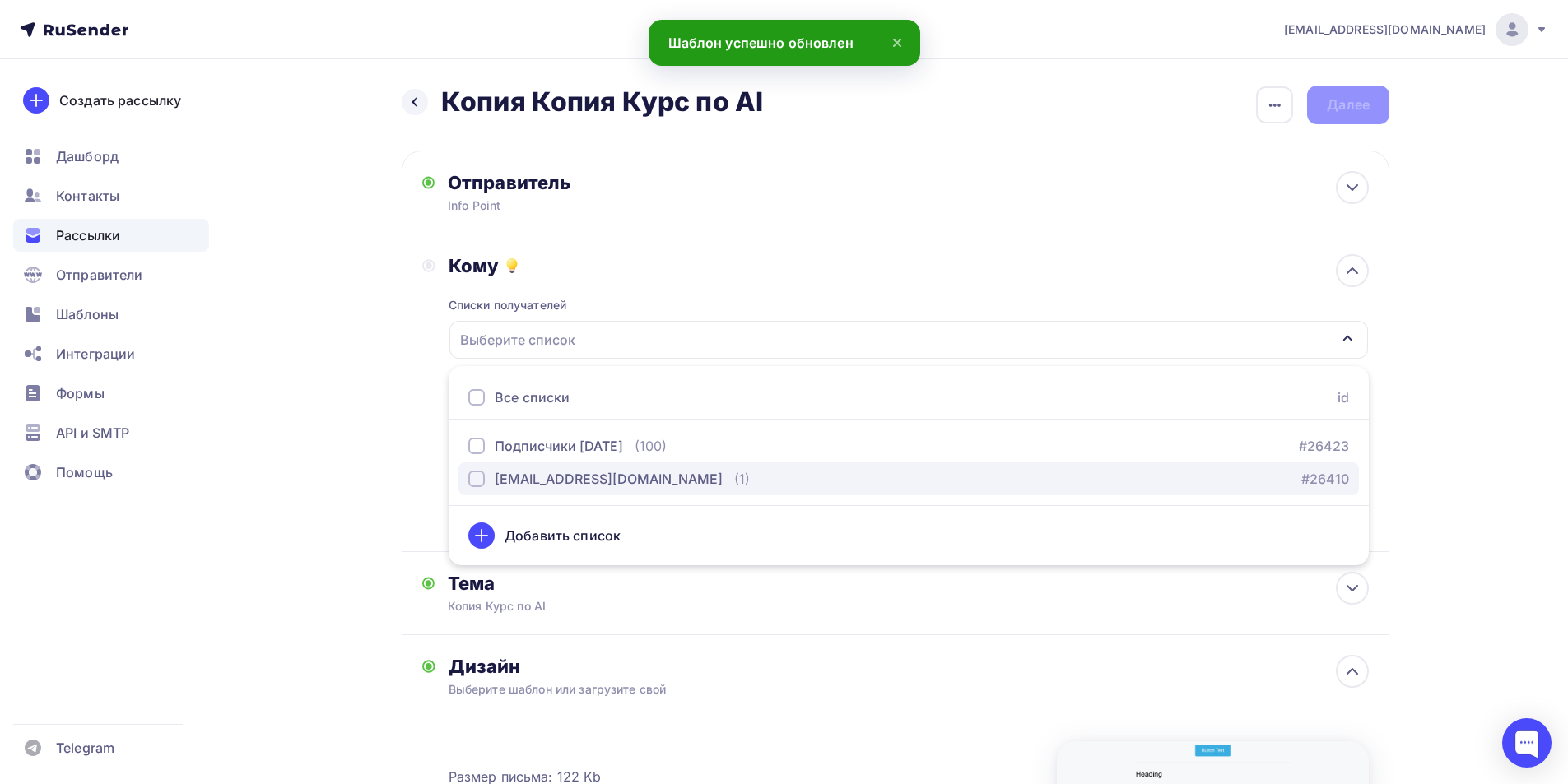
click at [518, 483] on div "[EMAIL_ADDRESS][DOMAIN_NAME]" at bounding box center [608, 479] width 228 height 19
click at [409, 434] on div "Кому Списки получателей [EMAIL_ADDRESS][DOMAIN_NAME] Все списки id Подписчики […" at bounding box center [895, 393] width 988 height 318
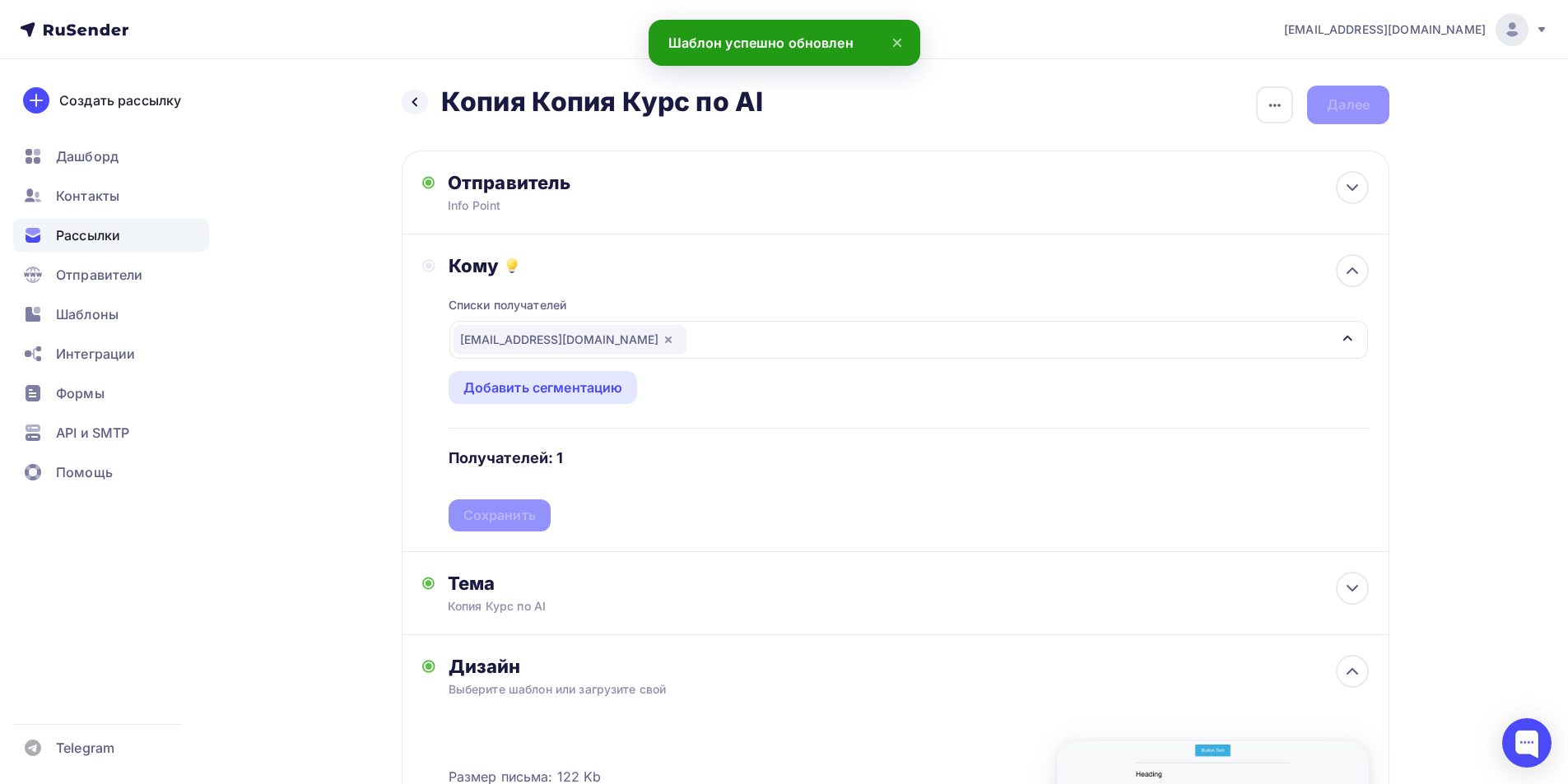
click at [489, 512] on div "Списки получателей [EMAIL_ADDRESS][DOMAIN_NAME] Все списки id Подписчики [DATE]…" at bounding box center [908, 404] width 920 height 254
click at [489, 510] on div "Сохранить" at bounding box center [499, 516] width 72 height 19
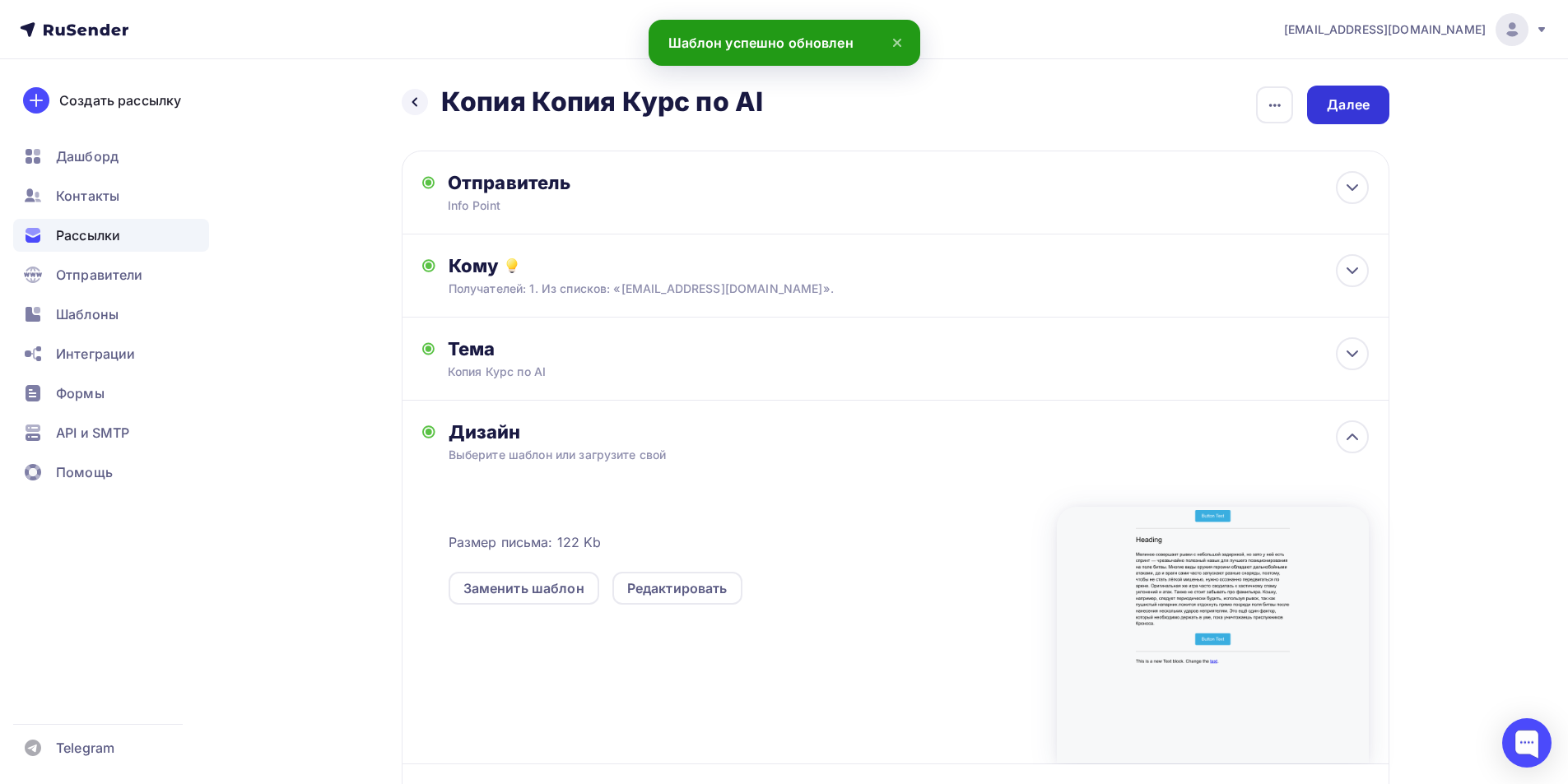
click at [666, 98] on div "Далее" at bounding box center [1348, 105] width 42 height 19
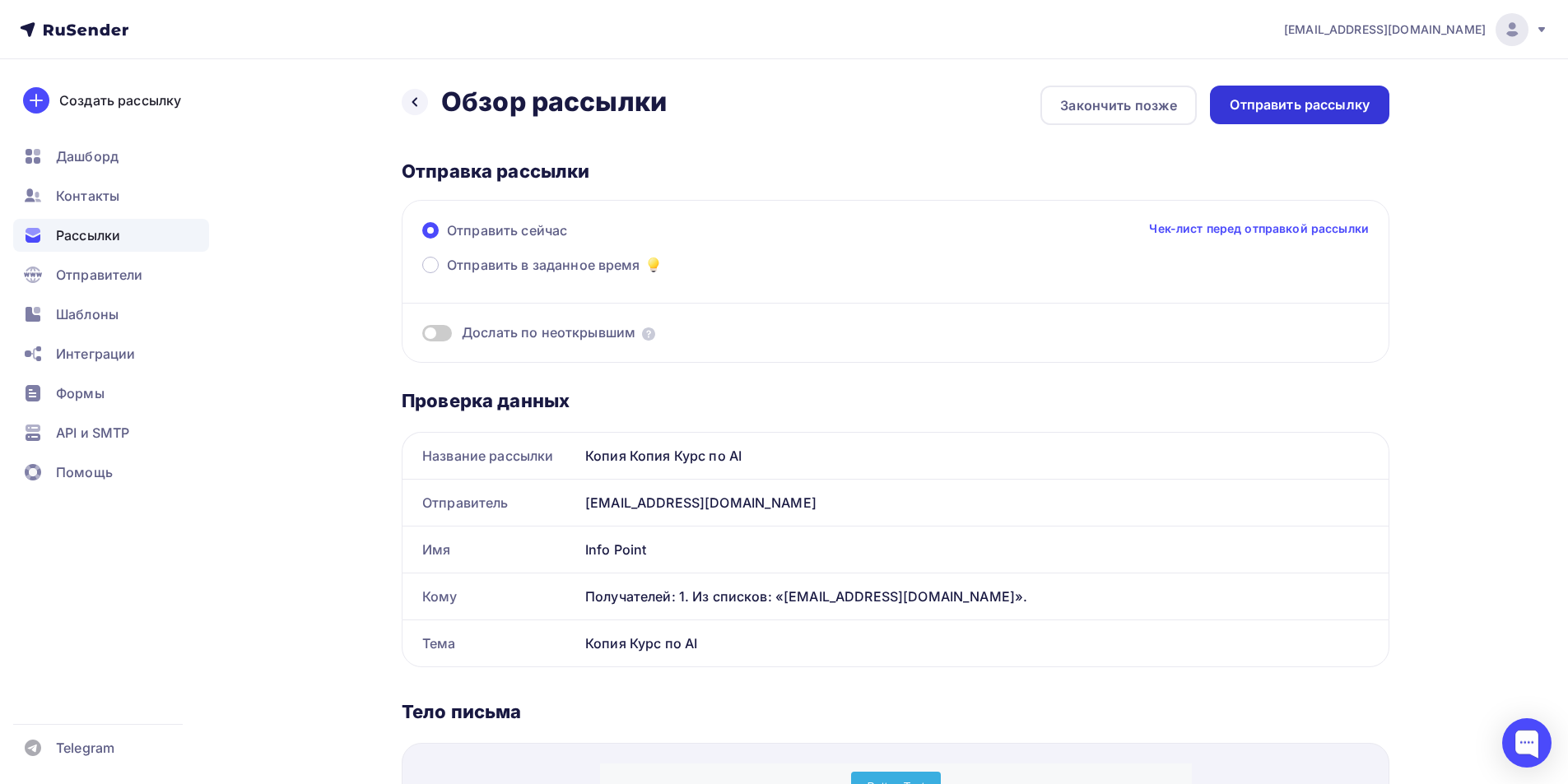
click at [666, 92] on div "Отправить рассылку" at bounding box center [1300, 105] width 180 height 39
